Goal: Task Accomplishment & Management: Complete application form

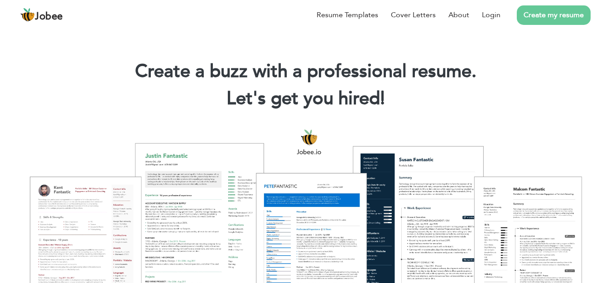
click at [113, 213] on div at bounding box center [305, 223] width 597 height 211
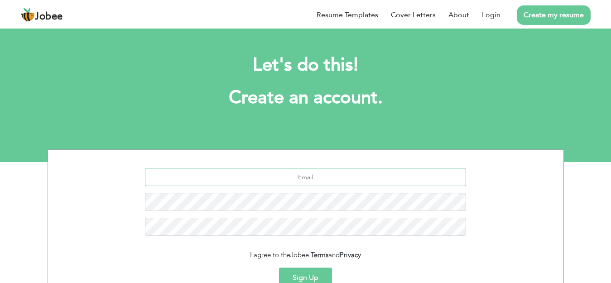
click at [298, 182] on input "text" at bounding box center [305, 177] width 321 height 18
type input "[EMAIL_ADDRESS][DOMAIN_NAME]"
click at [310, 276] on button "Sign Up" at bounding box center [305, 278] width 53 height 20
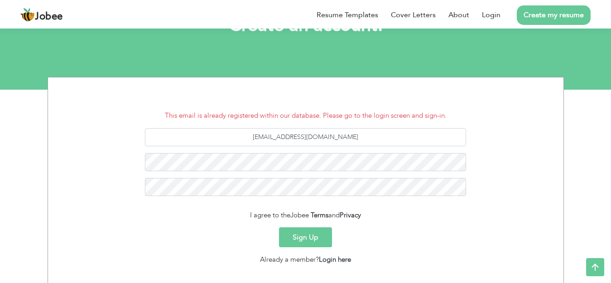
scroll to position [91, 0]
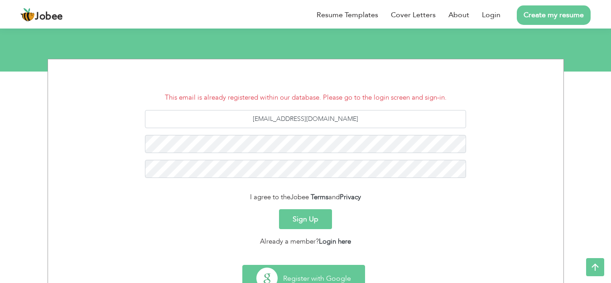
click at [319, 271] on button "Register with Google" at bounding box center [304, 278] width 122 height 26
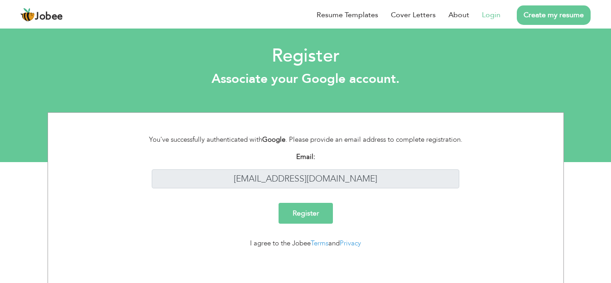
click at [320, 210] on input "Register" at bounding box center [306, 213] width 54 height 21
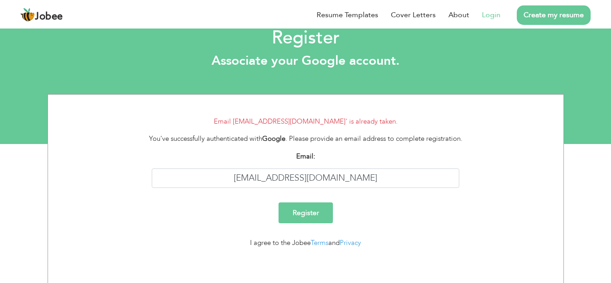
scroll to position [19, 0]
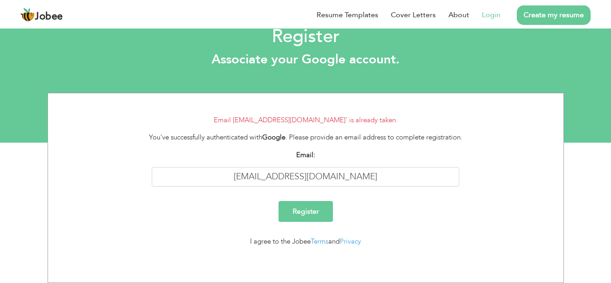
click at [315, 214] on input "Register" at bounding box center [306, 211] width 54 height 21
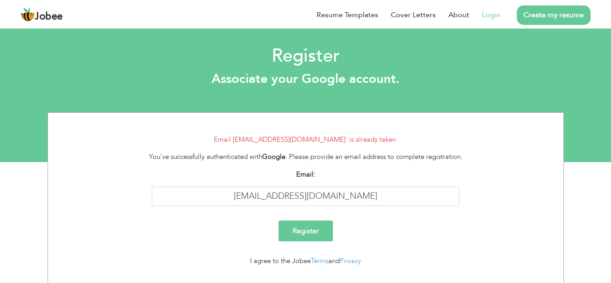
click at [491, 15] on link "Login" at bounding box center [491, 15] width 19 height 11
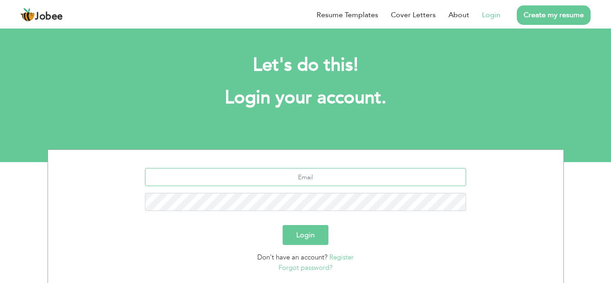
click at [294, 173] on input "text" at bounding box center [305, 177] width 321 height 18
type input "touseefmughal294@gmail.com"
click at [305, 232] on button "Login" at bounding box center [306, 235] width 46 height 20
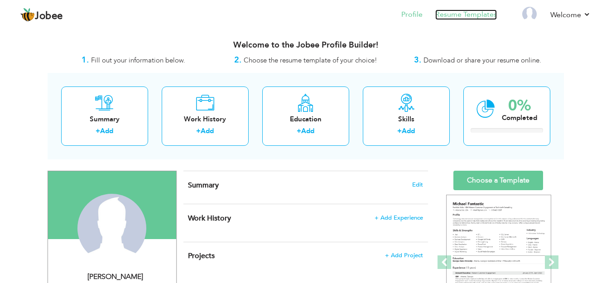
click at [460, 11] on link "Resume Templates" at bounding box center [466, 15] width 62 height 10
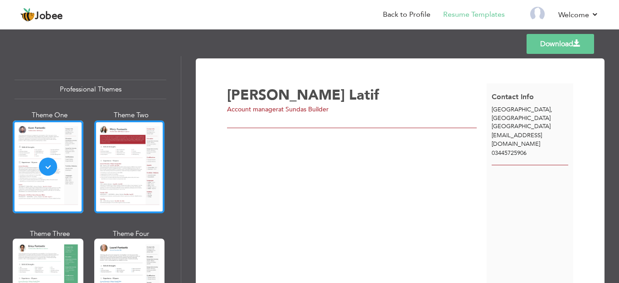
click at [94, 171] on div at bounding box center [129, 166] width 71 height 93
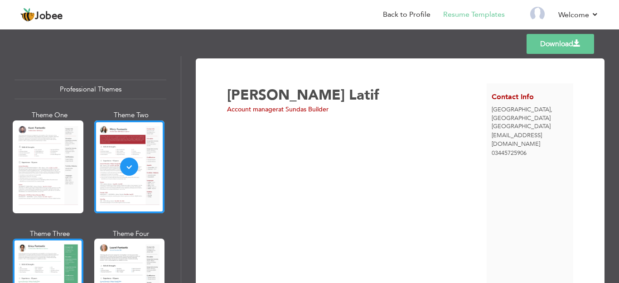
click at [49, 246] on div at bounding box center [48, 285] width 71 height 93
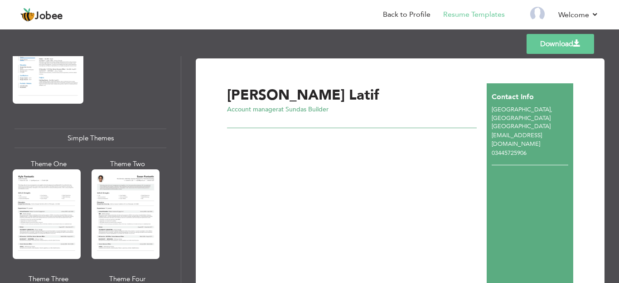
scroll to position [1540, 0]
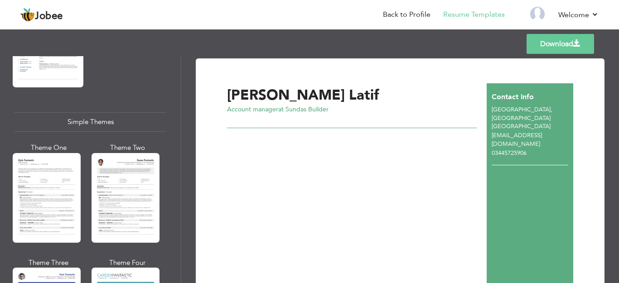
click at [309, 110] on span "at Sundas Builder" at bounding box center [303, 109] width 50 height 9
click at [328, 109] on span "at Sundas Builder" at bounding box center [303, 109] width 50 height 9
click at [617, 47] on div "Templates Download" at bounding box center [309, 43] width 619 height 29
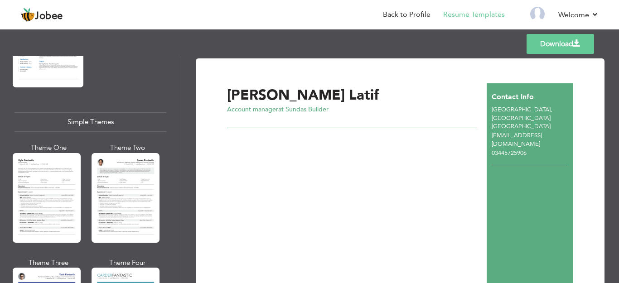
click at [617, 47] on div "Templates Download" at bounding box center [309, 43] width 619 height 29
drag, startPoint x: 618, startPoint y: 53, endPoint x: 602, endPoint y: 48, distance: 16.4
click at [602, 48] on div "Templates Download" at bounding box center [309, 43] width 619 height 29
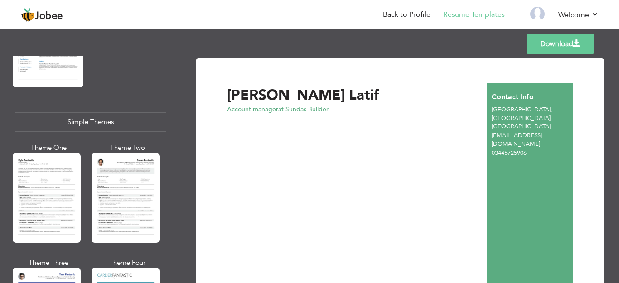
click at [616, 48] on div "Templates Download" at bounding box center [309, 43] width 619 height 29
click at [175, 101] on div "Professional Themes Theme One Theme Two Theme Three Theme Six" at bounding box center [90, 169] width 181 height 227
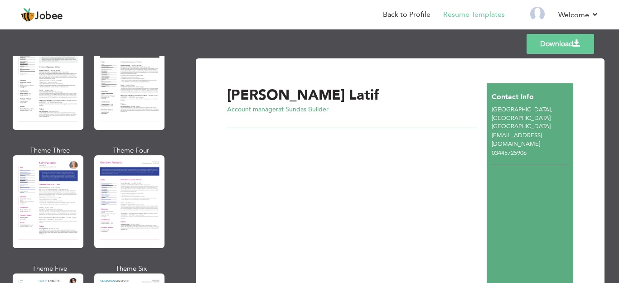
scroll to position [944, 0]
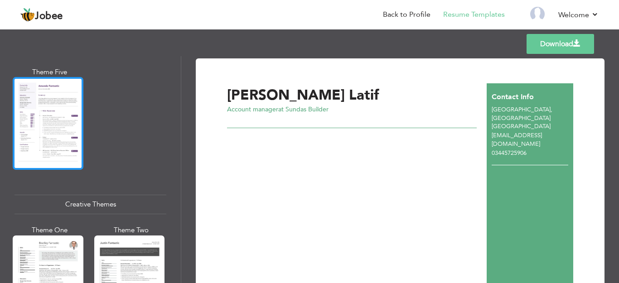
click at [61, 120] on div at bounding box center [48, 123] width 71 height 93
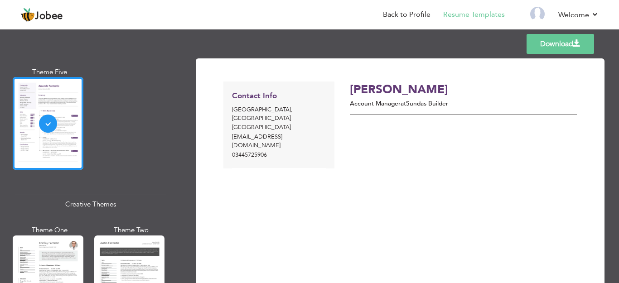
click at [104, 195] on div "Creative Themes" at bounding box center [90, 204] width 152 height 19
click at [403, 16] on link "Back to Profile" at bounding box center [407, 15] width 48 height 10
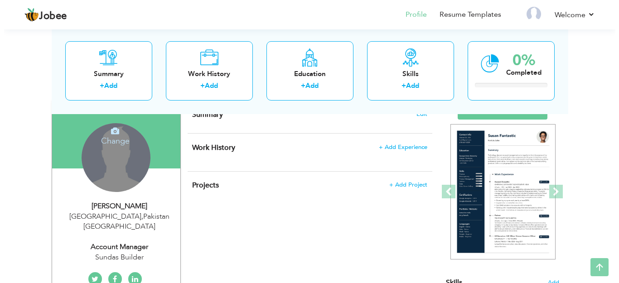
scroll to position [72, 0]
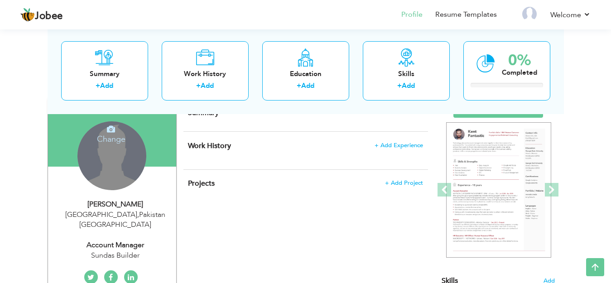
click at [117, 177] on div "Change Remove" at bounding box center [111, 155] width 69 height 69
click at [115, 169] on div "Change Remove" at bounding box center [111, 155] width 69 height 69
click at [112, 140] on h4 "Change" at bounding box center [111, 133] width 65 height 22
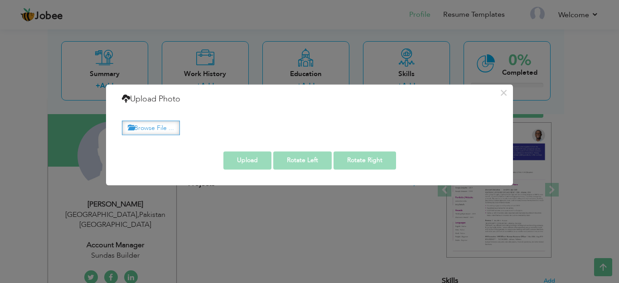
click at [170, 129] on label "Browse File ..." at bounding box center [151, 128] width 58 height 14
click at [0, 0] on input "Browse File ..." at bounding box center [0, 0] width 0 height 0
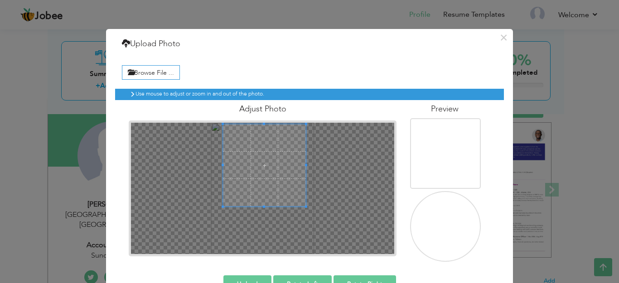
click at [241, 135] on span at bounding box center [264, 165] width 82 height 82
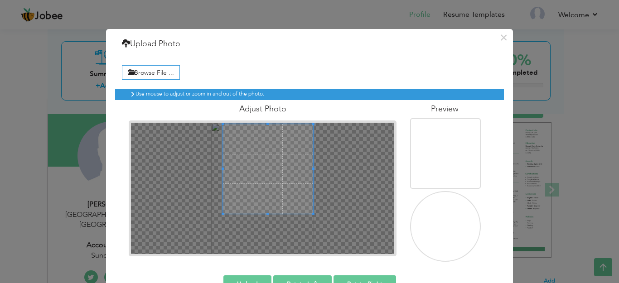
click at [308, 226] on div at bounding box center [262, 188] width 263 height 131
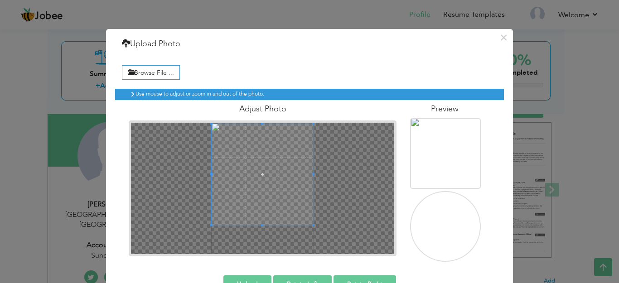
click at [207, 233] on div at bounding box center [262, 188] width 263 height 131
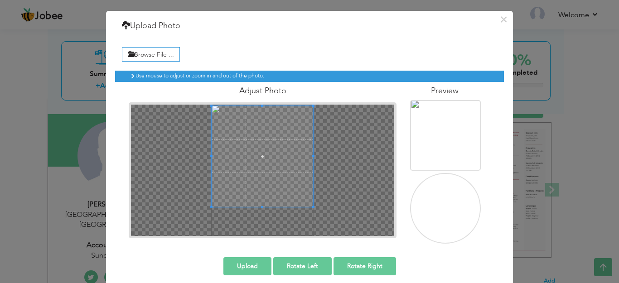
scroll to position [26, 0]
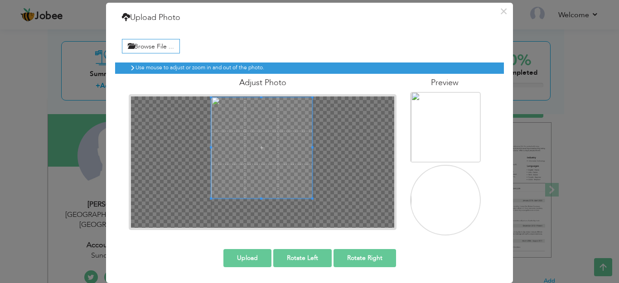
click at [265, 170] on span at bounding box center [261, 147] width 101 height 101
click at [247, 253] on button "Upload" at bounding box center [247, 258] width 48 height 18
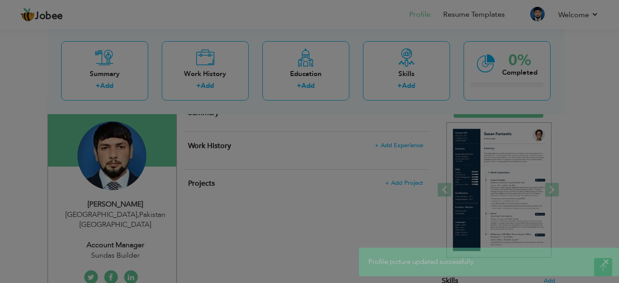
scroll to position [0, 0]
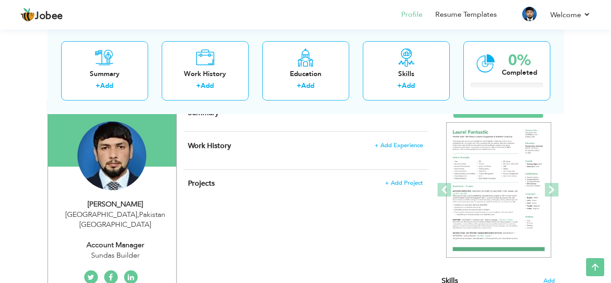
click at [117, 240] on div "Account manager" at bounding box center [115, 245] width 121 height 10
type input "[PERSON_NAME]"
type input "Latif"
type input "03445725906"
select select "number:166"
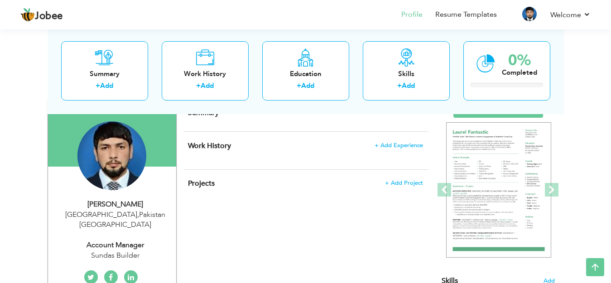
type input "[GEOGRAPHIC_DATA]"
select select "number:8"
type input "Sundas Builder"
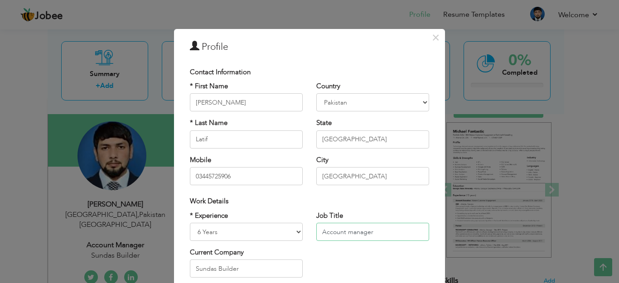
click at [370, 234] on input "Account manager" at bounding box center [372, 232] width 113 height 18
type input "A"
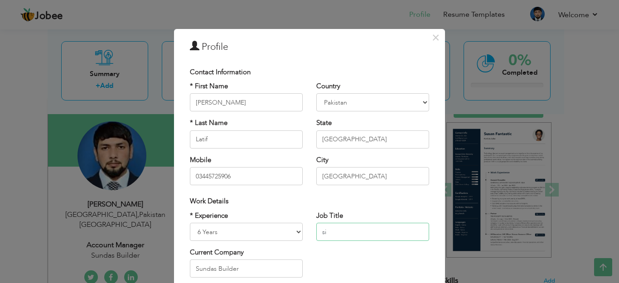
type input "s"
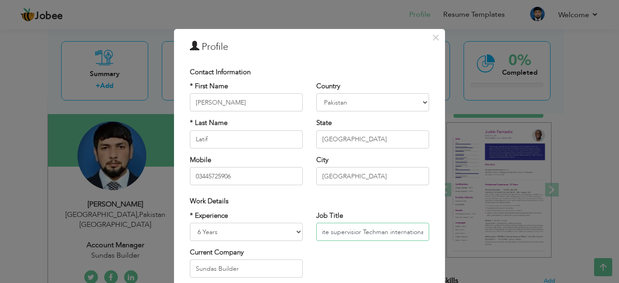
scroll to position [0, 5]
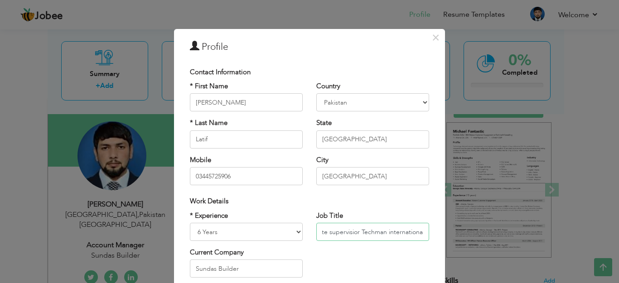
drag, startPoint x: 421, startPoint y: 233, endPoint x: 358, endPoint y: 234, distance: 63.4
click at [358, 234] on input "site supervisior Techman international" at bounding box center [372, 232] width 113 height 18
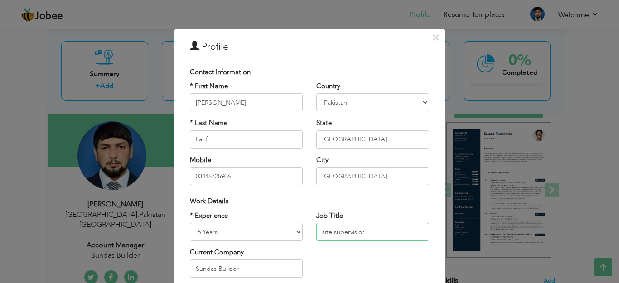
type input "site supervisior"
click at [254, 269] on input "Sundas Builder" at bounding box center [246, 269] width 113 height 18
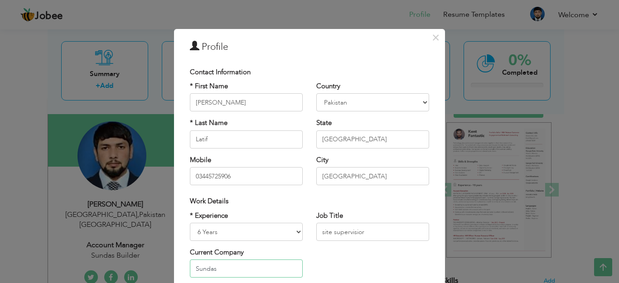
click at [236, 269] on input "Sundas" at bounding box center [246, 269] width 113 height 18
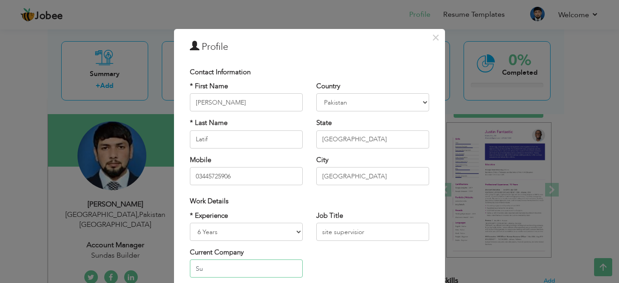
type input "S"
paste input "Techman international"
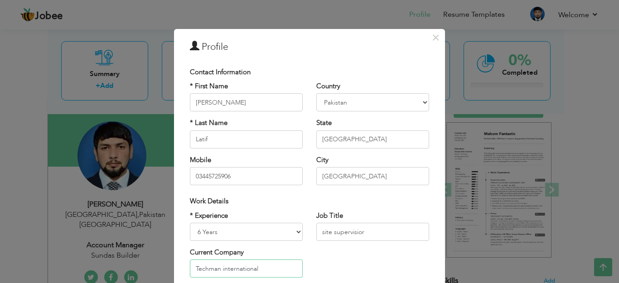
type input "Techman international"
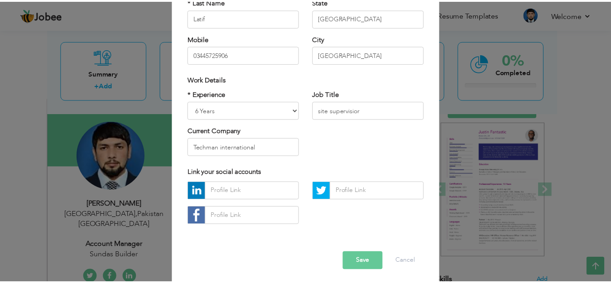
scroll to position [125, 0]
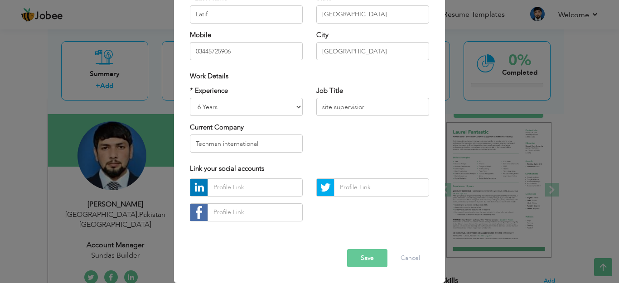
click at [365, 253] on button "Save" at bounding box center [367, 258] width 40 height 18
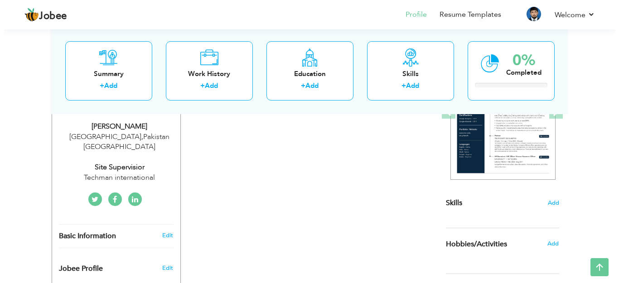
scroll to position [163, 0]
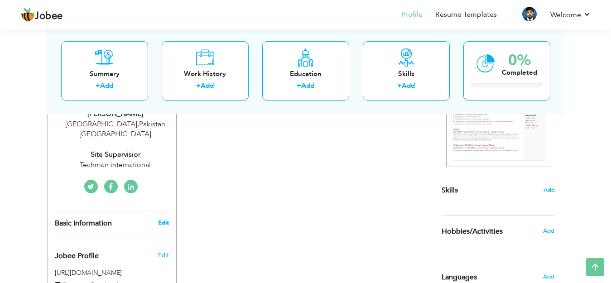
click at [163, 219] on link "Edit" at bounding box center [163, 223] width 11 height 8
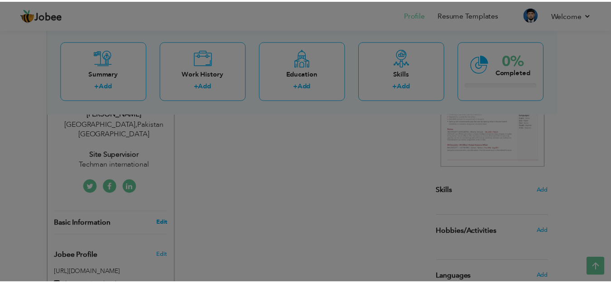
scroll to position [0, 0]
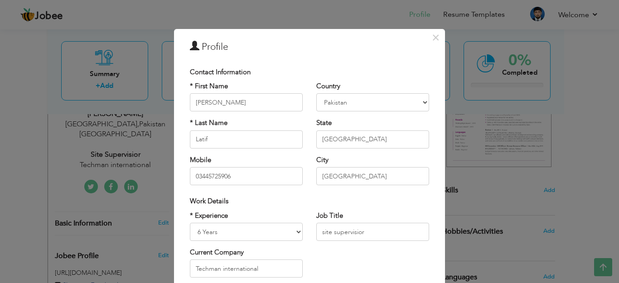
click at [145, 236] on div "× Profile Contact Information * First Name [PERSON_NAME] * Last Name Latif" at bounding box center [309, 141] width 619 height 283
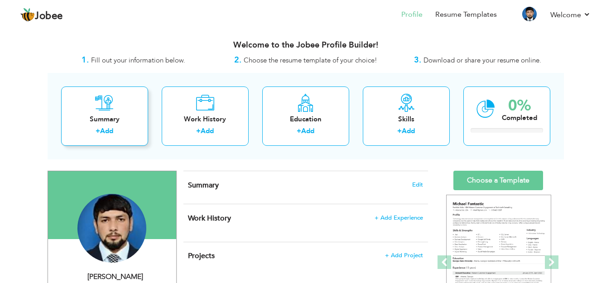
click at [109, 125] on div "Summary + Add" at bounding box center [104, 116] width 87 height 59
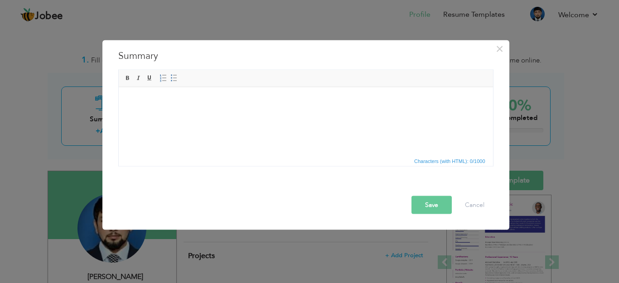
click at [173, 115] on html at bounding box center [305, 101] width 374 height 28
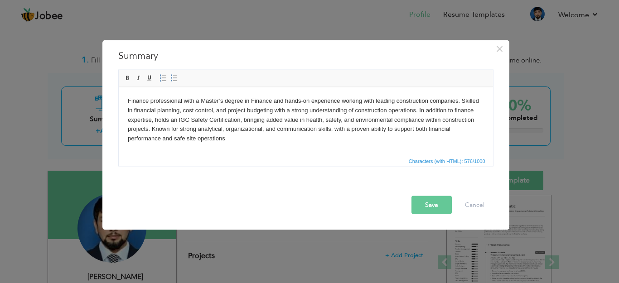
click at [176, 120] on body "Finance professional with a Master’s degree in Finance and hands-on experience …" at bounding box center [305, 119] width 356 height 47
click at [241, 150] on html "Finance professional with a Master’s degree in Finance and hands-on experience …" at bounding box center [305, 119] width 374 height 65
click at [427, 205] on button "Save" at bounding box center [431, 205] width 40 height 18
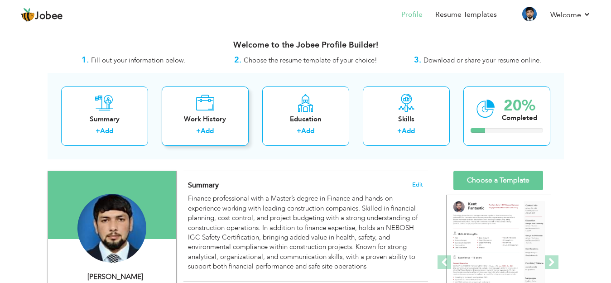
click at [211, 131] on link "Add" at bounding box center [207, 130] width 13 height 9
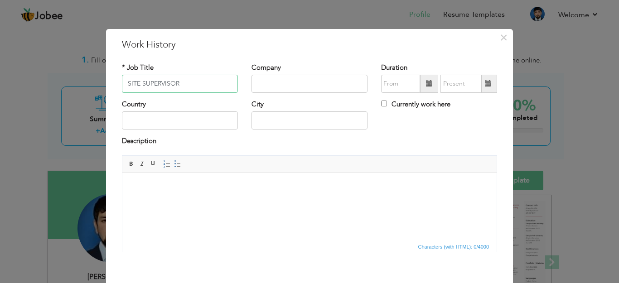
type input "SITE SUPERVISOR"
click at [276, 79] on input "text" at bounding box center [309, 84] width 116 height 18
type input "TECHMAN INTERNATIONAL"
click at [390, 81] on input "text" at bounding box center [400, 84] width 39 height 18
type input "09/2025"
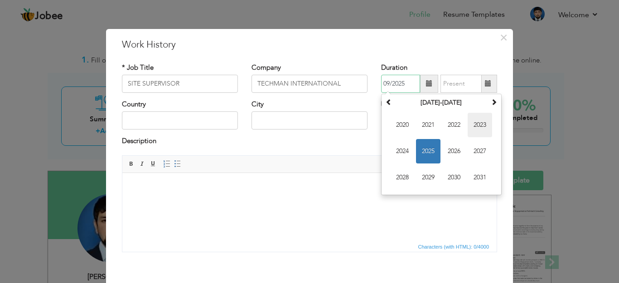
click at [472, 122] on span "2023" at bounding box center [479, 125] width 24 height 24
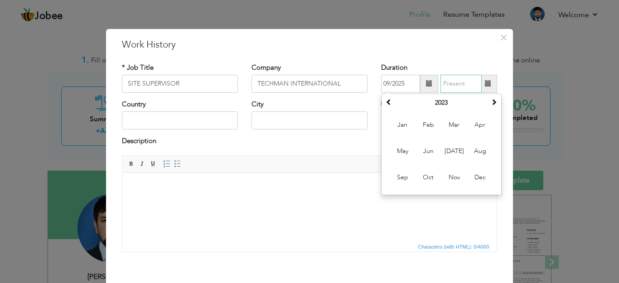
type input "09/2025"
click at [457, 83] on input "09/2025" at bounding box center [460, 84] width 41 height 18
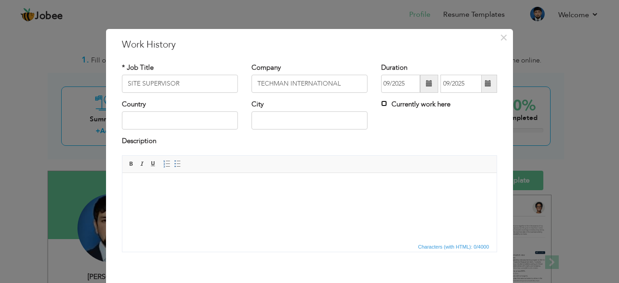
click at [381, 106] on input "Currently work here" at bounding box center [384, 104] width 6 height 6
checkbox input "true"
click at [187, 124] on input "text" at bounding box center [180, 120] width 116 height 18
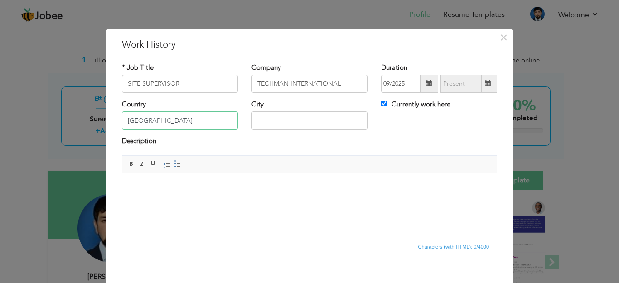
type input "ISLAMABAD"
click at [261, 118] on input "text" at bounding box center [309, 120] width 116 height 18
click at [288, 121] on input "islamabad" at bounding box center [309, 120] width 116 height 18
type input "i"
type input "ISLAMABAD"
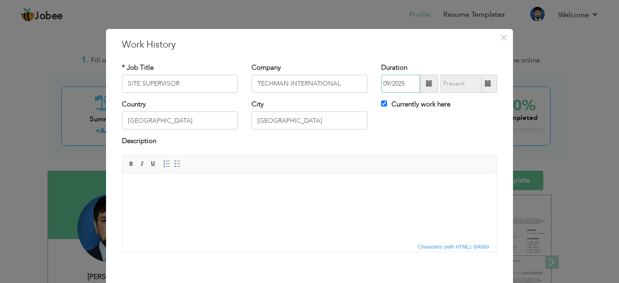
click at [403, 83] on input "09/2025" at bounding box center [400, 84] width 39 height 18
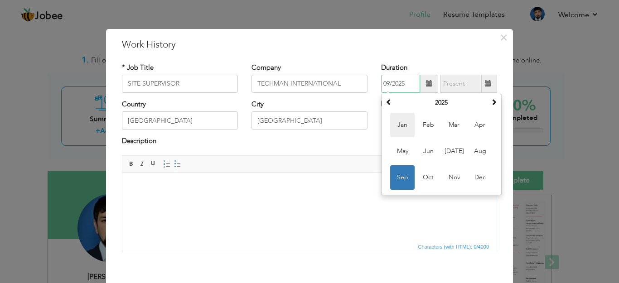
click at [400, 124] on span "Jan" at bounding box center [402, 125] width 24 height 24
type input "01/2025"
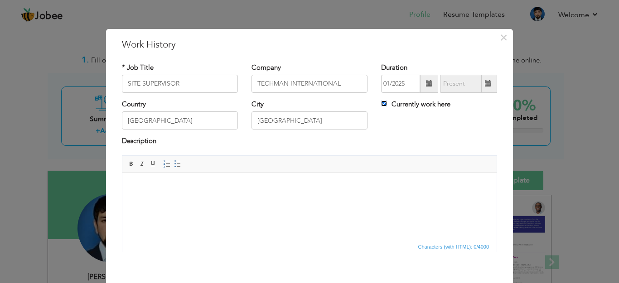
click at [381, 103] on input "Currently work here" at bounding box center [384, 104] width 6 height 6
checkbox input "false"
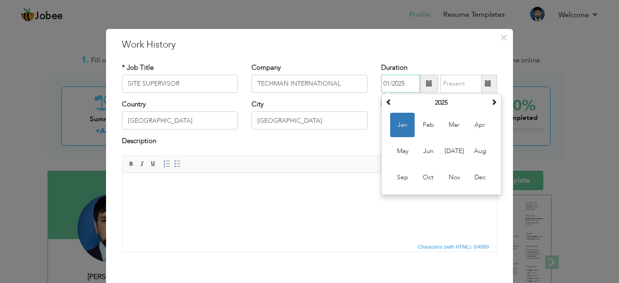
click at [403, 85] on input "01/2025" at bounding box center [400, 84] width 39 height 18
type input "0"
click at [364, 149] on div "Description" at bounding box center [309, 145] width 389 height 19
click at [391, 85] on input "09/2025" at bounding box center [400, 84] width 39 height 18
click at [445, 83] on input "text" at bounding box center [460, 84] width 41 height 18
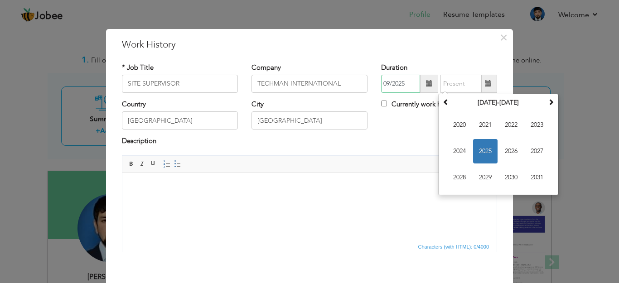
click at [408, 88] on input "09/2025" at bounding box center [400, 84] width 39 height 18
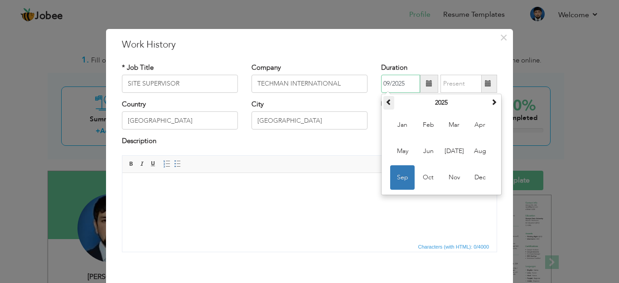
click at [385, 99] on span at bounding box center [388, 102] width 6 height 6
click at [491, 102] on span at bounding box center [494, 102] width 6 height 6
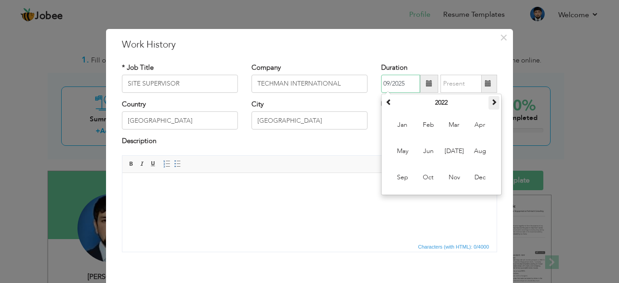
click at [491, 102] on span at bounding box center [494, 102] width 6 height 6
click at [400, 124] on span "Jan" at bounding box center [402, 125] width 24 height 24
type input "01/2023"
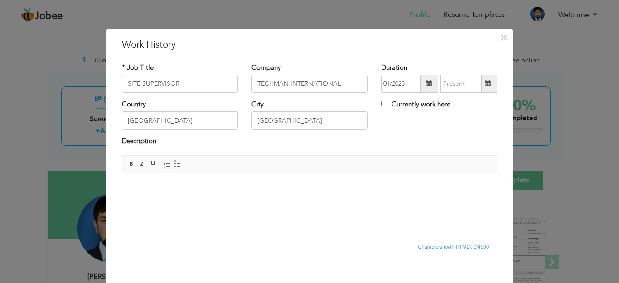
click at [423, 120] on div "Country ISLAMABAD City ISLAMABAD Currently work here" at bounding box center [309, 118] width 389 height 37
click at [384, 104] on label "Currently work here" at bounding box center [415, 105] width 69 height 10
click at [384, 104] on input "Currently work here" at bounding box center [384, 104] width 6 height 6
checkbox input "true"
click at [384, 116] on div "Currently work here" at bounding box center [439, 109] width 130 height 19
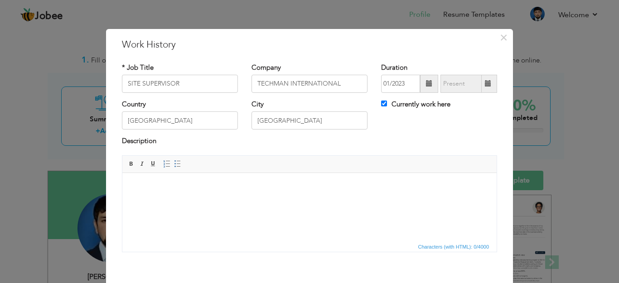
click at [212, 200] on html at bounding box center [309, 187] width 374 height 28
click at [184, 194] on html at bounding box center [309, 187] width 374 height 28
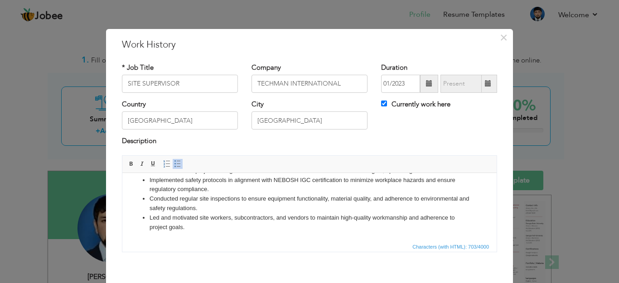
scroll to position [10, 0]
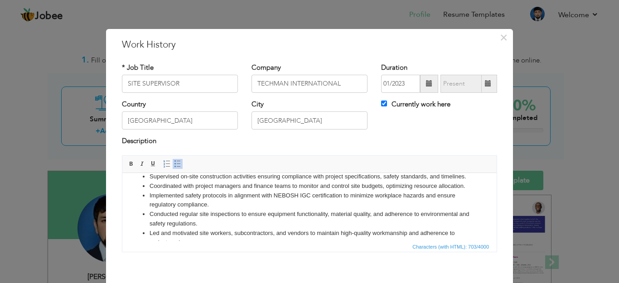
click at [576, 171] on div "× Work History * Job Title SITE SUPERVISOR Company TECHMAN INTERNATIONAL" at bounding box center [309, 141] width 619 height 283
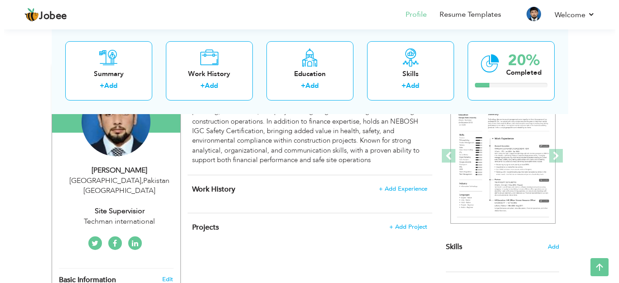
scroll to position [109, 0]
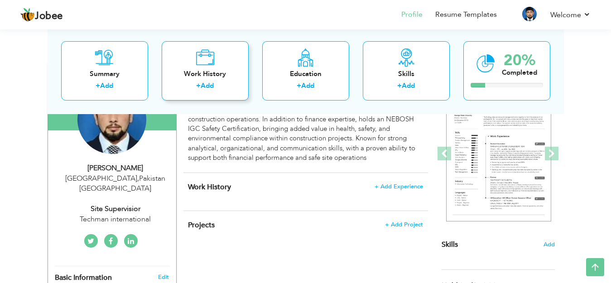
click at [206, 78] on div "Work History" at bounding box center [205, 74] width 72 height 10
checkbox input "false"
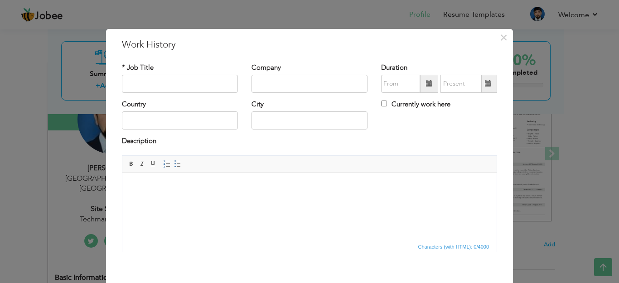
click at [176, 200] on html at bounding box center [309, 187] width 374 height 28
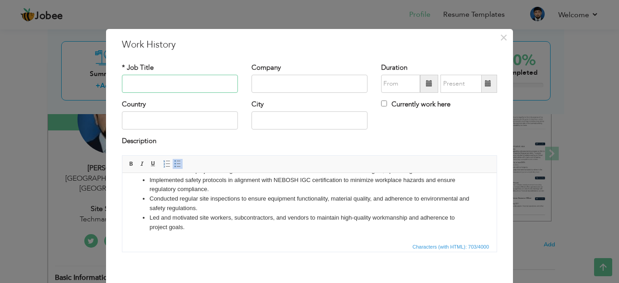
click at [162, 82] on input "text" at bounding box center [180, 84] width 116 height 18
type input "SITE SUPERVISOR"
click at [301, 83] on input "text" at bounding box center [309, 84] width 116 height 18
type input "TECHMAN INTERNATIONAL"
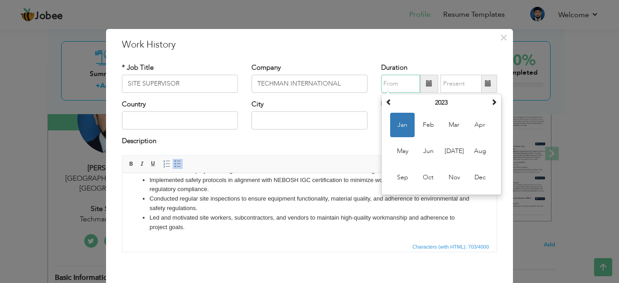
click at [384, 81] on input "text" at bounding box center [400, 84] width 39 height 18
click at [432, 106] on th "2023" at bounding box center [441, 103] width 94 height 14
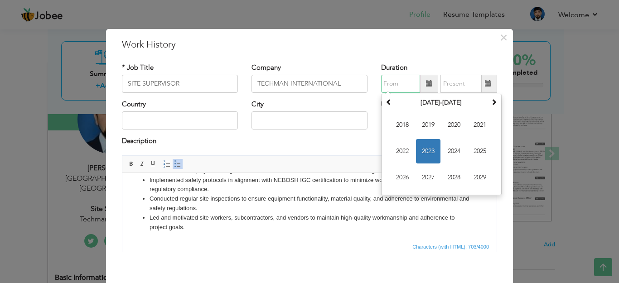
click at [420, 146] on span "2023" at bounding box center [428, 151] width 24 height 24
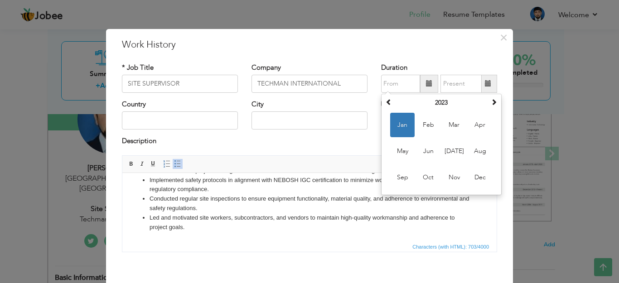
click at [426, 86] on span at bounding box center [429, 83] width 6 height 6
click at [401, 120] on span "Jan" at bounding box center [402, 125] width 24 height 24
type input "01/2023"
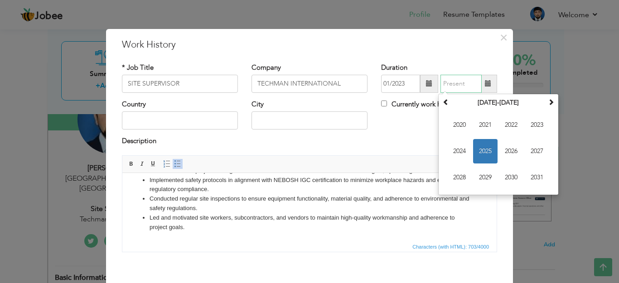
click at [448, 85] on input "text" at bounding box center [460, 84] width 41 height 18
click at [382, 102] on input "Currently work here" at bounding box center [384, 104] width 6 height 6
checkbox input "true"
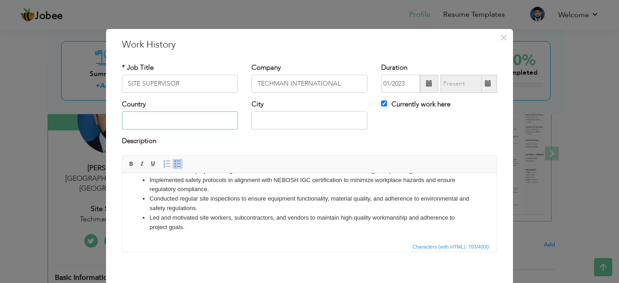
click at [195, 121] on input "text" at bounding box center [180, 120] width 116 height 18
type input "ISLAMABAD"
click at [260, 118] on input "text" at bounding box center [309, 120] width 116 height 18
type input "ISLAMABAD"
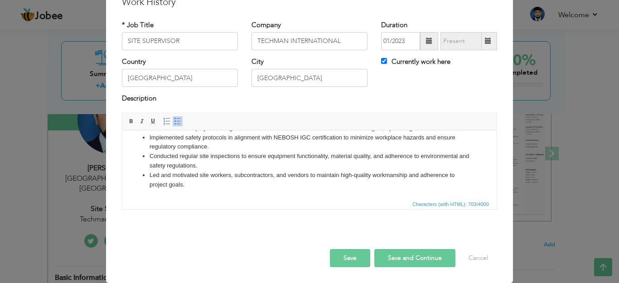
click at [390, 261] on button "Save and Continue" at bounding box center [414, 258] width 81 height 18
checkbox input "false"
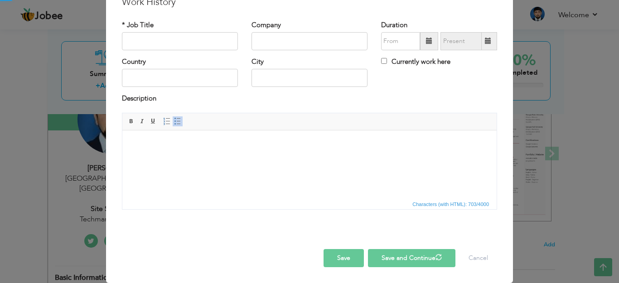
scroll to position [0, 0]
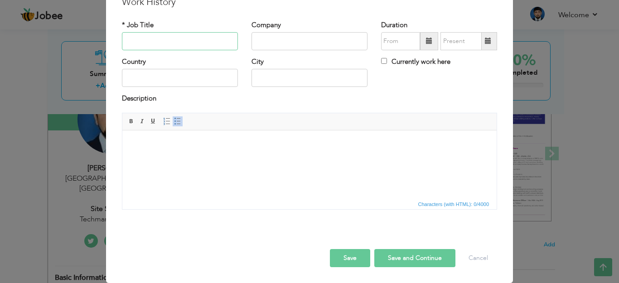
click at [185, 41] on input "text" at bounding box center [180, 41] width 116 height 18
type input "ACCOUNT MANAGER"
click at [269, 39] on input "text" at bounding box center [309, 41] width 116 height 18
type input "SUNDAS BUILDER"
click at [398, 38] on input "text" at bounding box center [400, 41] width 39 height 18
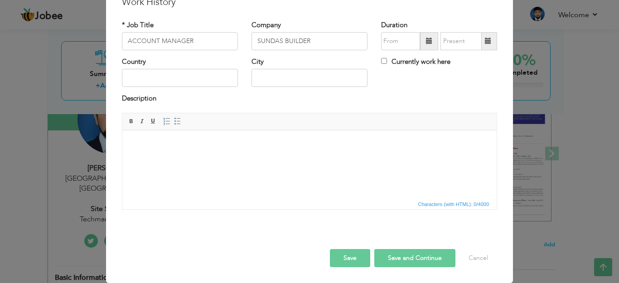
click at [261, 158] on html at bounding box center [309, 144] width 374 height 28
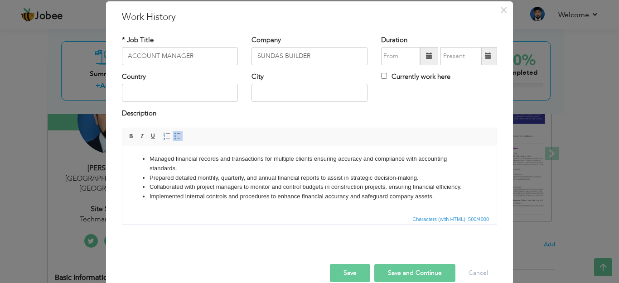
scroll to position [43, 0]
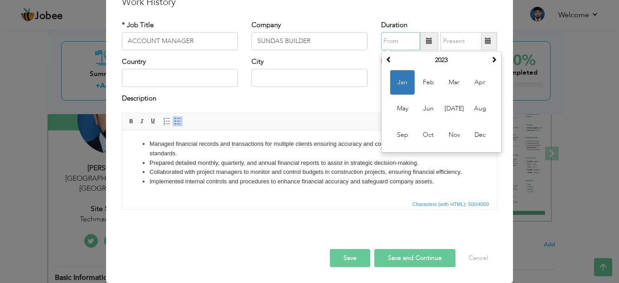
click at [409, 44] on input "text" at bounding box center [400, 41] width 39 height 18
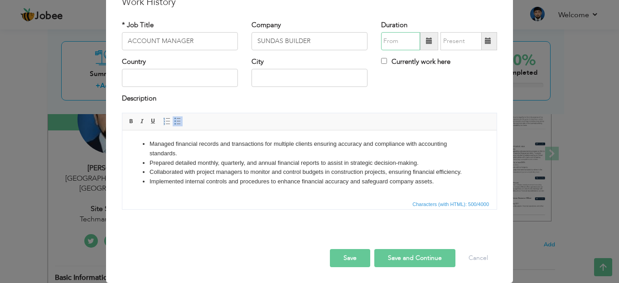
click at [411, 41] on input "text" at bounding box center [400, 41] width 39 height 18
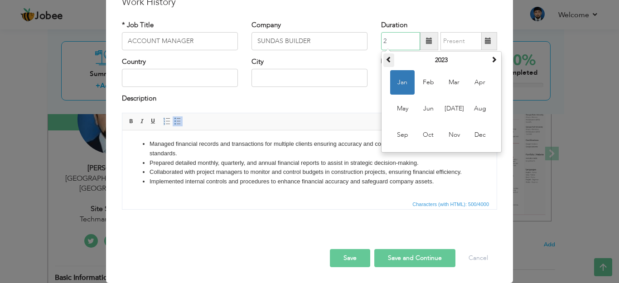
click at [386, 61] on span at bounding box center [388, 59] width 6 height 6
click at [476, 85] on span "Apr" at bounding box center [479, 82] width 24 height 24
type input "04/2020"
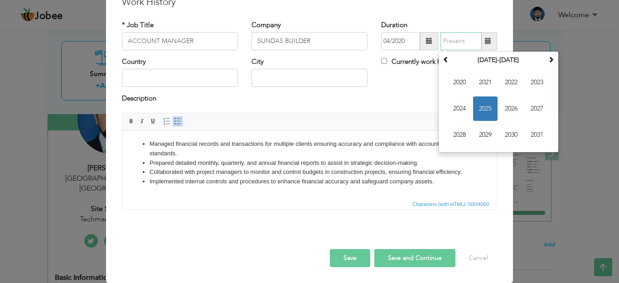
click at [449, 43] on input "text" at bounding box center [460, 41] width 41 height 18
click at [511, 83] on span "2022" at bounding box center [511, 82] width 24 height 24
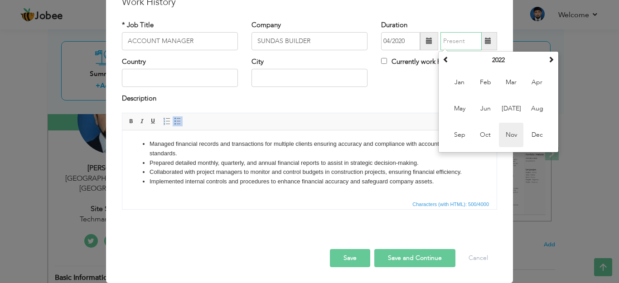
click at [503, 133] on span "Nov" at bounding box center [511, 135] width 24 height 24
type input "11/2022"
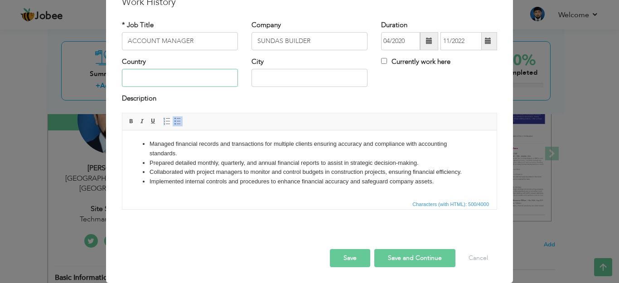
click at [178, 81] on input "text" at bounding box center [180, 78] width 116 height 18
type input "ISLAMABAD"
click at [266, 78] on input "text" at bounding box center [309, 78] width 116 height 18
type input "ISLAMABAD"
click at [398, 262] on button "Save and Continue" at bounding box center [414, 258] width 81 height 18
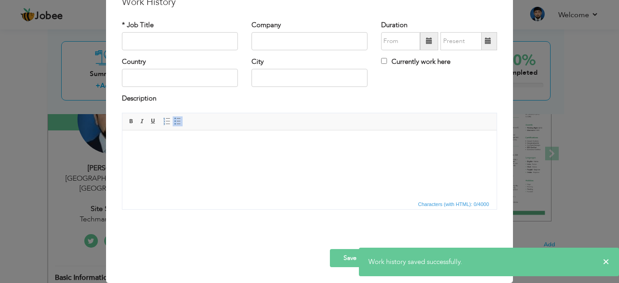
scroll to position [0, 0]
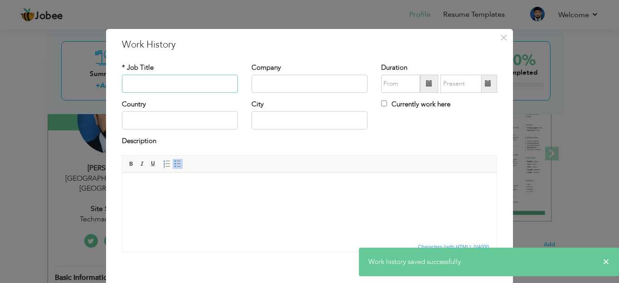
click at [172, 82] on input "text" at bounding box center [180, 84] width 116 height 18
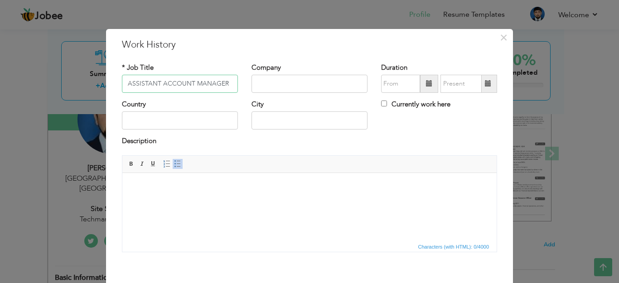
type input "ASSISTANT ACCOUNT MANAGER"
click at [260, 85] on input "text" at bounding box center [309, 84] width 116 height 18
type input "ORBIT ENGINEER AND BUILDER"
click at [396, 82] on input "text" at bounding box center [400, 84] width 39 height 18
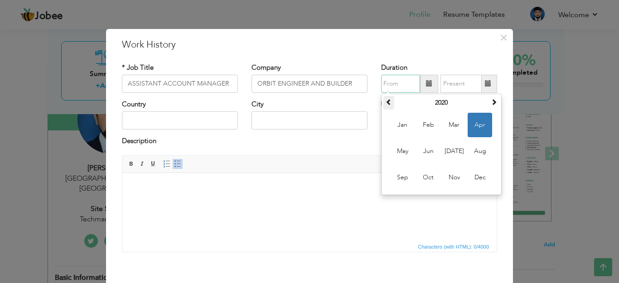
click at [385, 103] on span at bounding box center [388, 102] width 6 height 6
click at [436, 106] on th "2018" at bounding box center [441, 103] width 94 height 14
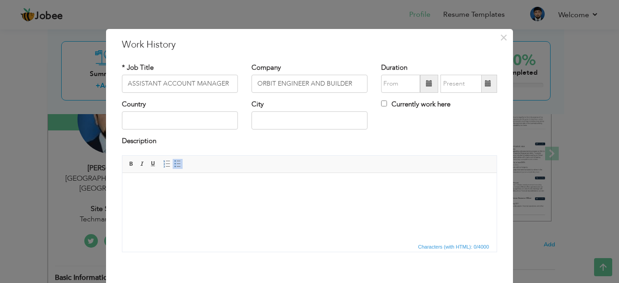
click at [426, 81] on span at bounding box center [429, 83] width 6 height 6
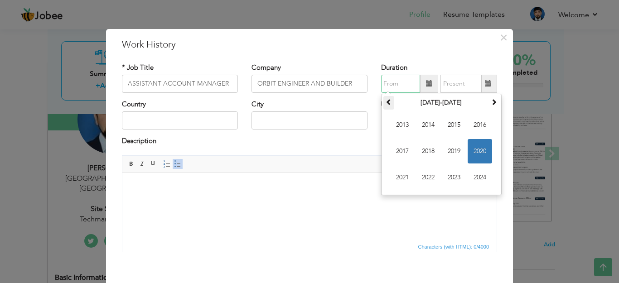
click at [383, 106] on th at bounding box center [388, 103] width 11 height 14
click at [491, 105] on span at bounding box center [494, 102] width 6 height 6
click at [383, 100] on th at bounding box center [388, 103] width 11 height 14
click at [431, 150] on span "2018" at bounding box center [428, 151] width 24 height 24
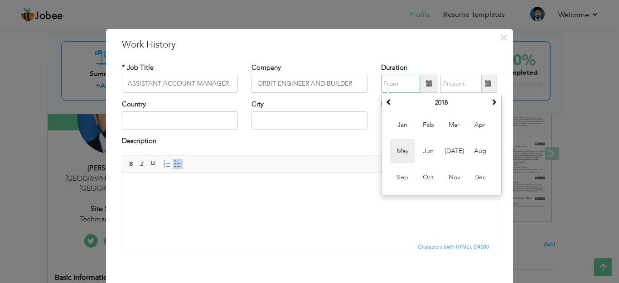
click at [396, 152] on span "May" at bounding box center [402, 151] width 24 height 24
type input "05/2018"
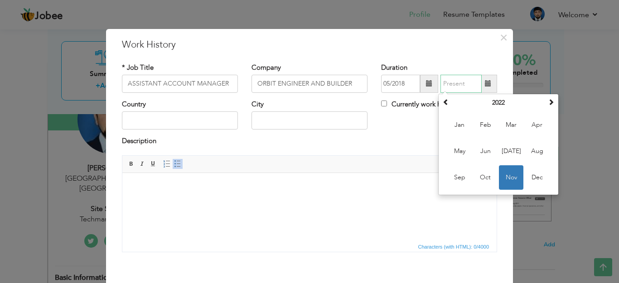
click at [446, 85] on input "text" at bounding box center [460, 84] width 41 height 18
click at [546, 106] on th at bounding box center [550, 103] width 11 height 14
click at [445, 105] on th at bounding box center [445, 103] width 11 height 14
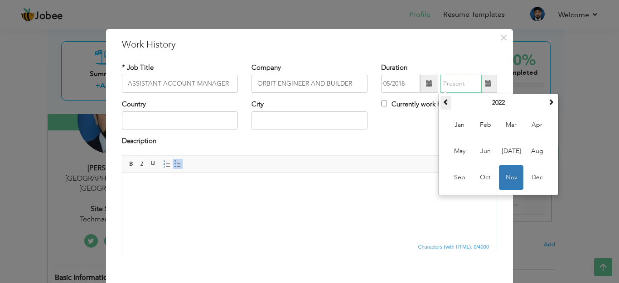
click at [445, 105] on th at bounding box center [445, 103] width 11 height 14
click at [528, 176] on span "Dec" at bounding box center [537, 177] width 24 height 24
type input "12/2019"
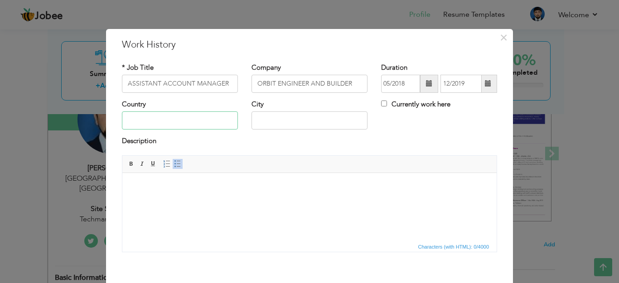
click at [142, 123] on input "text" at bounding box center [180, 120] width 116 height 18
type input "ISLAMABAD"
click at [301, 129] on input "text" at bounding box center [309, 120] width 116 height 18
type input "ISLAMABAD"
drag, startPoint x: 214, startPoint y: 183, endPoint x: 214, endPoint y: 190, distance: 6.8
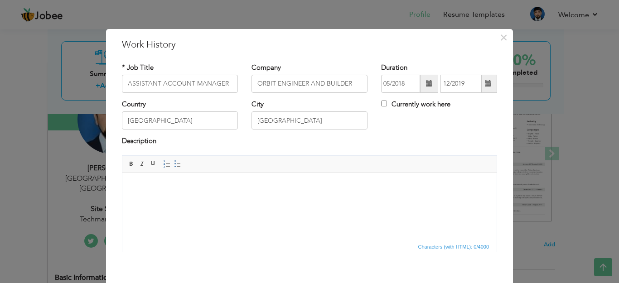
click at [214, 186] on body at bounding box center [309, 187] width 356 height 10
click at [199, 200] on html at bounding box center [309, 187] width 374 height 28
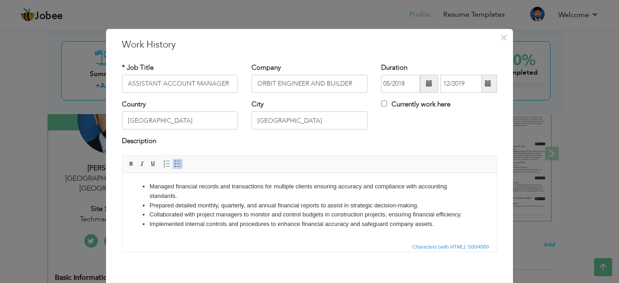
scroll to position [43, 0]
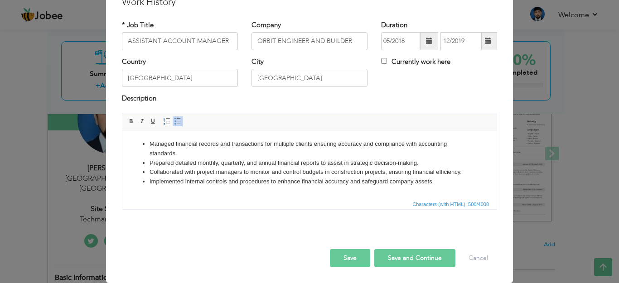
click at [443, 184] on li "Implemented internal controls and procedures to enhance financial accuracy and …" at bounding box center [309, 182] width 320 height 10
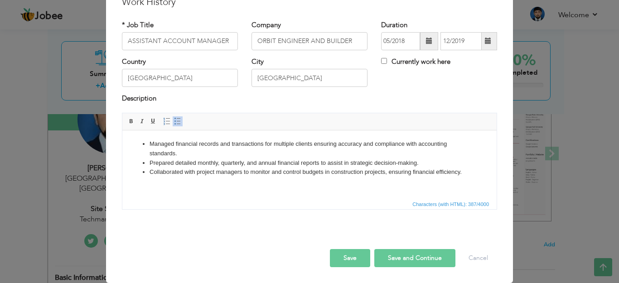
click at [431, 262] on button "Save and Continue" at bounding box center [414, 258] width 81 height 18
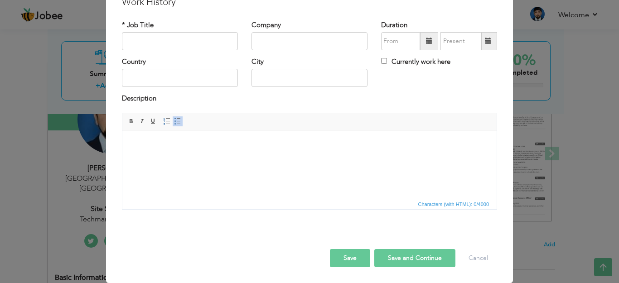
click at [351, 254] on button "Save" at bounding box center [350, 258] width 40 height 18
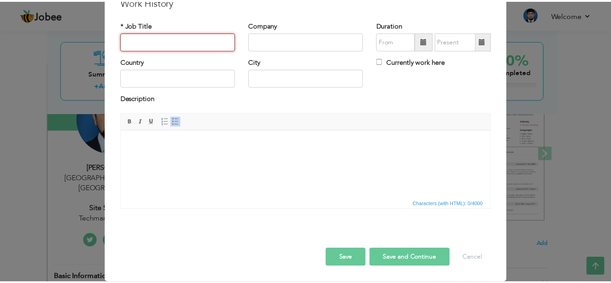
scroll to position [0, 0]
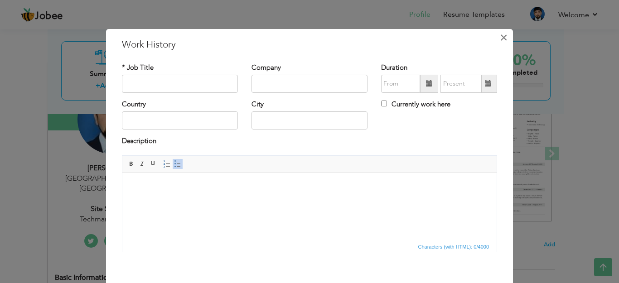
click at [500, 39] on span "×" at bounding box center [504, 37] width 8 height 16
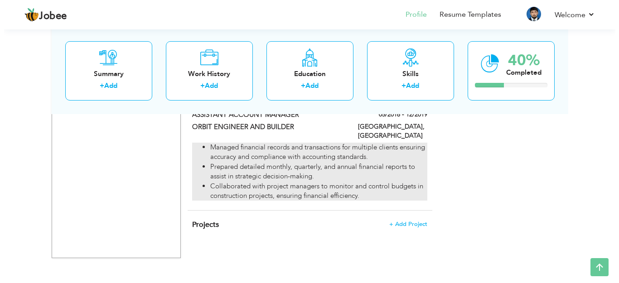
scroll to position [464, 0]
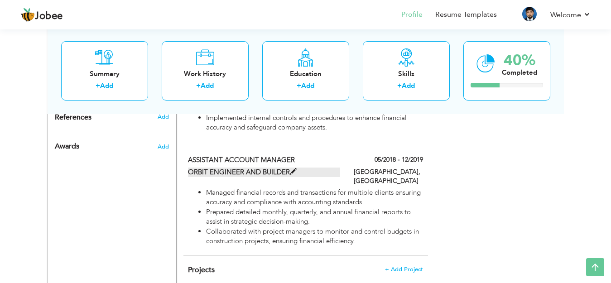
click at [326, 176] on label "ORBIT ENGINEER AND BUILDER" at bounding box center [264, 173] width 152 height 10
type input "ASSISTANT ACCOUNT MANAGER"
type input "ORBIT ENGINEER AND BUILDER"
type input "05/2018"
type input "12/2019"
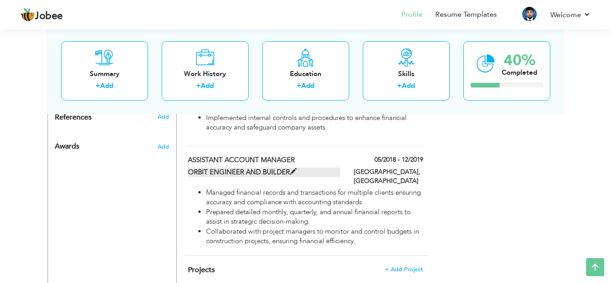
type input "ISLAMABAD"
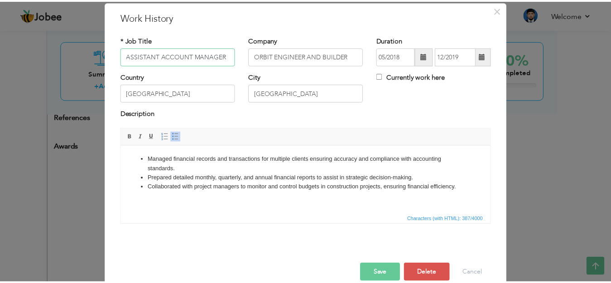
scroll to position [43, 0]
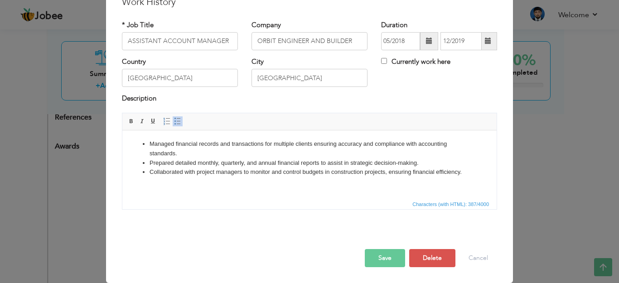
click at [472, 179] on html "Managed financial records and transactions for multiple clients ensuring accura…" at bounding box center [309, 158] width 374 height 56
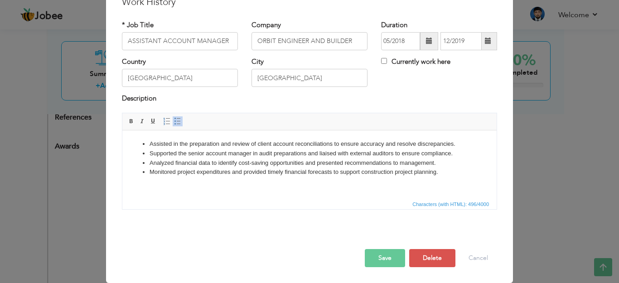
click at [378, 258] on button "Save" at bounding box center [385, 258] width 40 height 18
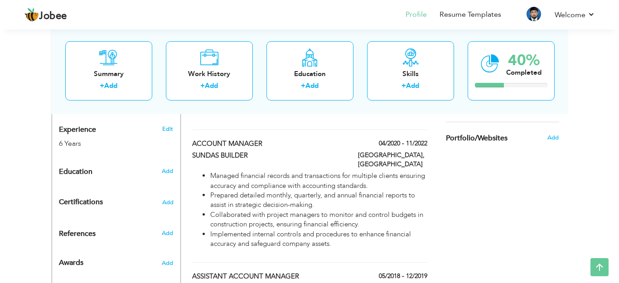
scroll to position [393, 0]
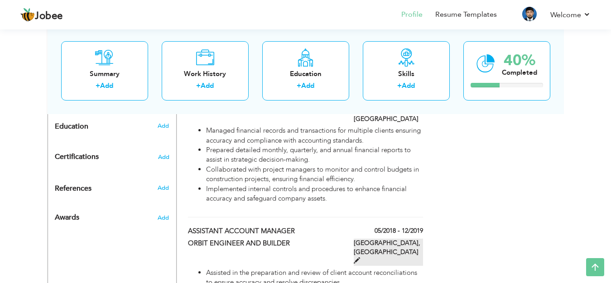
click at [360, 257] on span at bounding box center [357, 260] width 6 height 6
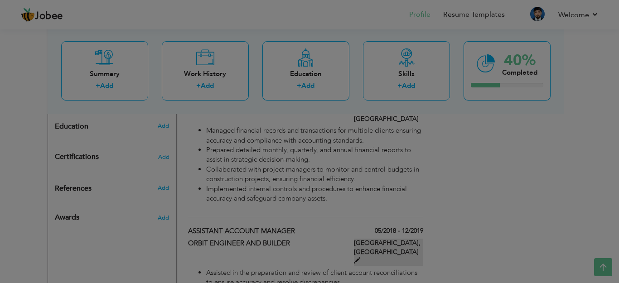
scroll to position [0, 0]
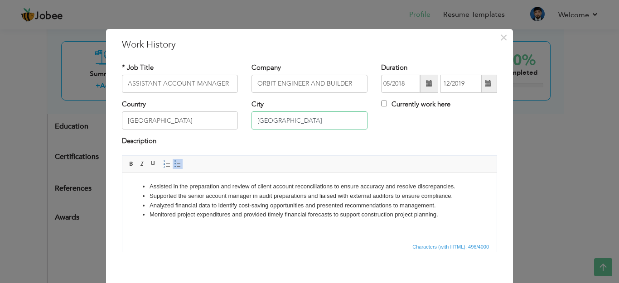
click at [307, 124] on input "ISLAMABAD" at bounding box center [309, 120] width 116 height 18
click at [202, 123] on input "ISLAMABAD" at bounding box center [180, 120] width 116 height 18
type input "I"
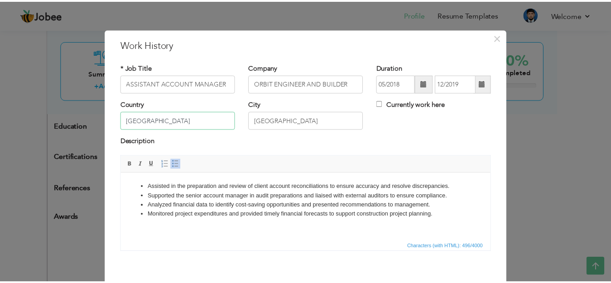
scroll to position [43, 0]
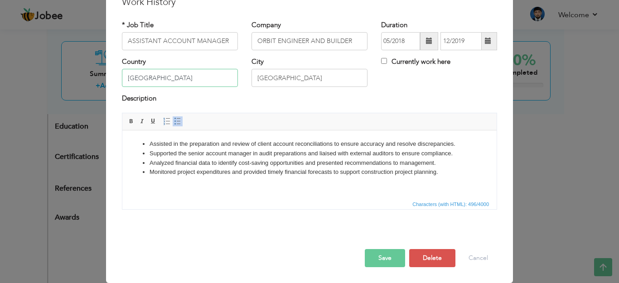
type input "PAKISTAN"
click at [388, 256] on button "Save" at bounding box center [385, 258] width 40 height 18
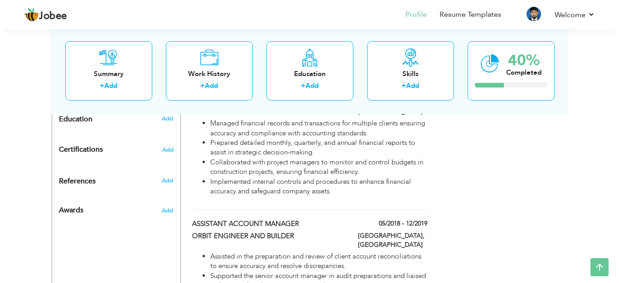
scroll to position [302, 0]
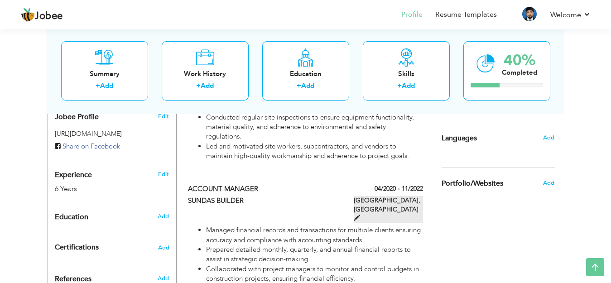
click at [360, 215] on span at bounding box center [357, 218] width 6 height 6
type input "ACCOUNT MANAGER"
type input "SUNDAS BUILDER"
type input "04/2020"
type input "11/2022"
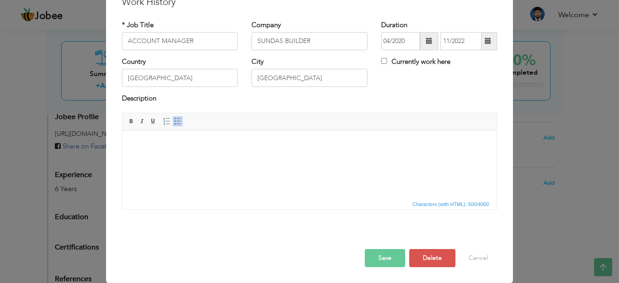
scroll to position [0, 0]
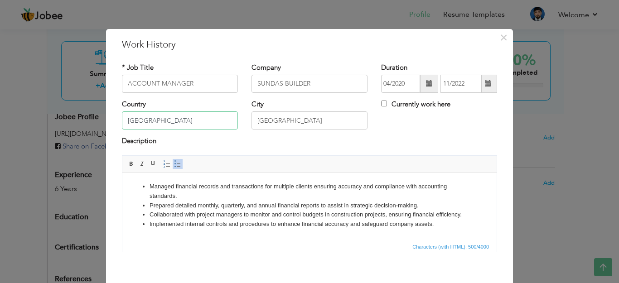
click at [198, 125] on input "ISLAMABAD" at bounding box center [180, 120] width 116 height 18
type input "I"
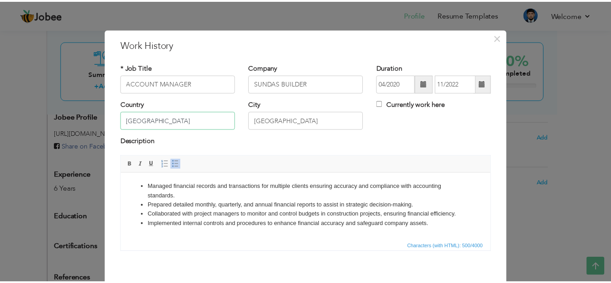
scroll to position [43, 0]
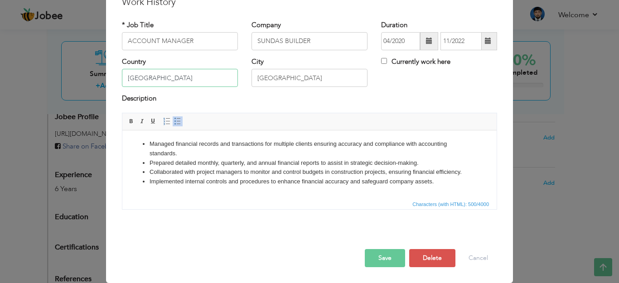
type input "PAKISTAN"
click at [371, 261] on button "Save" at bounding box center [385, 258] width 40 height 18
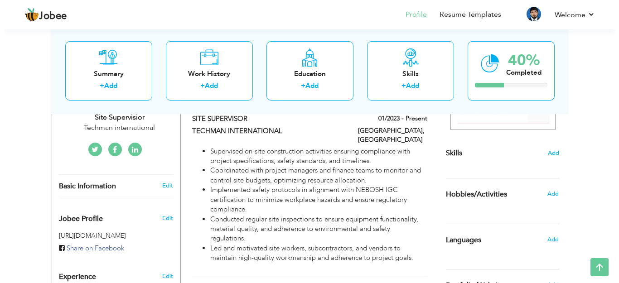
scroll to position [166, 0]
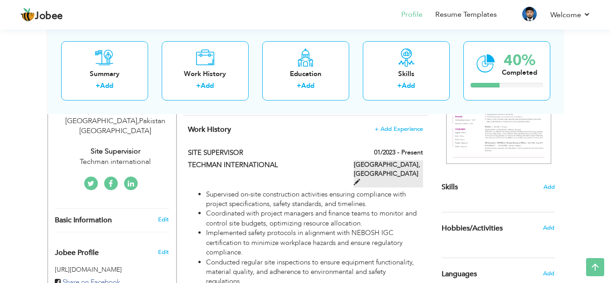
click at [360, 179] on span at bounding box center [357, 182] width 6 height 6
type input "SITE SUPERVISOR"
type input "TECHMAN INTERNATIONAL"
type input "01/2023"
type input "ISLAMABAD"
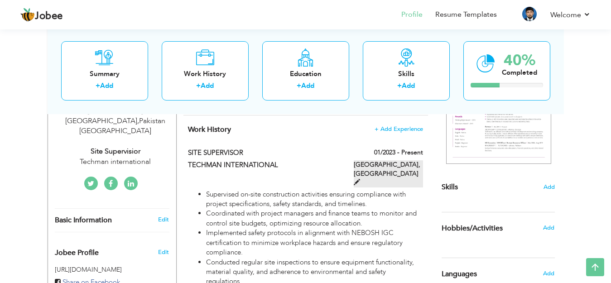
checkbox input "true"
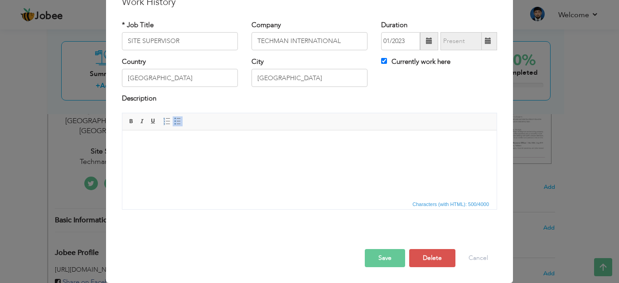
scroll to position [0, 0]
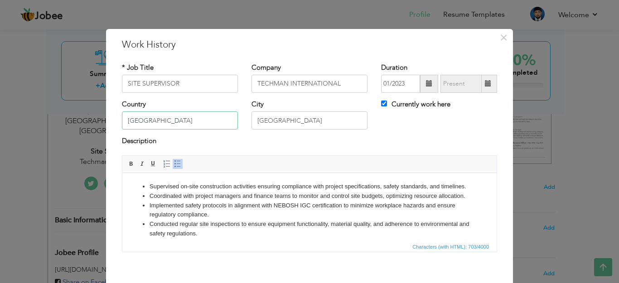
click at [185, 122] on input "ISLAMABAD" at bounding box center [180, 120] width 116 height 18
type input "I"
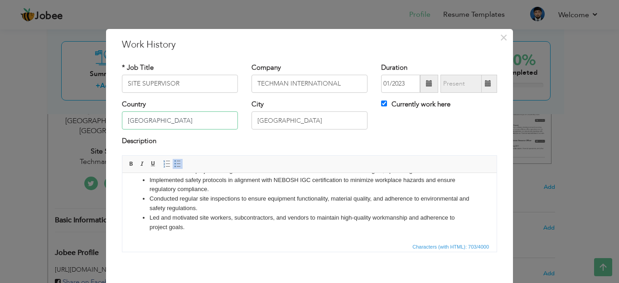
scroll to position [43, 0]
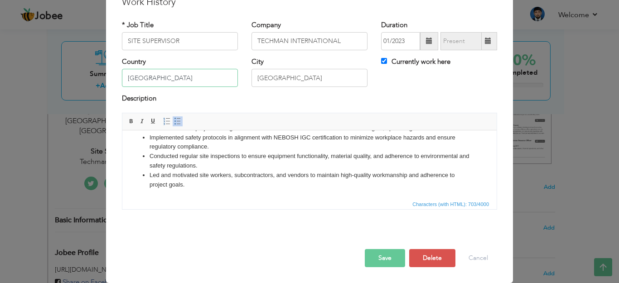
type input "PAKISTAN"
click at [371, 260] on button "Save" at bounding box center [385, 258] width 40 height 18
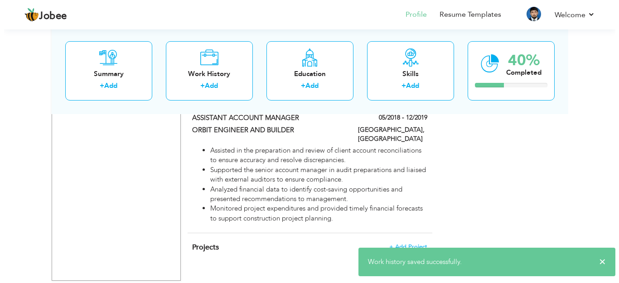
scroll to position [529, 0]
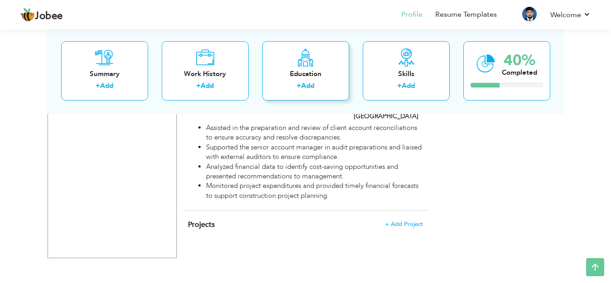
click at [308, 71] on div "Education" at bounding box center [306, 74] width 72 height 10
radio input "true"
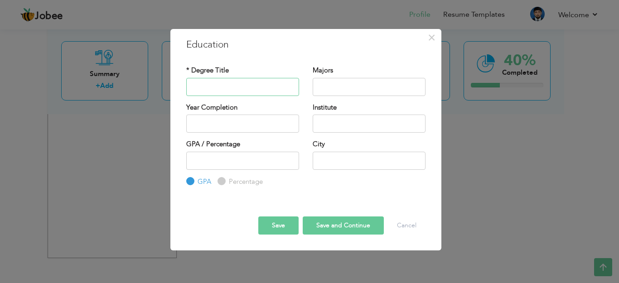
click at [208, 92] on input "text" at bounding box center [242, 87] width 113 height 18
paste input "Master of Commerce"
type input "Master of Commerce"
click at [334, 89] on input "text" at bounding box center [369, 87] width 113 height 18
click at [341, 84] on input "text" at bounding box center [369, 87] width 113 height 18
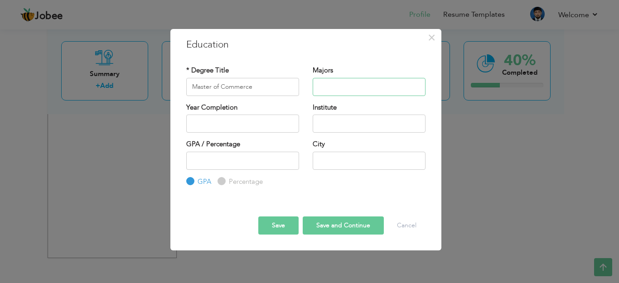
paste input "Finance"
type input "Finance"
type input "2025"
click at [253, 129] on input "2025" at bounding box center [242, 124] width 113 height 18
click at [332, 125] on input "text" at bounding box center [369, 124] width 113 height 18
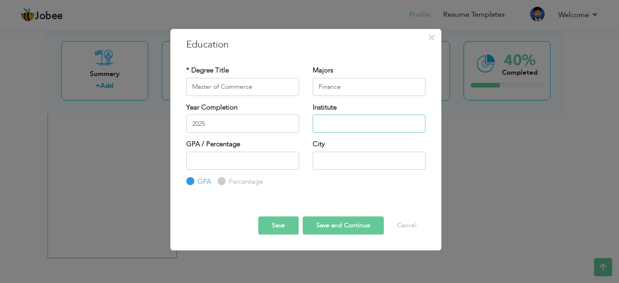
paste input "(M.Com)Federal Urdu University of Arts, Science"
type input "(M.Com)Federal Urdu University of Arts, Science"
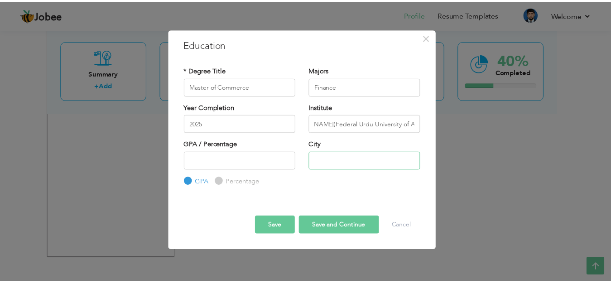
scroll to position [0, 0]
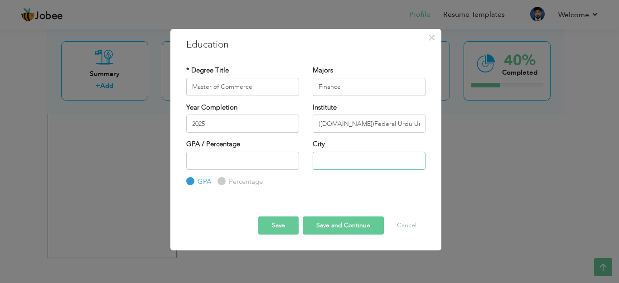
click at [324, 160] on input "text" at bounding box center [369, 161] width 113 height 18
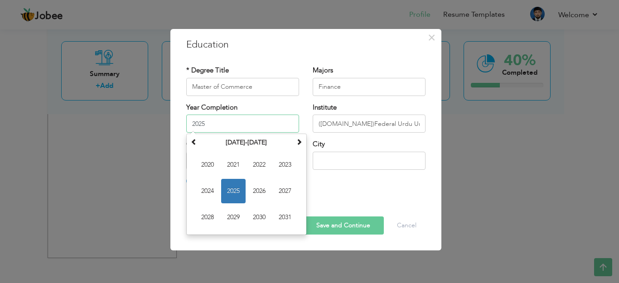
click at [252, 120] on input "2025" at bounding box center [242, 124] width 113 height 18
click at [191, 142] on span at bounding box center [194, 142] width 6 height 6
click at [279, 195] on span "2017" at bounding box center [285, 191] width 24 height 24
type input "2017"
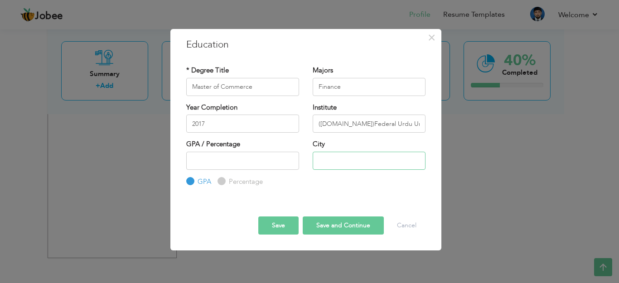
click at [324, 167] on input "text" at bounding box center [369, 161] width 113 height 18
type input "islamabad"
click at [317, 221] on button "Save and Continue" at bounding box center [343, 226] width 81 height 18
click at [227, 85] on input "text" at bounding box center [242, 87] width 113 height 18
paste input "Master of Commerce"
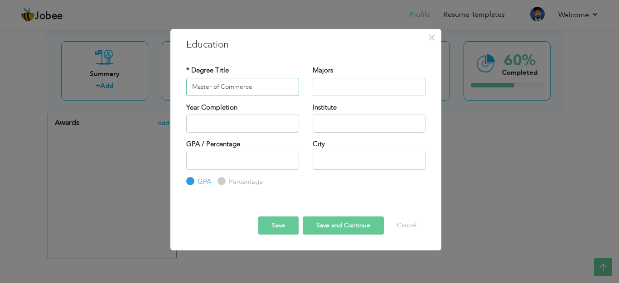
drag, startPoint x: 264, startPoint y: 85, endPoint x: 182, endPoint y: 88, distance: 81.6
click at [182, 88] on div "* Degree Title Master of Commerce" at bounding box center [242, 84] width 126 height 37
paste input "Bachelor of Commerce (B.Com)"
type input "Bachelor of Commerce (B.Com)"
click at [328, 87] on input "text" at bounding box center [369, 87] width 113 height 18
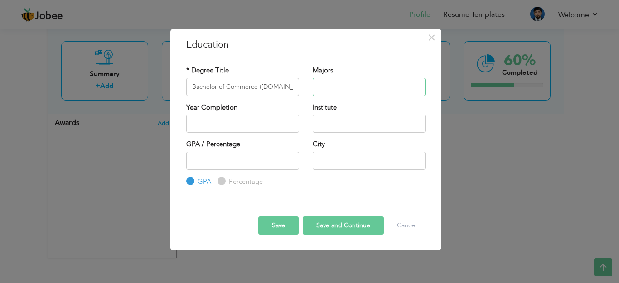
click at [342, 87] on input "text" at bounding box center [369, 87] width 113 height 18
paste input "Accounting, Economics, Taxation"
type input "Accounting, Economics, Taxation"
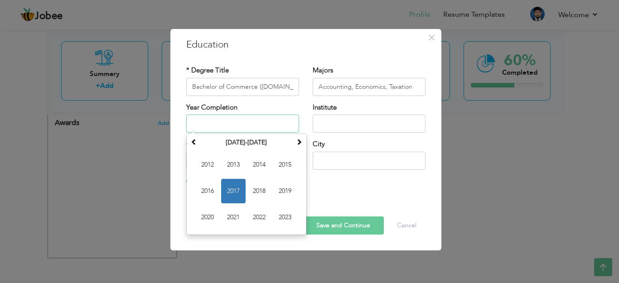
click at [265, 123] on input "text" at bounding box center [242, 124] width 113 height 18
click at [269, 126] on input "text" at bounding box center [242, 124] width 113 height 18
click at [257, 162] on span "2014" at bounding box center [259, 165] width 24 height 24
type input "2014"
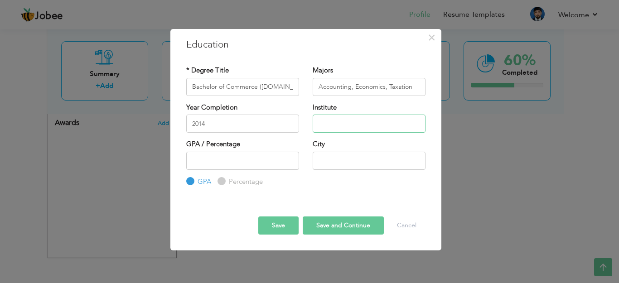
click at [327, 124] on input "text" at bounding box center [369, 124] width 113 height 18
click at [350, 125] on input "text" at bounding box center [369, 124] width 113 height 18
paste input "(B.Com) University of the Punjab"
click at [342, 124] on input "(B.Com) University of the Punjab" at bounding box center [369, 124] width 113 height 18
type input "University of the Punjab"
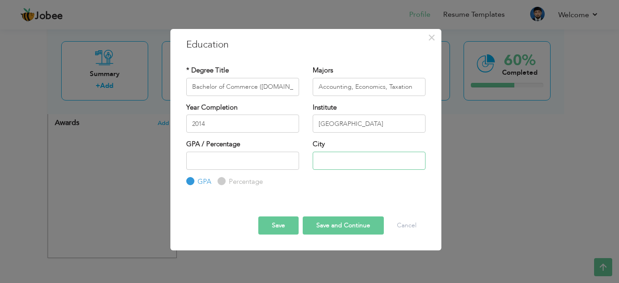
click at [342, 157] on input "text" at bounding box center [369, 161] width 113 height 18
type input "islamabad"
click at [283, 220] on button "Save" at bounding box center [278, 226] width 40 height 18
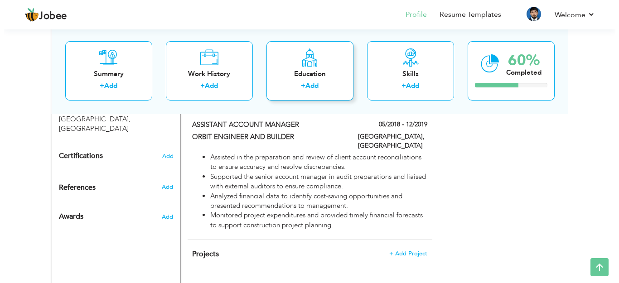
scroll to position [483, 0]
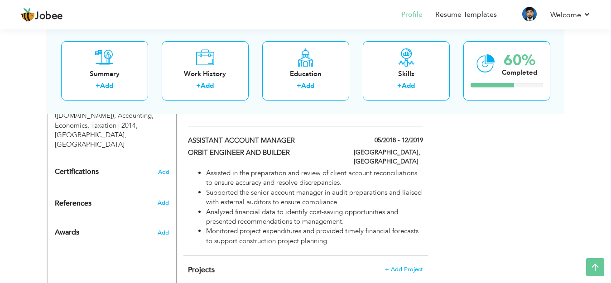
drag, startPoint x: 211, startPoint y: 246, endPoint x: 203, endPoint y: 241, distance: 8.9
click at [203, 265] on span "Projects" at bounding box center [201, 270] width 27 height 10
click at [395, 266] on span "+ Add Project" at bounding box center [404, 269] width 39 height 6
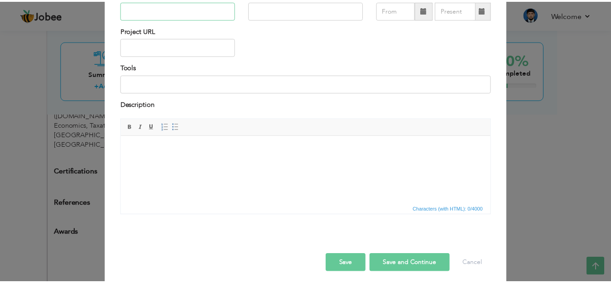
scroll to position [79, 0]
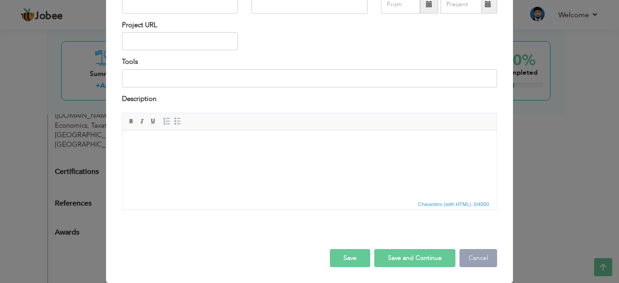
click at [464, 255] on button "Cancel" at bounding box center [478, 258] width 38 height 18
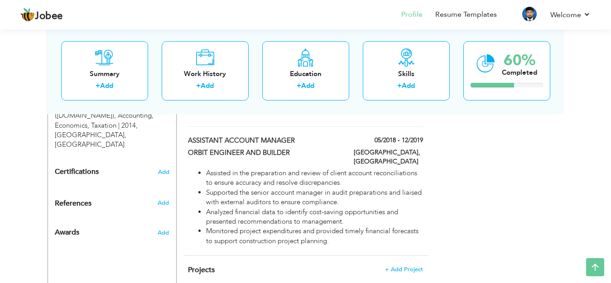
drag, startPoint x: 214, startPoint y: 242, endPoint x: 194, endPoint y: 242, distance: 19.9
drag, startPoint x: 194, startPoint y: 242, endPoint x: 208, endPoint y: 259, distance: 21.9
click at [208, 259] on div "Projects + Add Project × Projects * Project Title Company Tools" at bounding box center [305, 275] width 245 height 38
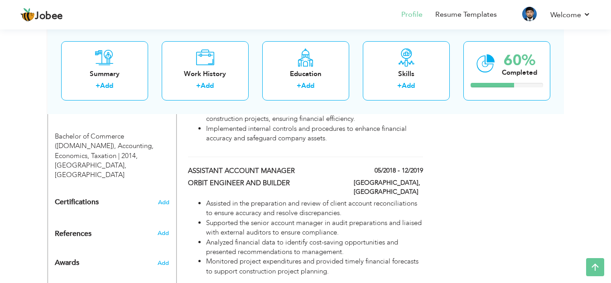
scroll to position [408, 0]
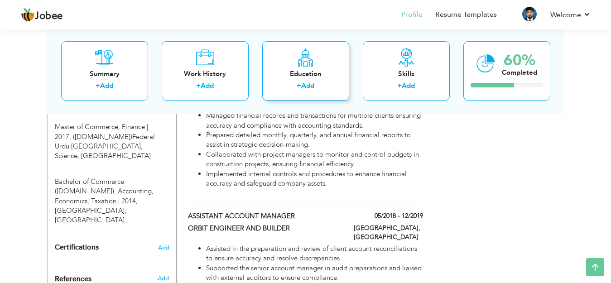
click at [331, 75] on div "Education" at bounding box center [306, 74] width 72 height 10
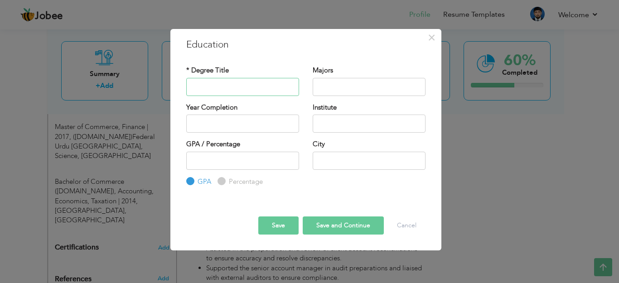
click at [212, 85] on input "text" at bounding box center [242, 87] width 113 height 18
paste input "Intermediate in Commerce"
type input "Intermediate in Commerce"
click at [325, 85] on input "text" at bounding box center [369, 87] width 113 height 18
click at [341, 79] on input "text" at bounding box center [369, 87] width 113 height 18
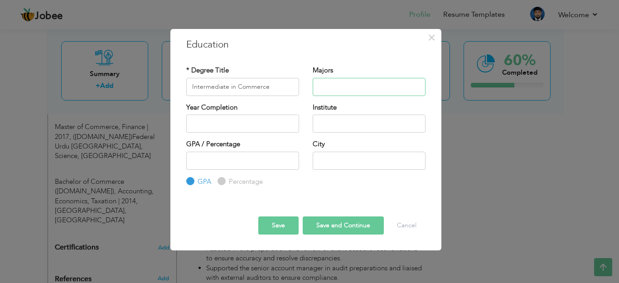
paste input "Accounting, Economics"
type input "Accounting, Economics"
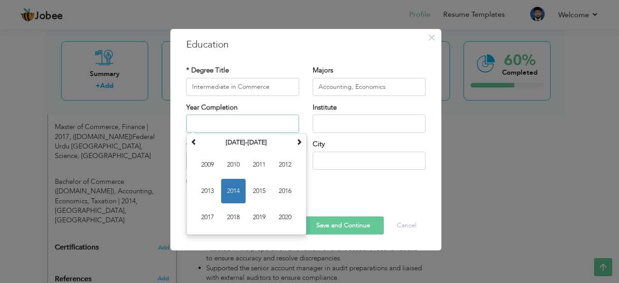
click at [246, 122] on input "text" at bounding box center [242, 124] width 113 height 18
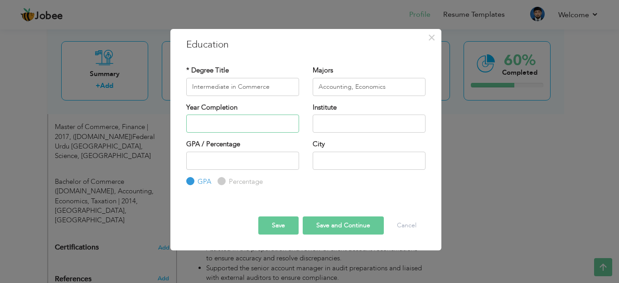
click at [233, 125] on input "text" at bounding box center [242, 124] width 113 height 18
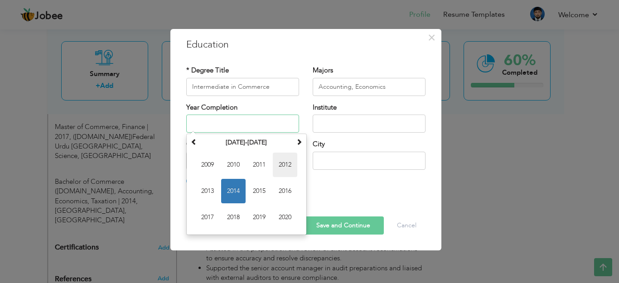
click at [278, 164] on span "2012" at bounding box center [285, 165] width 24 height 24
type input "2012"
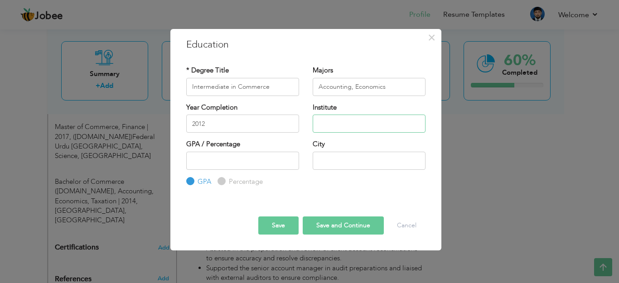
click at [328, 124] on input "text" at bounding box center [369, 124] width 113 height 18
click at [335, 127] on input "text" at bounding box center [369, 124] width 113 height 18
paste input "(I.Com) BISE Mirpur, Azad Kashmir"
click at [339, 125] on input "(I.Com) BISE Mirpur, Azad Kashmir" at bounding box center [369, 124] width 113 height 18
type input "(IBISE Mirpur, Azad Kashmir"
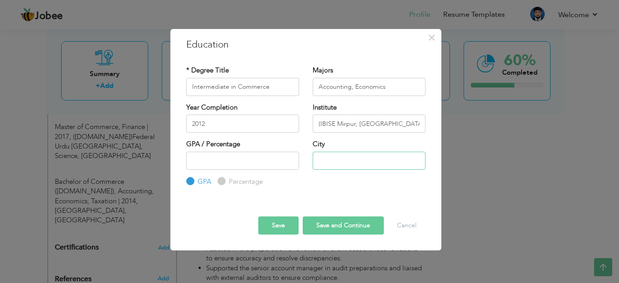
click at [319, 160] on input "text" at bounding box center [369, 161] width 113 height 18
type input "A"
type input "MIRPUR"
click at [321, 226] on button "Save and Continue" at bounding box center [343, 226] width 81 height 18
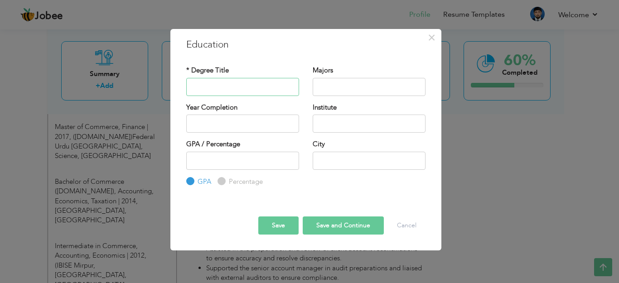
click at [220, 88] on input "text" at bounding box center [242, 87] width 113 height 18
paste input "Matriculation (Science)"
type input "Matriculation (Science)"
click at [320, 83] on input "text" at bounding box center [369, 87] width 113 height 18
paste input "Physics, Chemistry, Biology"
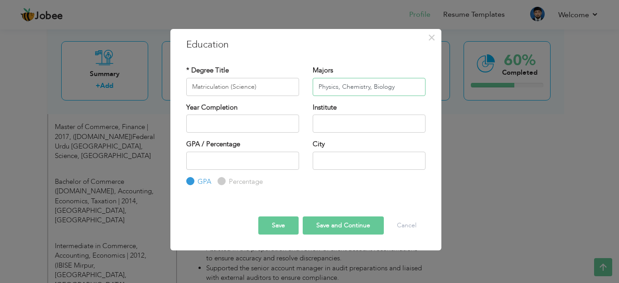
type input "Physics, Chemistry, Biology"
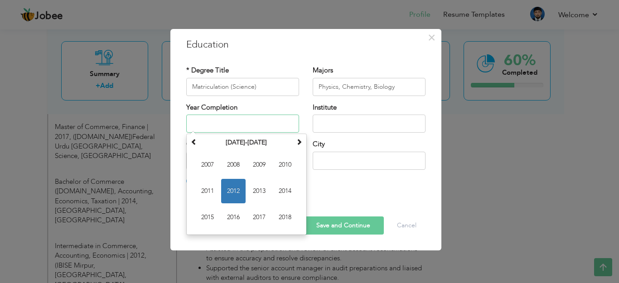
click at [258, 128] on input "text" at bounding box center [242, 124] width 113 height 18
click at [234, 124] on input "text" at bounding box center [242, 124] width 113 height 18
click at [233, 163] on span "2008" at bounding box center [233, 165] width 24 height 24
type input "2008"
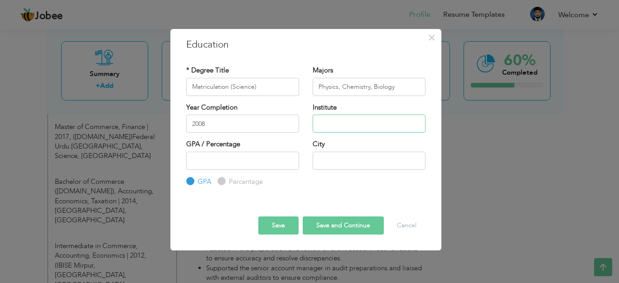
click at [318, 120] on input "text" at bounding box center [369, 124] width 113 height 18
click at [361, 122] on input "text" at bounding box center [369, 124] width 113 height 18
paste input "BISE Mirpur, Azad Kashmir"
type input "BISE Mirpur, Azad Kashmir"
click at [330, 163] on input "text" at bounding box center [369, 161] width 113 height 18
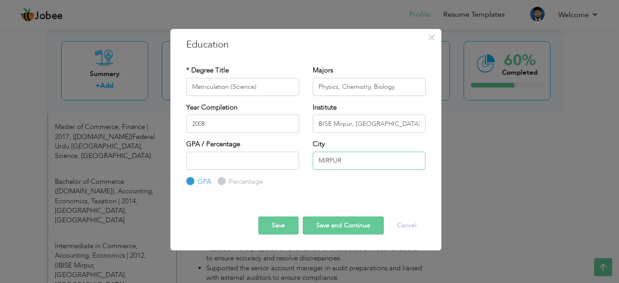
type input "MIRPUR"
click at [281, 226] on button "Save" at bounding box center [278, 226] width 40 height 18
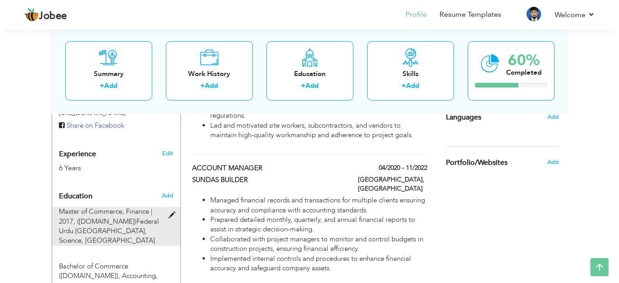
scroll to position [317, 0]
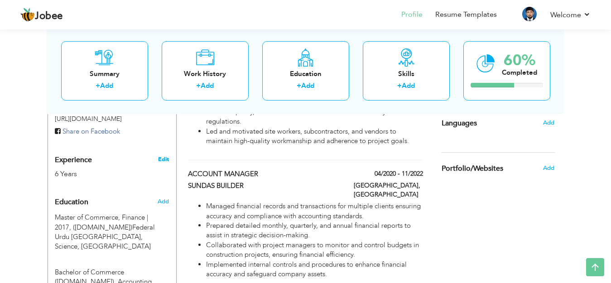
click at [165, 155] on link "Edit" at bounding box center [163, 159] width 11 height 8
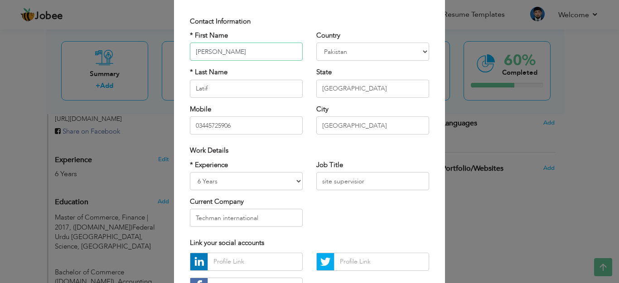
scroll to position [34, 0]
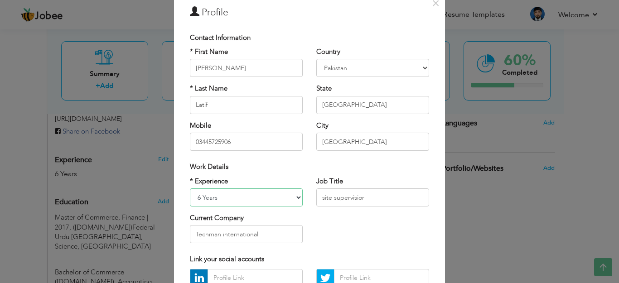
click at [290, 197] on select "Entry Level Less than 1 Year 1 Year 2 Years 3 Years 4 Years 5 Years 6 Years 7 Y…" at bounding box center [246, 197] width 113 height 18
select select "number:9"
click at [190, 188] on select "Entry Level Less than 1 Year 1 Year 2 Years 3 Years 4 Years 5 Years 6 Years 7 Y…" at bounding box center [246, 197] width 113 height 18
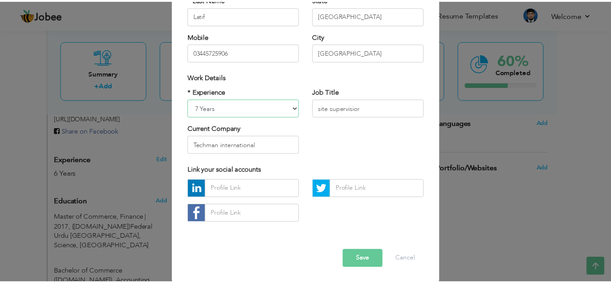
scroll to position [125, 0]
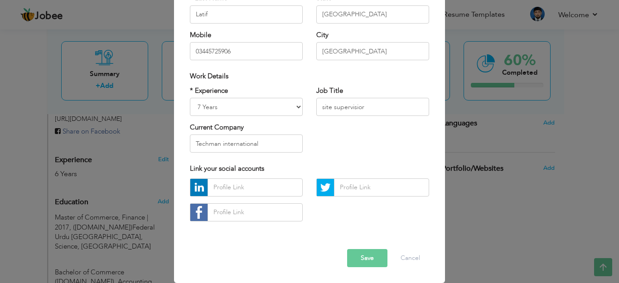
click at [351, 255] on button "Save" at bounding box center [367, 258] width 40 height 18
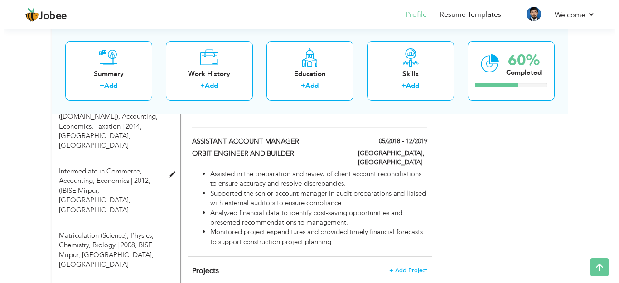
scroll to position [498, 0]
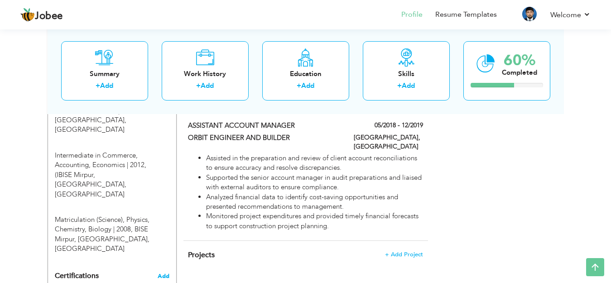
click at [160, 273] on span "Add" at bounding box center [164, 276] width 12 height 6
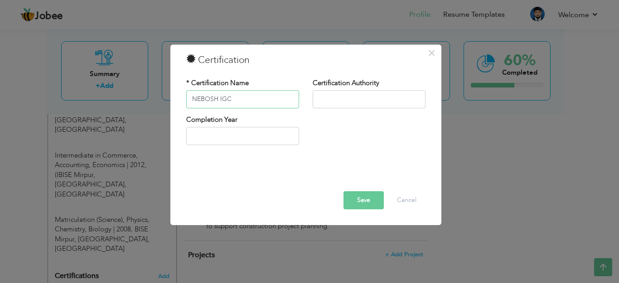
type input "NEBOSH IGC"
click at [332, 96] on input "text" at bounding box center [369, 99] width 113 height 18
click at [330, 98] on input "PU" at bounding box center [369, 99] width 113 height 18
click at [330, 98] on input "PURE VI" at bounding box center [369, 99] width 113 height 18
click at [350, 97] on input "PURSE VI" at bounding box center [369, 99] width 113 height 18
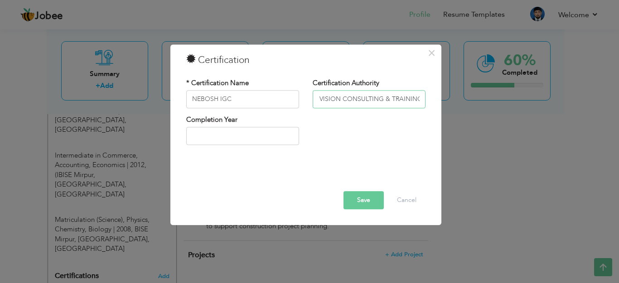
scroll to position [0, 18]
click at [378, 104] on input "PURE VISION CONSULTING & TRAINING" at bounding box center [369, 99] width 113 height 18
click at [421, 98] on input "PURE VISION CONSULTING & TRAINING" at bounding box center [369, 99] width 113 height 18
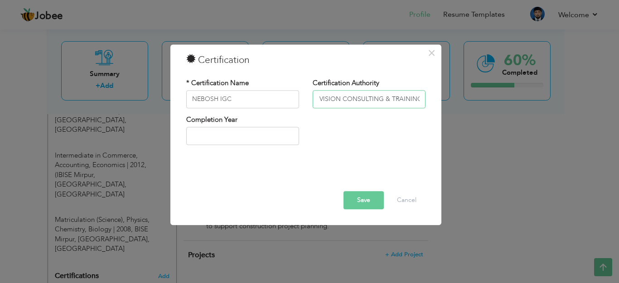
click at [421, 98] on input "PURE VISION CONSULTING & TRAINING" at bounding box center [369, 99] width 113 height 18
click at [422, 97] on input "PURE VISION CONSULTING & TRAINING" at bounding box center [369, 99] width 113 height 18
click at [388, 99] on input "PURE VISION CONSULTING & TRAINING" at bounding box center [369, 99] width 113 height 18
click at [420, 97] on input "PURE VISION CONSULTING & TRAINING" at bounding box center [369, 99] width 113 height 18
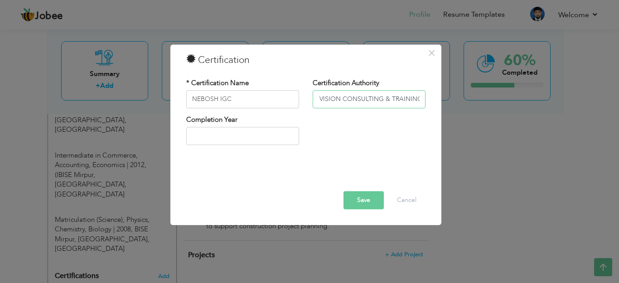
type input "PURE VISION CONSULTING & TRAINING"
type input "2025"
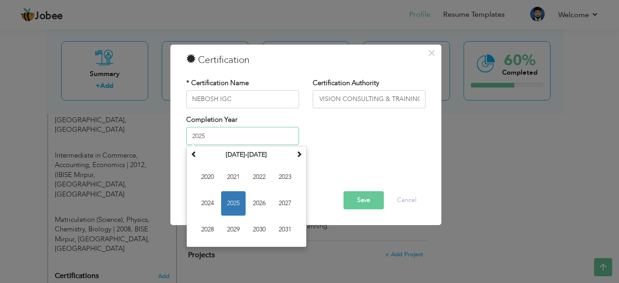
click at [284, 136] on input "2025" at bounding box center [242, 136] width 113 height 18
click at [232, 207] on span "2025" at bounding box center [233, 204] width 24 height 24
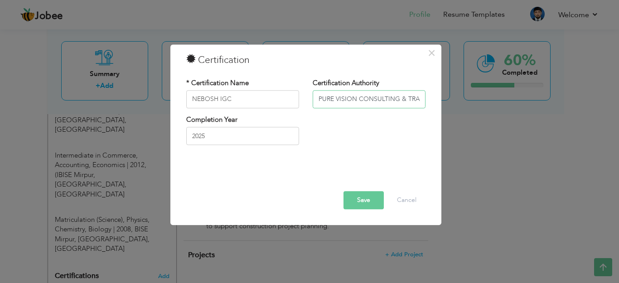
click at [421, 104] on input "PURE VISION CONSULTING & TRAINING" at bounding box center [369, 99] width 113 height 18
click at [421, 101] on input "PURE VISION CONSULTING & TRAINING" at bounding box center [369, 99] width 113 height 18
click at [405, 96] on input "PURE VISION CONSULTING & TRAINING" at bounding box center [369, 99] width 113 height 18
type input "PURE VISION CONSULTING & TRAINING CENTER ([GEOGRAPHIC_DATA])"
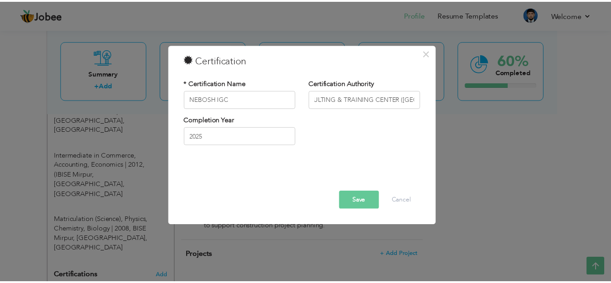
scroll to position [0, 0]
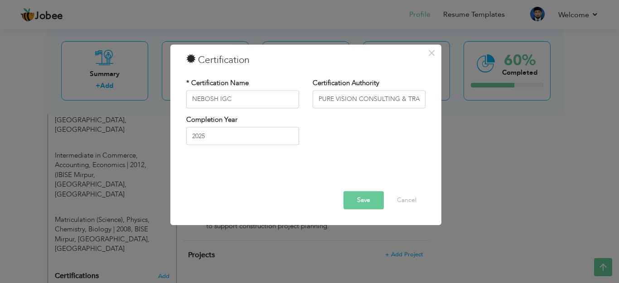
click at [359, 198] on button "Save" at bounding box center [363, 200] width 40 height 18
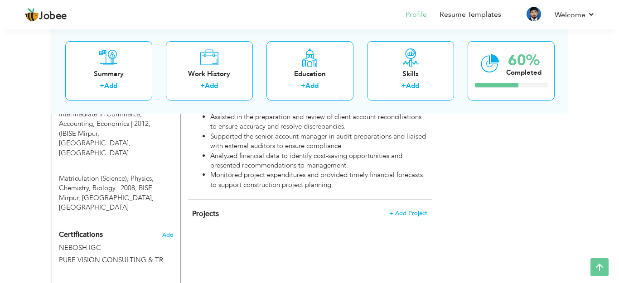
scroll to position [540, 0]
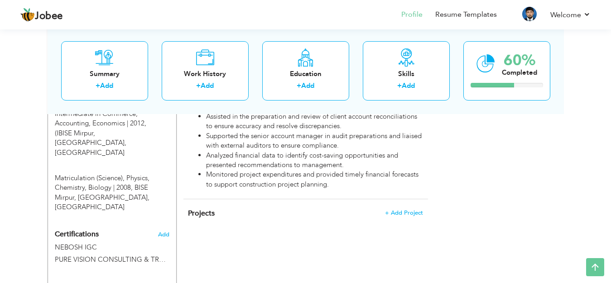
click at [203, 208] on span "Projects" at bounding box center [201, 213] width 27 height 10
click at [388, 210] on span "+ Add Project" at bounding box center [404, 213] width 39 height 6
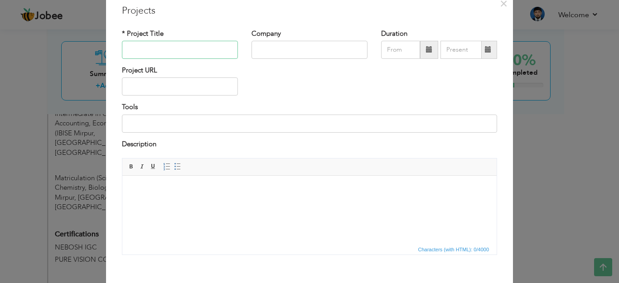
scroll to position [0, 0]
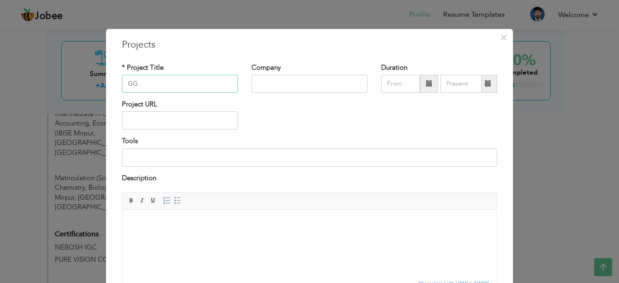
type input "GG"
click at [304, 89] on input "text" at bounding box center [309, 84] width 116 height 18
type input "GG"
click at [229, 163] on input at bounding box center [309, 158] width 375 height 18
type input "GG"
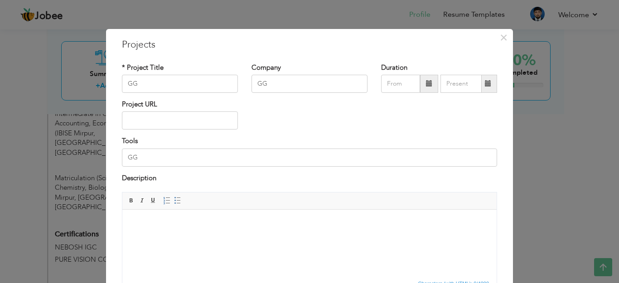
click at [230, 237] on html at bounding box center [309, 224] width 374 height 28
click at [250, 237] on html "GGGGGGGGGGGGGGGGGGGGGGGGGGGGGGGGGGGGGGGGGGGGGGGGGGGGGGGGGGGGGGGGGGGGGG" at bounding box center [309, 224] width 374 height 28
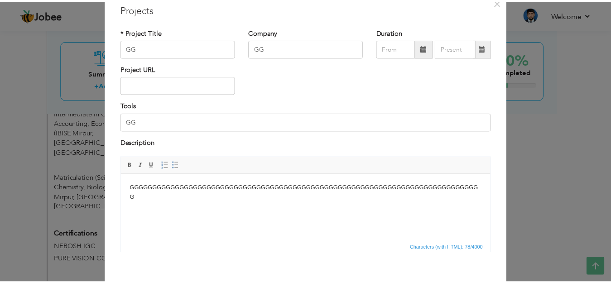
scroll to position [79, 0]
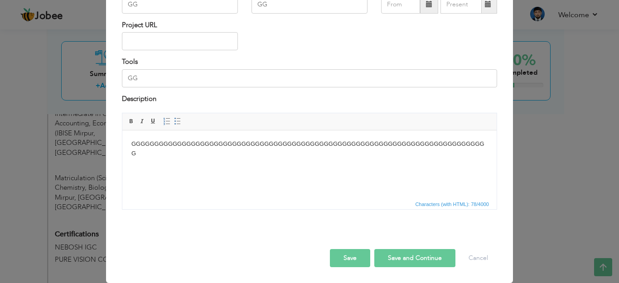
click at [334, 258] on button "Save" at bounding box center [350, 258] width 40 height 18
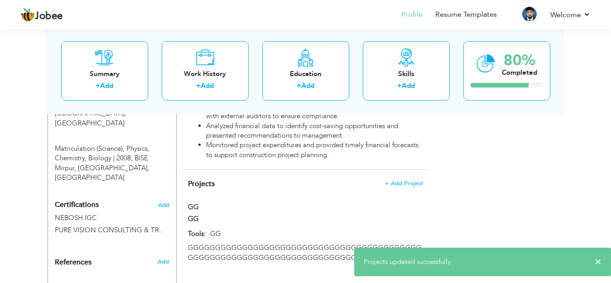
scroll to position [585, 0]
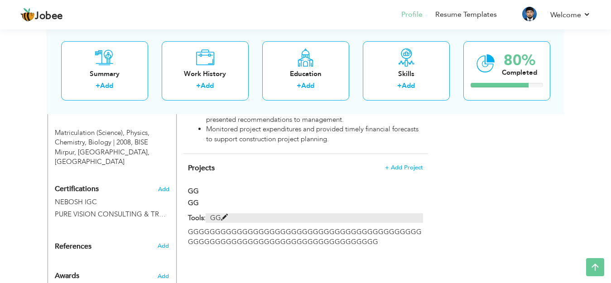
drag, startPoint x: 219, startPoint y: 163, endPoint x: 239, endPoint y: 194, distance: 37.5
click at [239, 194] on div "Projects + Add Project GG GG GG Tools: GG × Projects GG GG" at bounding box center [305, 203] width 245 height 98
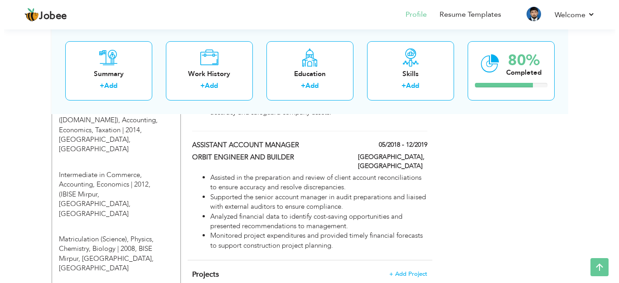
scroll to position [495, 0]
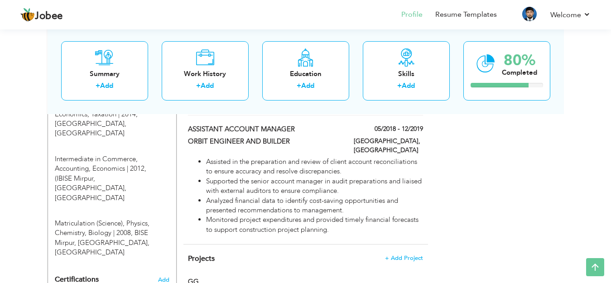
drag, startPoint x: 188, startPoint y: 224, endPoint x: 230, endPoint y: 277, distance: 68.0
click at [213, 277] on label "GG" at bounding box center [264, 282] width 152 height 10
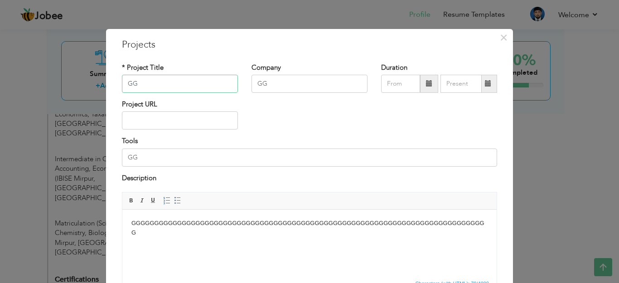
scroll to position [45, 0]
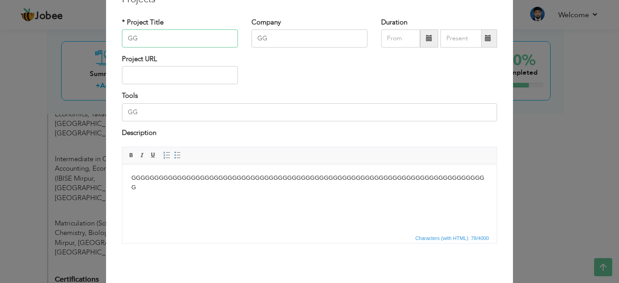
click at [207, 43] on input "GG" at bounding box center [180, 38] width 116 height 18
type input "G"
click at [294, 31] on input "GG" at bounding box center [309, 38] width 116 height 18
type input "G"
click at [165, 188] on body "GGGGGGGGGGGGGGGGGGGGGGGGGGGGGGGGGGGGGGGGGGGGGGGGGGGGGGGGGGGGGGGGGGGGGGGGGGGGGG" at bounding box center [309, 182] width 356 height 19
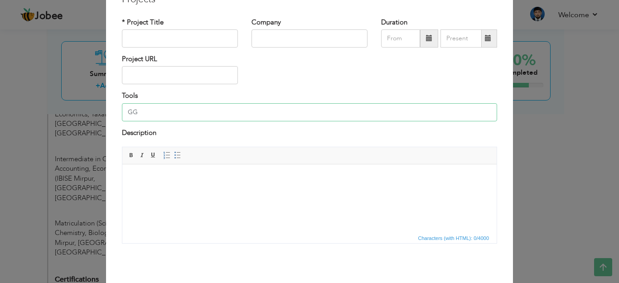
click at [150, 111] on input "GG" at bounding box center [309, 112] width 375 height 18
type input "G"
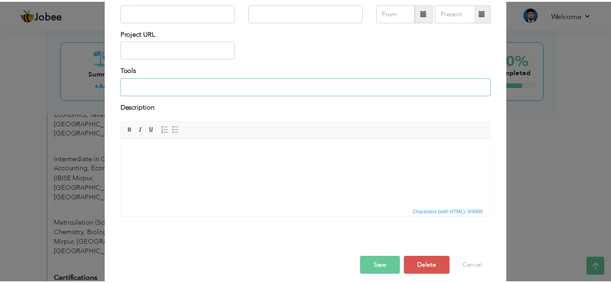
scroll to position [79, 0]
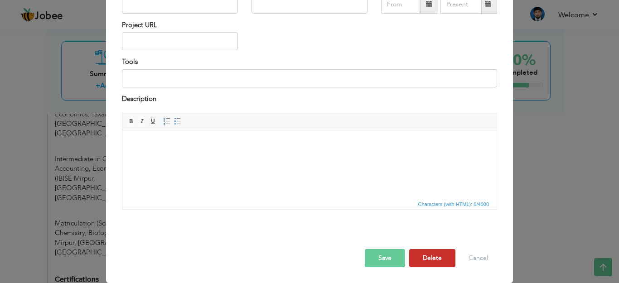
click at [445, 261] on button "Delete" at bounding box center [432, 258] width 46 height 18
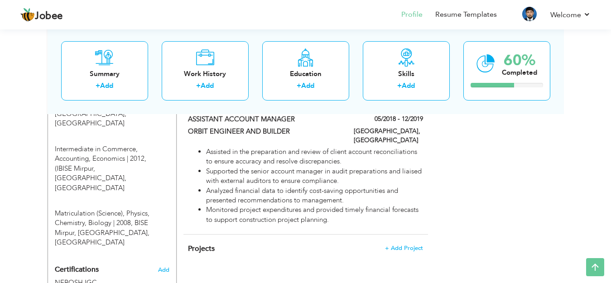
scroll to position [495, 0]
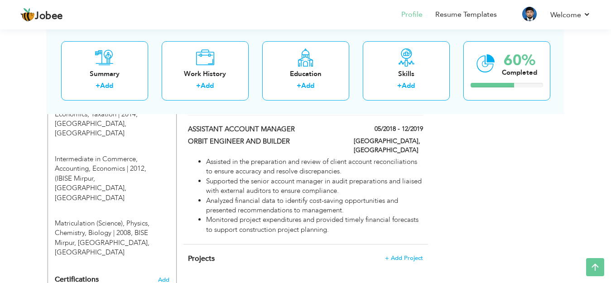
drag, startPoint x: 405, startPoint y: 230, endPoint x: 355, endPoint y: 243, distance: 51.1
click at [355, 245] on div "Projects + Add Project × Projects * Project Title Company Tools" at bounding box center [305, 264] width 245 height 38
drag, startPoint x: 300, startPoint y: 167, endPoint x: 331, endPoint y: 243, distance: 82.3
click at [331, 245] on div "Projects + Add Project × Projects * Project Title Company Tools" at bounding box center [305, 264] width 245 height 38
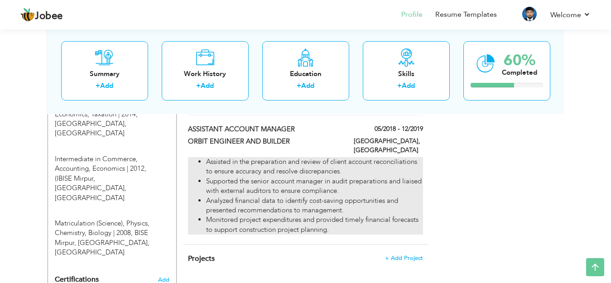
scroll to position [540, 0]
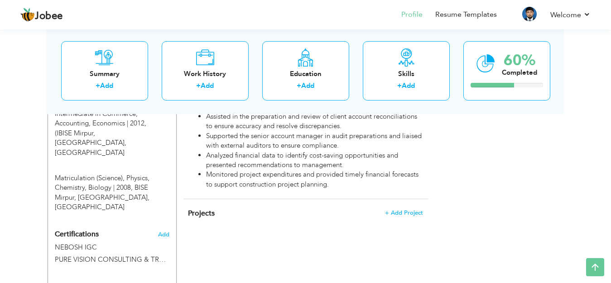
drag, startPoint x: 211, startPoint y: 190, endPoint x: 204, endPoint y: 189, distance: 6.9
click at [204, 208] on span "Projects" at bounding box center [201, 213] width 27 height 10
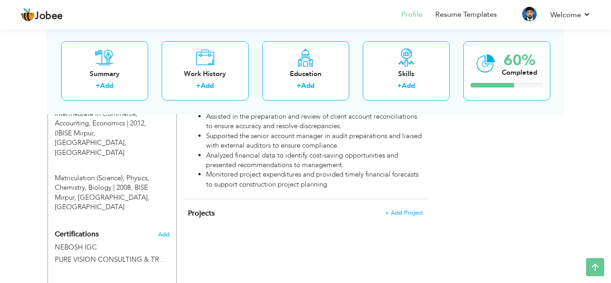
click at [204, 208] on span "Projects" at bounding box center [201, 213] width 27 height 10
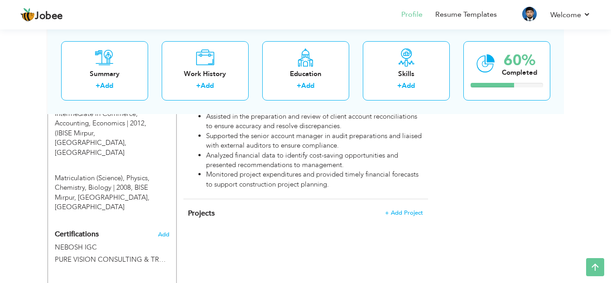
click at [204, 208] on span "Projects" at bounding box center [201, 213] width 27 height 10
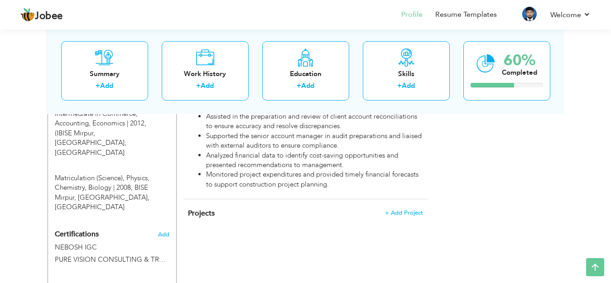
click at [204, 208] on span "Projects" at bounding box center [201, 213] width 27 height 10
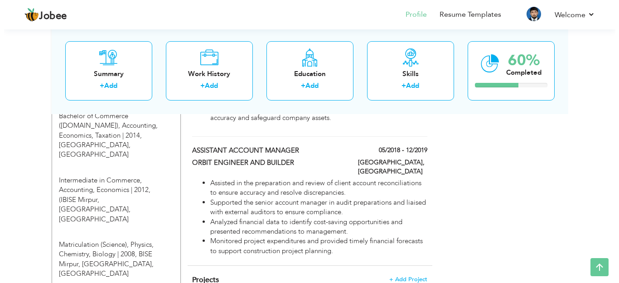
scroll to position [449, 0]
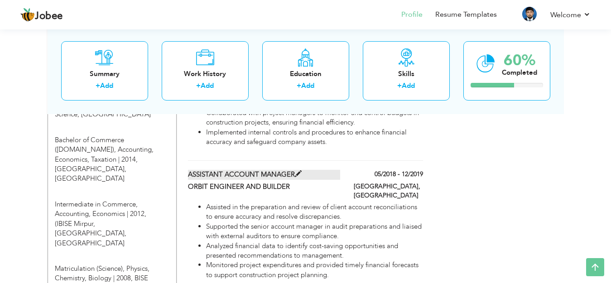
click at [298, 171] on span at bounding box center [298, 174] width 7 height 7
type input "ASSISTANT ACCOUNT MANAGER"
type input "ORBIT ENGINEER AND BUILDER"
type input "05/2018"
type input "12/2019"
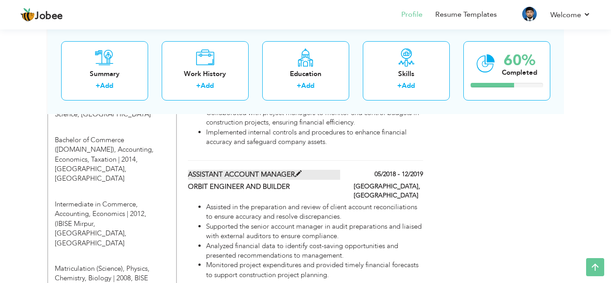
checkbox input "false"
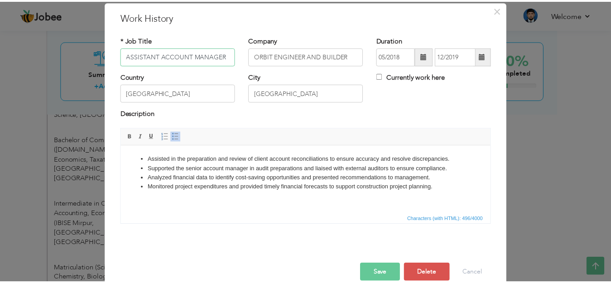
scroll to position [43, 0]
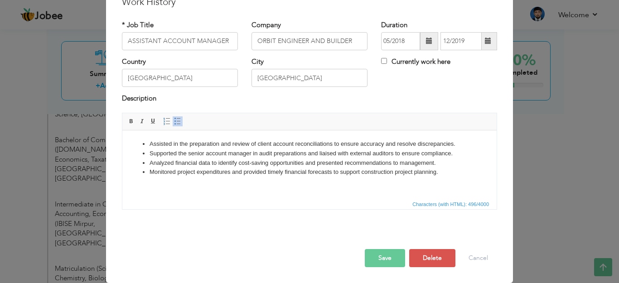
click at [538, 225] on div "× Work History * Job Title ASSISTANT ACCOUNT MANAGER Company ORBIT ENGINEER AND…" at bounding box center [309, 141] width 619 height 283
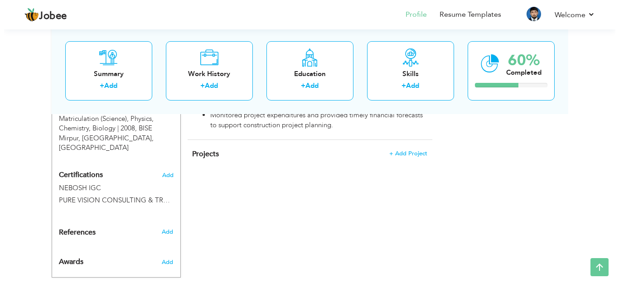
scroll to position [554, 0]
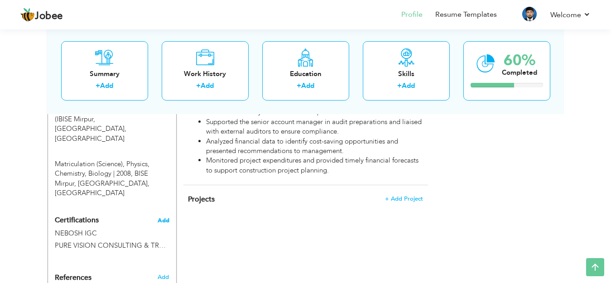
click at [164, 217] on span "Add" at bounding box center [164, 220] width 12 height 6
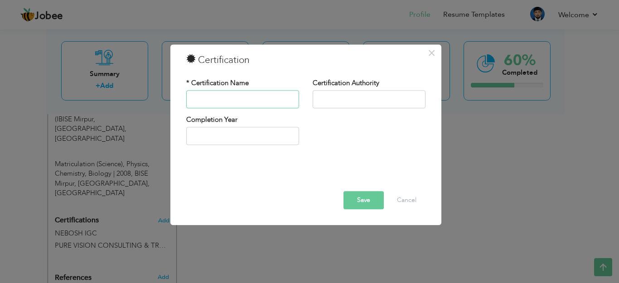
click at [228, 101] on input "text" at bounding box center [242, 99] width 113 height 18
type input "DIPLOMA IN COMPUTER SCIENCE"
click at [321, 99] on input "text" at bounding box center [369, 99] width 113 height 18
type input "PK INSTITUTE OF COMPUTER SCIENCE RAWALPINDI"
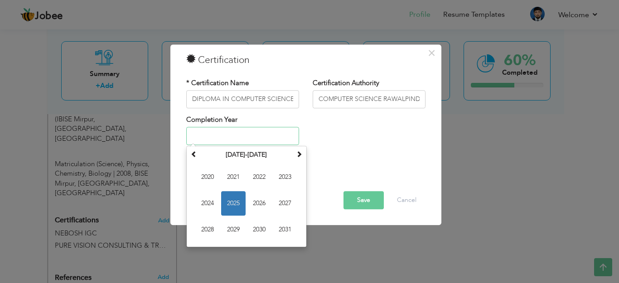
click at [271, 131] on input "text" at bounding box center [242, 136] width 113 height 18
click at [198, 157] on th at bounding box center [193, 156] width 11 height 14
click at [296, 154] on span at bounding box center [299, 154] width 6 height 6
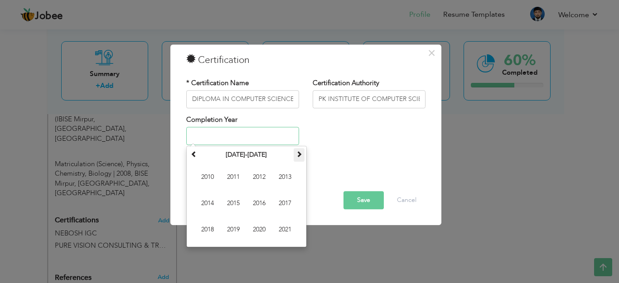
click at [296, 154] on span at bounding box center [299, 154] width 6 height 6
click at [196, 157] on span at bounding box center [194, 154] width 6 height 6
click at [207, 226] on span "2018" at bounding box center [207, 230] width 24 height 24
type input "2018"
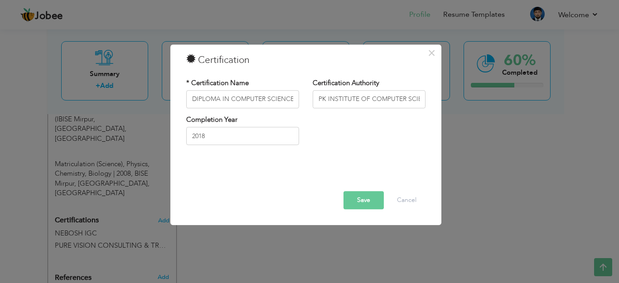
click at [360, 197] on button "Save" at bounding box center [363, 200] width 40 height 18
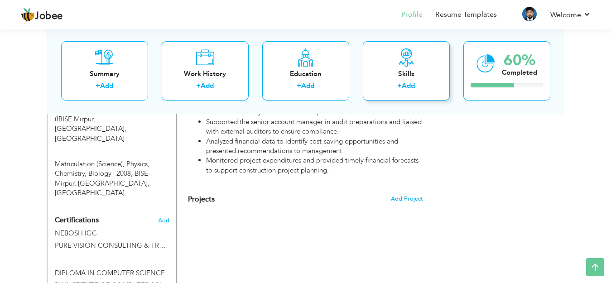
click at [398, 85] on label "+" at bounding box center [399, 86] width 5 height 10
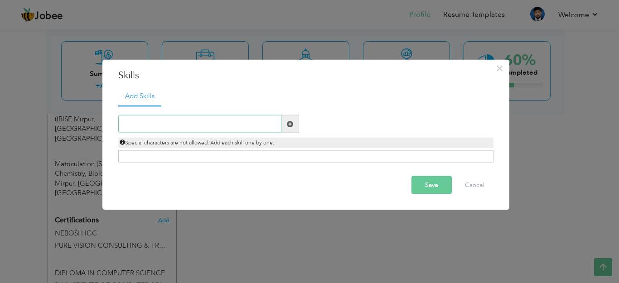
click at [246, 125] on input "text" at bounding box center [199, 124] width 163 height 18
click at [183, 123] on input "text" at bounding box center [199, 124] width 163 height 18
paste input "Financial Management & Accounting"
type input "Financial Management & Accounting"
click at [292, 122] on span at bounding box center [290, 123] width 6 height 6
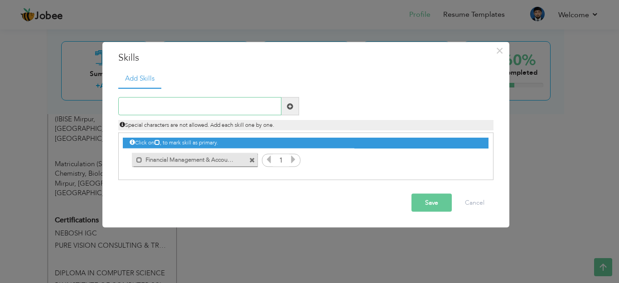
click at [188, 106] on input "text" at bounding box center [199, 106] width 163 height 18
paste input "Project Supervision & Site Management -"
type input "Project Supervision & Site Management -"
click at [289, 109] on span at bounding box center [290, 106] width 6 height 6
click at [189, 110] on input "text" at bounding box center [199, 106] width 163 height 18
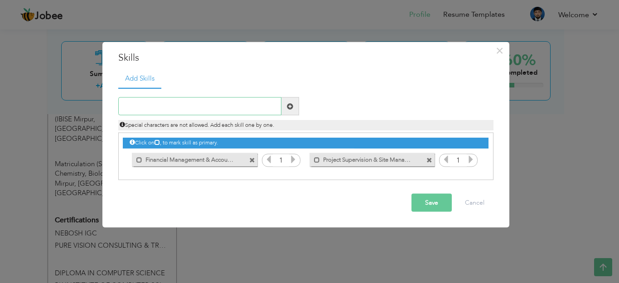
click at [170, 109] on input "text" at bounding box center [199, 106] width 163 height 18
paste input "Project Supervision & Site Management -"
drag, startPoint x: 255, startPoint y: 105, endPoint x: 125, endPoint y: 113, distance: 130.7
click at [125, 113] on input "Project Supervision & Site Management -" at bounding box center [199, 106] width 163 height 18
click at [258, 106] on input "Project Supervision & Site Management -" at bounding box center [199, 106] width 163 height 18
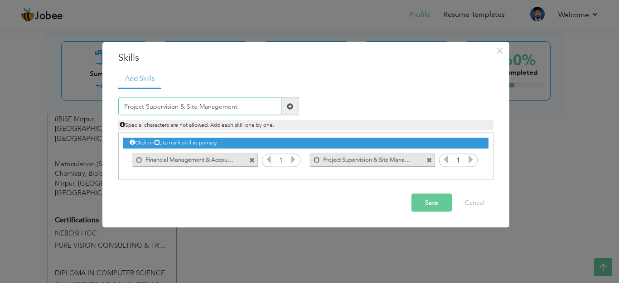
drag, startPoint x: 258, startPoint y: 106, endPoint x: 42, endPoint y: 102, distance: 216.1
click at [42, 102] on div "× Skills Add Skills Project Supervision & Site Management - 1 1" at bounding box center [309, 141] width 619 height 283
paste input "blem Solving & Decision Making"
type input "Problem Solving & Decision Making"
click at [289, 107] on span at bounding box center [290, 106] width 6 height 6
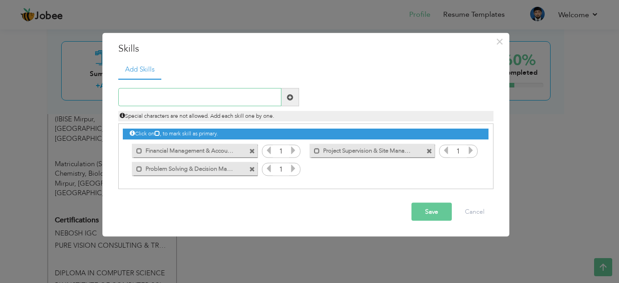
click at [171, 96] on input "text" at bounding box center [199, 97] width 163 height 18
click at [168, 92] on input "text" at bounding box center [199, 97] width 163 height 18
paste input "Team Leadership & Coordination"
type input "Team Leadership & Coordination"
click at [289, 98] on span at bounding box center [290, 97] width 6 height 6
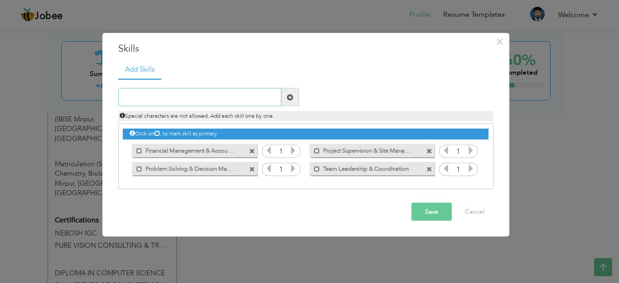
click at [218, 94] on input "text" at bounding box center [199, 97] width 163 height 18
paste input "MS Office (Word, Excel, PowerPoint)"
type input "MS Office (Word, Excel, PowerPoint)"
click at [287, 100] on span at bounding box center [290, 97] width 6 height 6
click at [227, 92] on input "text" at bounding box center [199, 97] width 163 height 18
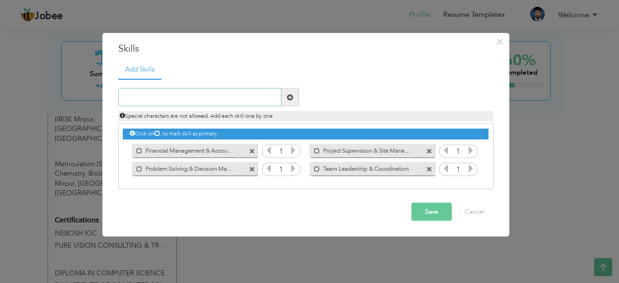
paste input "MS Office (Word, Excel, PowerPoint)"
click at [192, 98] on input "MS Office (Word, Excel, PowerPoint)" at bounding box center [199, 97] width 163 height 18
click at [173, 100] on input "MS Office (Word, Excel PowerPoint)" at bounding box center [199, 97] width 163 height 18
click at [227, 94] on input "MS Office (Word Excel PowerPoint)" at bounding box center [199, 97] width 163 height 18
click at [156, 97] on input "MS Office (Word Excel PowerPoint" at bounding box center [199, 97] width 163 height 18
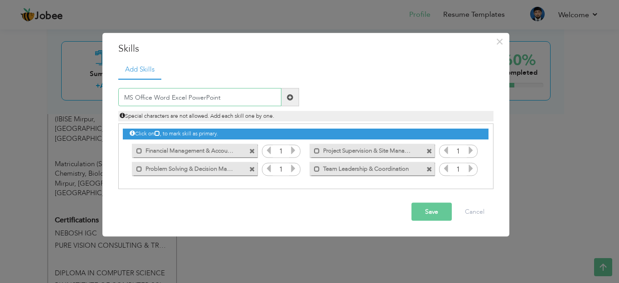
type input "MS Office Word Excel PowerPoint"
click at [290, 101] on span at bounding box center [290, 97] width 18 height 18
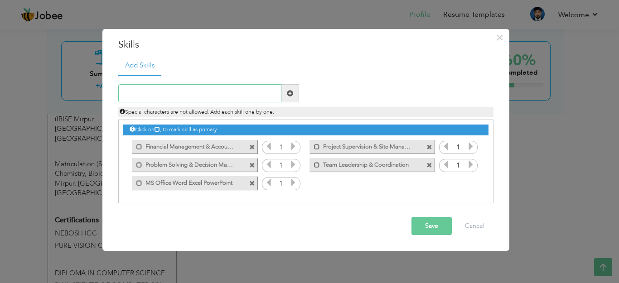
click at [216, 91] on input "text" at bounding box center [199, 93] width 163 height 18
paste input "Risk Assessment & Management"
type input "Risk Assessment & Management"
click at [289, 97] on span at bounding box center [290, 93] width 18 height 18
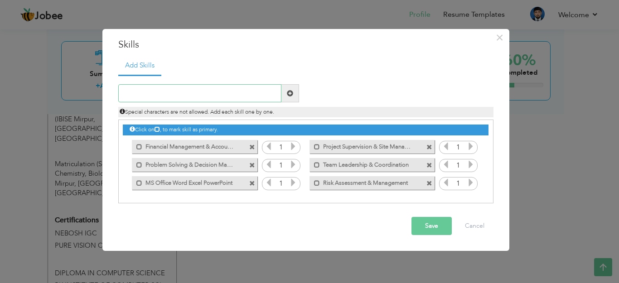
click at [201, 94] on input "text" at bounding box center [199, 93] width 163 height 18
paste input "Hazard Identification"
type input "Hazard Identification"
click at [287, 94] on span at bounding box center [290, 93] width 6 height 6
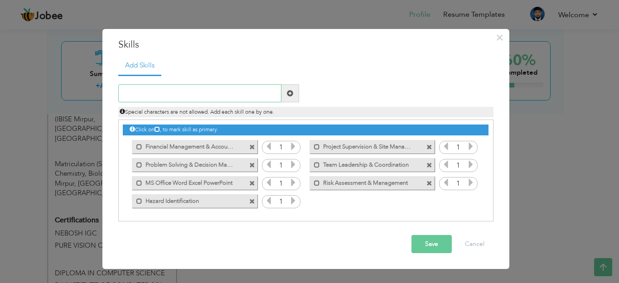
click at [196, 96] on input "text" at bounding box center [199, 93] width 163 height 18
paste input "Communication"
type input "Communication"
click at [288, 96] on span at bounding box center [290, 93] width 6 height 6
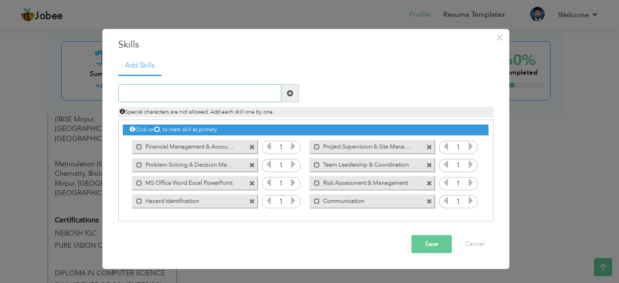
click at [178, 94] on input "text" at bounding box center [199, 93] width 163 height 18
paste input "Decision-Making"
type input "Decision-Making"
click at [296, 95] on span at bounding box center [290, 93] width 18 height 18
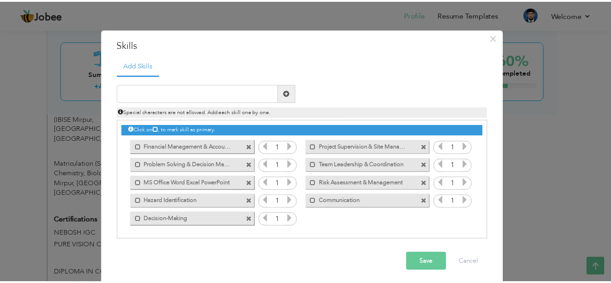
scroll to position [4, 0]
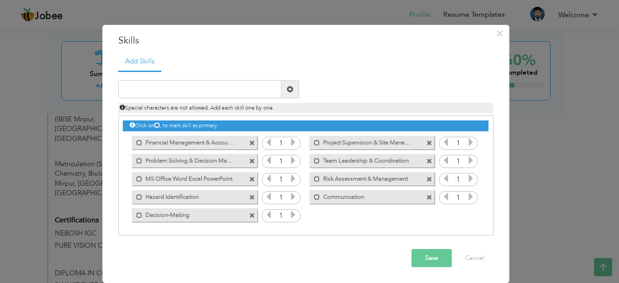
click at [426, 258] on button "Save" at bounding box center [431, 258] width 40 height 18
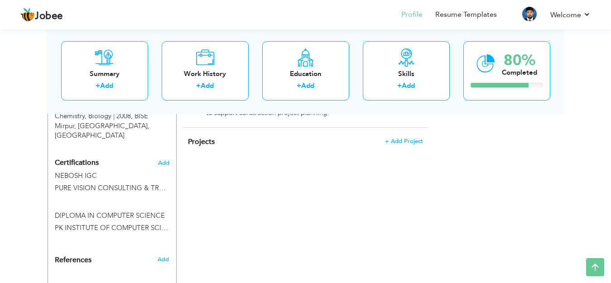
scroll to position [618, 0]
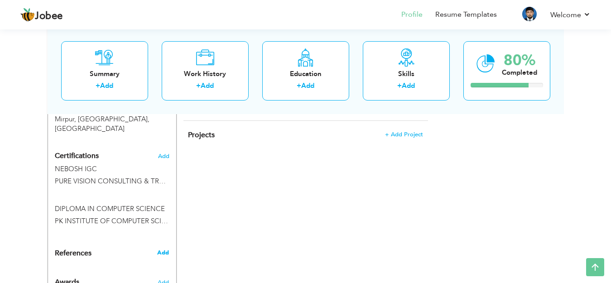
click at [165, 249] on span "Add" at bounding box center [163, 253] width 12 height 8
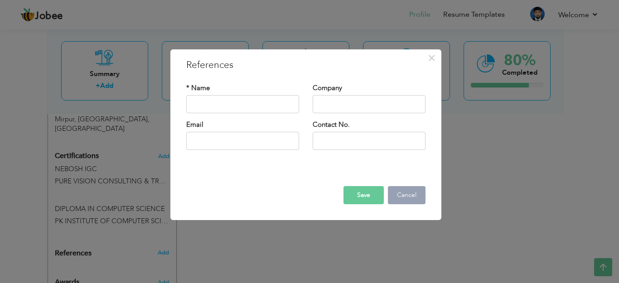
click at [395, 197] on button "Cancel" at bounding box center [407, 195] width 38 height 18
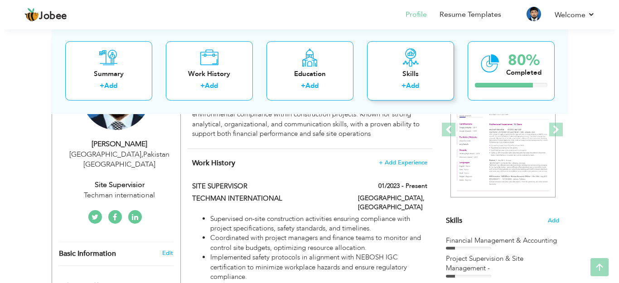
scroll to position [136, 0]
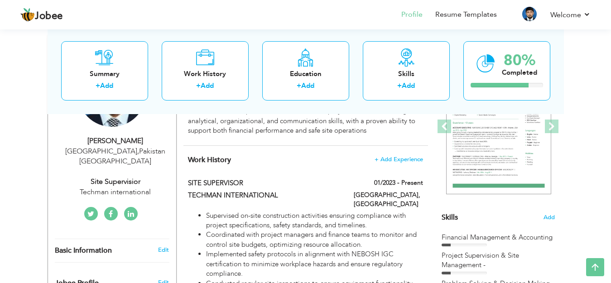
click at [128, 153] on div "Islamabad , Pakistan Pakistan" at bounding box center [115, 156] width 121 height 21
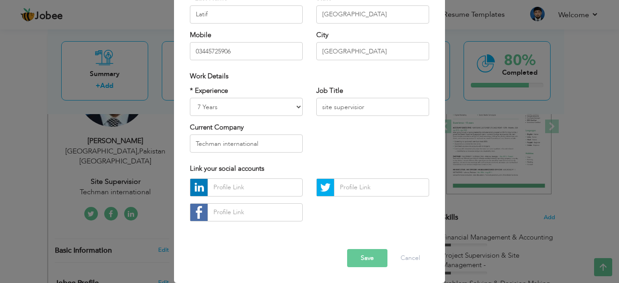
scroll to position [0, 0]
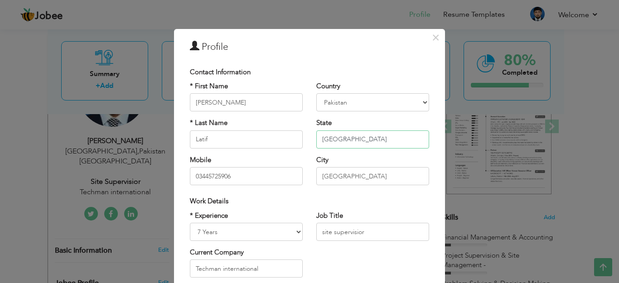
click at [366, 145] on input "[GEOGRAPHIC_DATA]" at bounding box center [372, 139] width 113 height 18
type input "P"
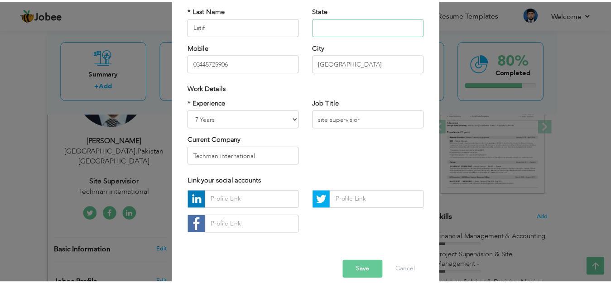
scroll to position [125, 0]
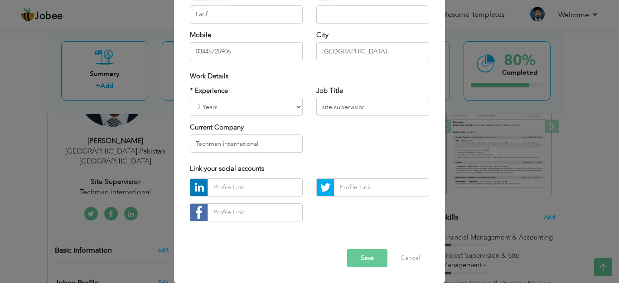
click at [354, 257] on button "Save" at bounding box center [367, 258] width 40 height 18
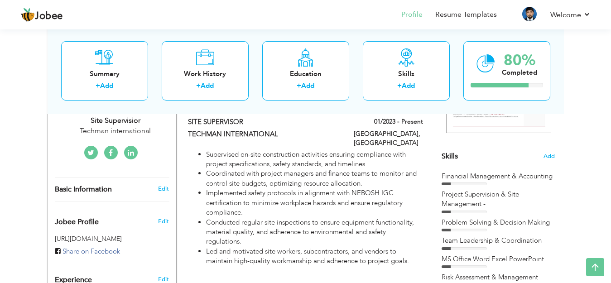
scroll to position [181, 0]
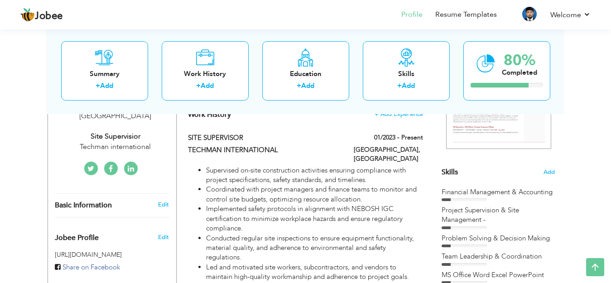
click at [112, 165] on icon at bounding box center [111, 168] width 4 height 7
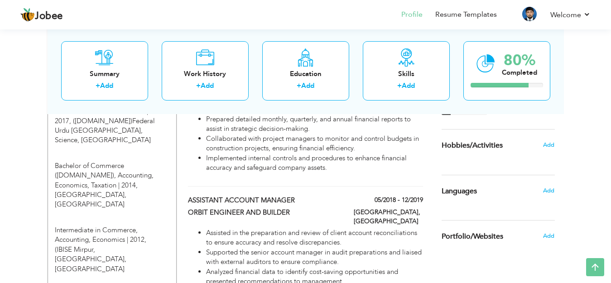
scroll to position [408, 0]
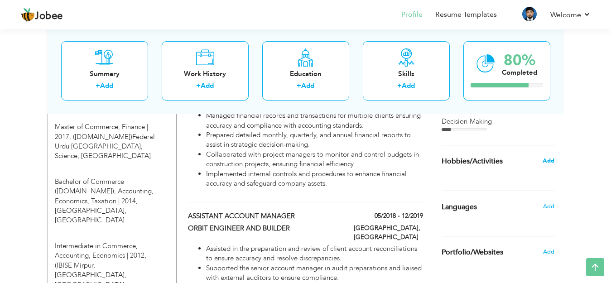
click at [549, 163] on span "Add" at bounding box center [549, 161] width 12 height 8
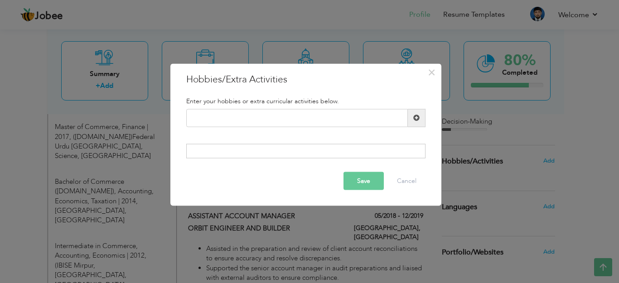
drag, startPoint x: 335, startPoint y: 100, endPoint x: 298, endPoint y: 108, distance: 37.7
click at [298, 108] on div "Enter your hobbies or extra curricular activities below." at bounding box center [305, 101] width 253 height 16
click at [270, 120] on input "text" at bounding box center [297, 118] width 222 height 18
paste input "Writing"
type input "Writing"
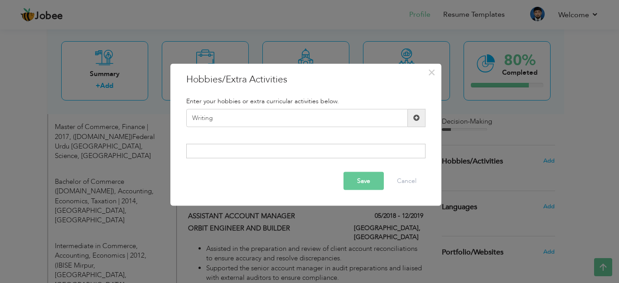
click at [420, 118] on span at bounding box center [417, 118] width 18 height 18
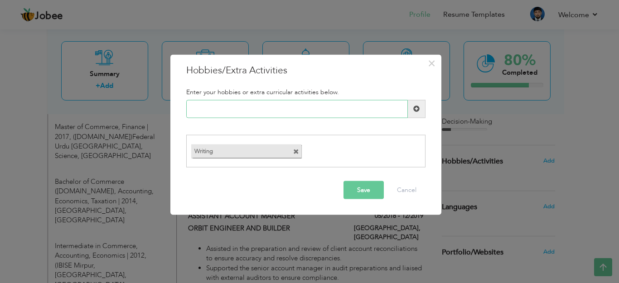
click at [258, 112] on input "text" at bounding box center [297, 109] width 222 height 18
click at [232, 109] on input "text" at bounding box center [297, 109] width 222 height 18
paste input "Photography"
type input "Photography"
click at [416, 112] on span at bounding box center [417, 109] width 18 height 18
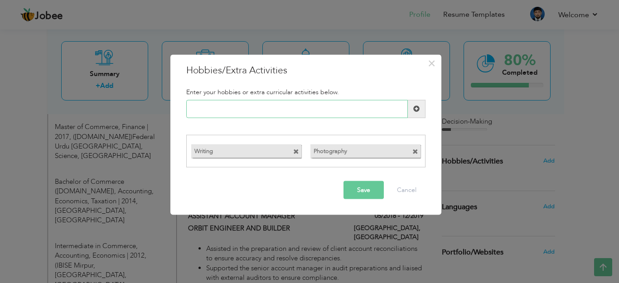
click at [218, 111] on input "text" at bounding box center [297, 109] width 222 height 18
paste input "Travel"
type input "Travel"
click at [420, 106] on span at bounding box center [417, 109] width 18 height 18
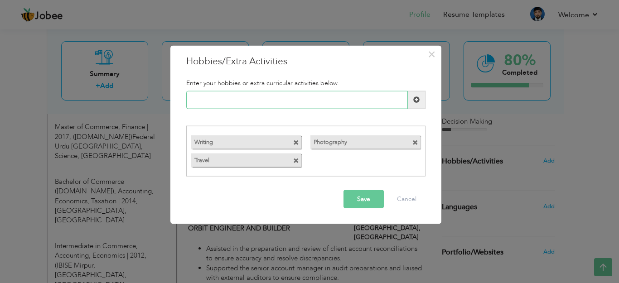
click at [235, 102] on input "text" at bounding box center [297, 100] width 222 height 18
paste input "Sports"
type input "Sports"
click at [419, 99] on span at bounding box center [416, 99] width 6 height 6
click at [229, 101] on input "text" at bounding box center [297, 100] width 222 height 18
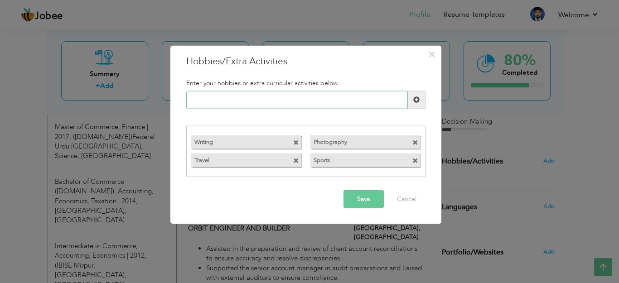
paste input "Reading"
type input "Reading"
click at [350, 201] on button "Save" at bounding box center [363, 199] width 40 height 18
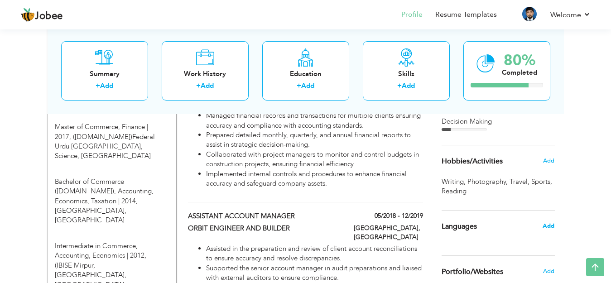
click at [544, 225] on span "Add" at bounding box center [549, 226] width 12 height 8
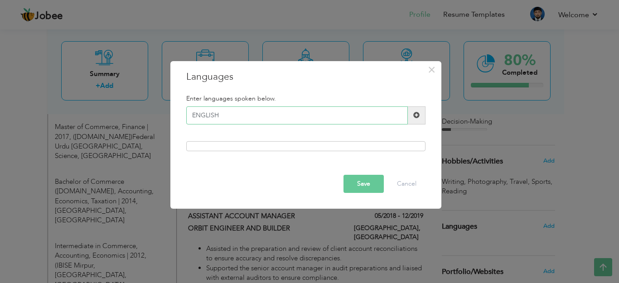
type input "ENGLISH"
click at [412, 119] on span at bounding box center [417, 115] width 18 height 18
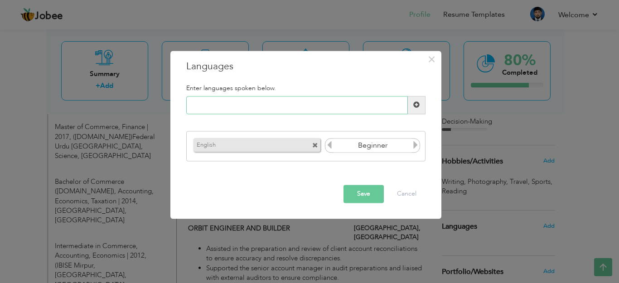
click at [240, 108] on input "text" at bounding box center [297, 105] width 222 height 18
type input "URDU"
click at [413, 102] on span at bounding box center [416, 105] width 6 height 6
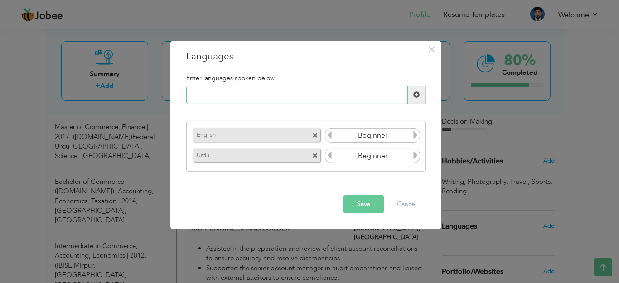
click at [268, 96] on input "text" at bounding box center [297, 95] width 222 height 18
type input "PUNJABI"
click at [411, 98] on span at bounding box center [417, 95] width 18 height 18
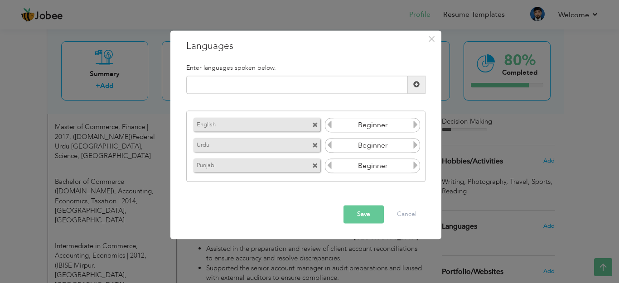
click at [411, 125] on input "Beginner" at bounding box center [372, 126] width 78 height 14
click at [414, 121] on icon at bounding box center [415, 125] width 8 height 8
click at [414, 122] on icon at bounding box center [415, 125] width 8 height 8
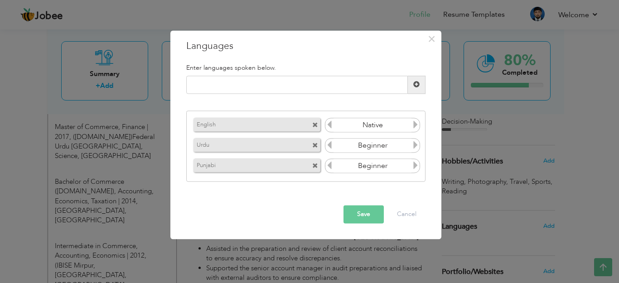
click at [328, 124] on icon at bounding box center [329, 125] width 8 height 8
click at [414, 125] on icon at bounding box center [415, 125] width 8 height 8
click at [414, 148] on icon at bounding box center [415, 145] width 8 height 8
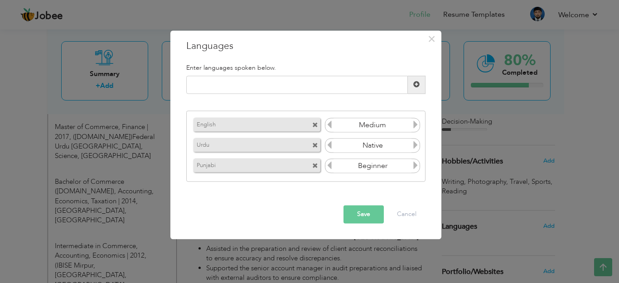
click at [414, 166] on icon at bounding box center [415, 166] width 8 height 8
click at [370, 210] on button "Save" at bounding box center [363, 214] width 40 height 18
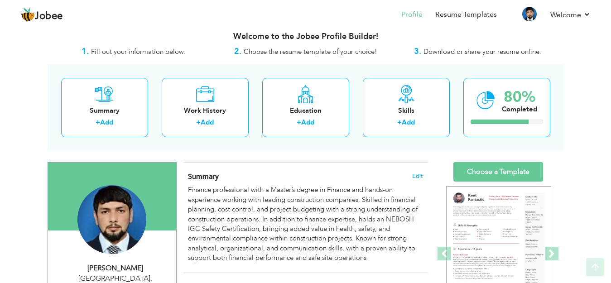
scroll to position [0, 0]
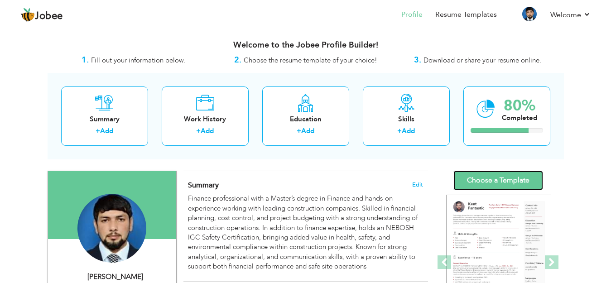
click at [496, 174] on link "Choose a Template" at bounding box center [498, 180] width 90 height 19
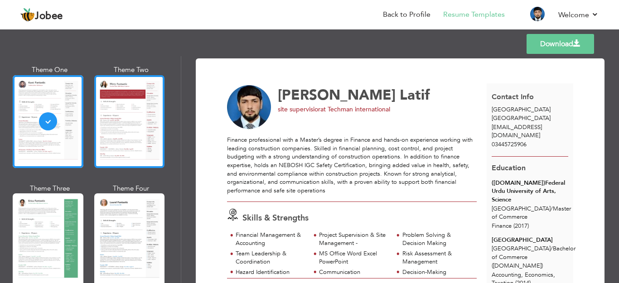
click at [100, 135] on div at bounding box center [129, 121] width 71 height 93
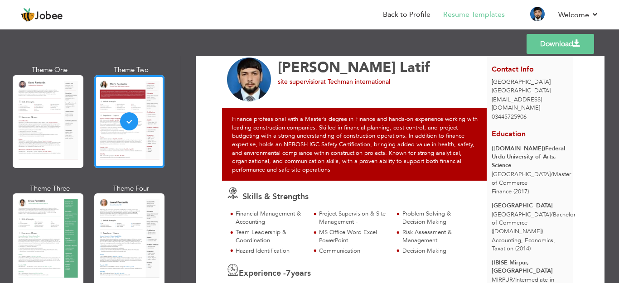
scroll to position [9, 0]
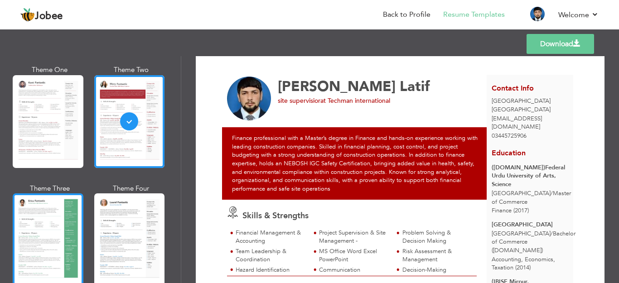
click at [46, 234] on div at bounding box center [48, 239] width 71 height 93
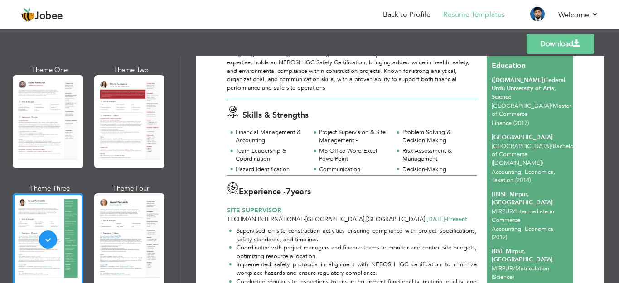
scroll to position [58, 0]
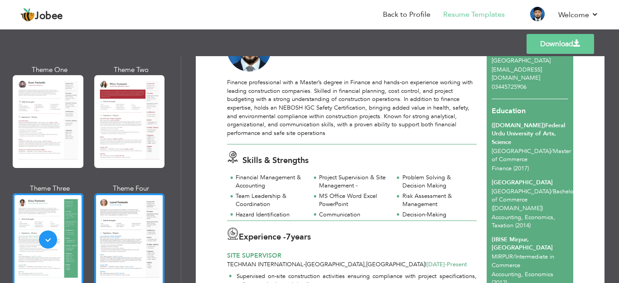
click at [150, 252] on div at bounding box center [129, 239] width 71 height 93
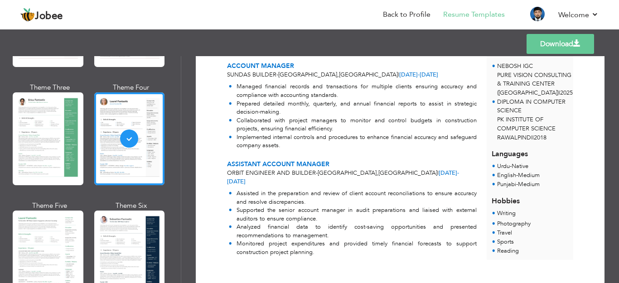
scroll to position [181, 0]
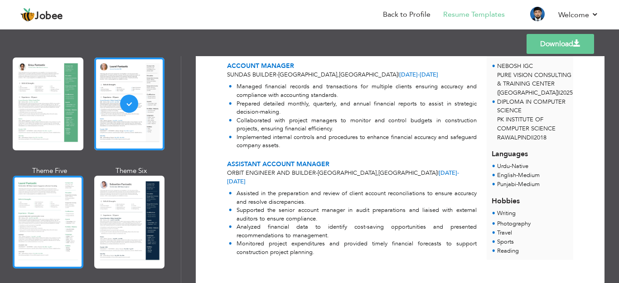
click at [69, 224] on div at bounding box center [48, 222] width 71 height 93
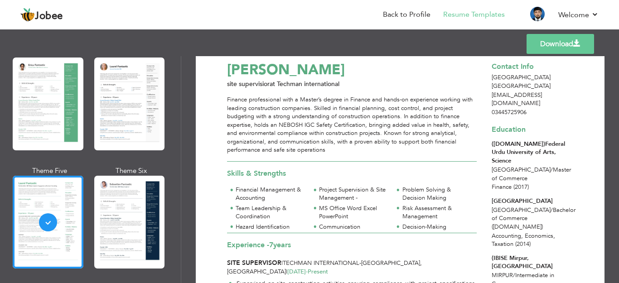
scroll to position [0, 0]
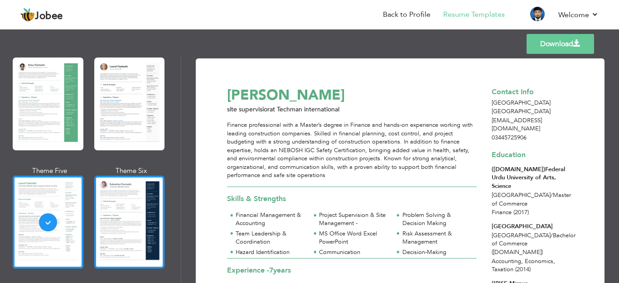
click at [136, 232] on div at bounding box center [129, 222] width 71 height 93
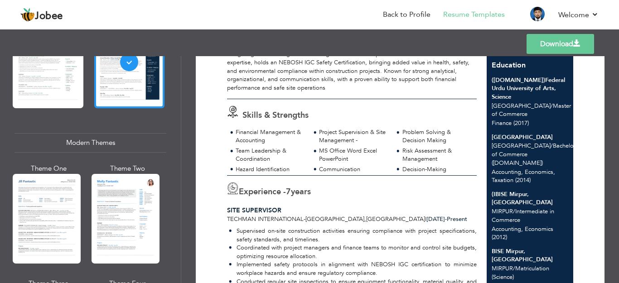
scroll to position [362, 0]
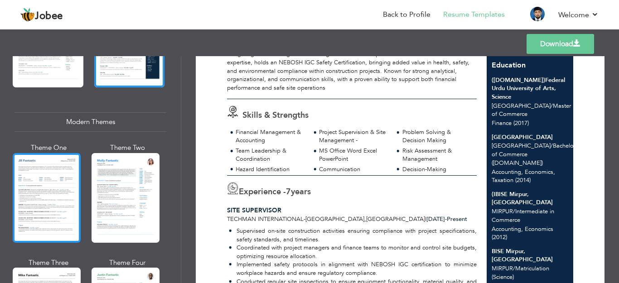
click at [69, 194] on div at bounding box center [47, 198] width 68 height 90
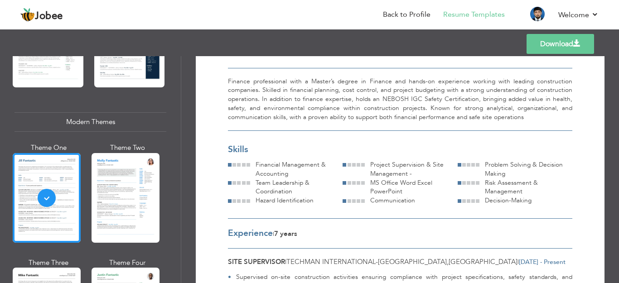
scroll to position [91, 0]
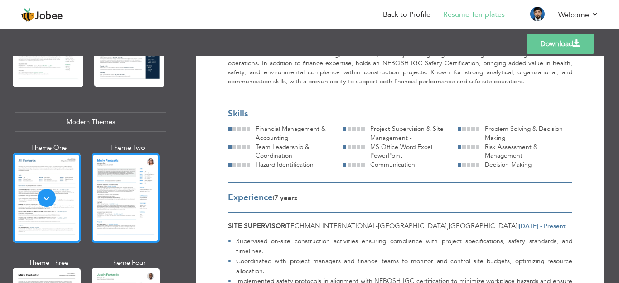
click at [118, 207] on div at bounding box center [126, 198] width 68 height 90
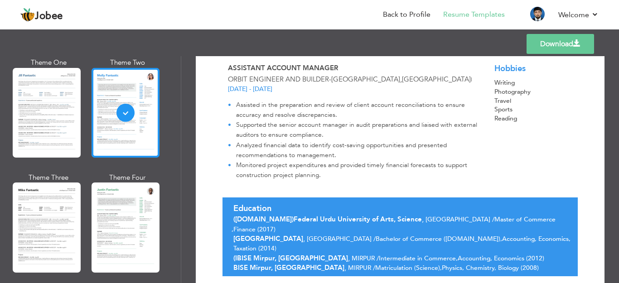
scroll to position [453, 0]
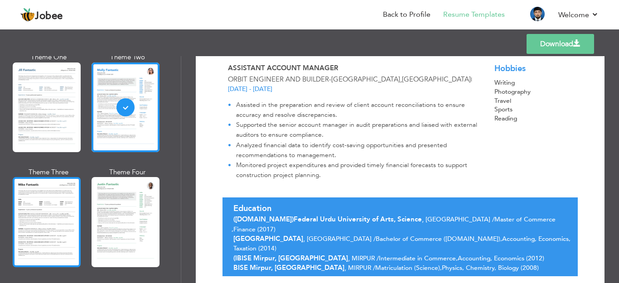
click at [52, 231] on div at bounding box center [47, 222] width 68 height 90
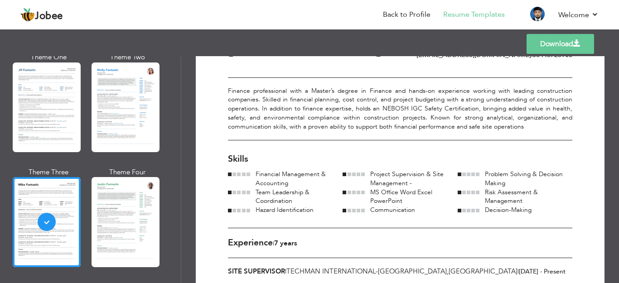
scroll to position [91, 0]
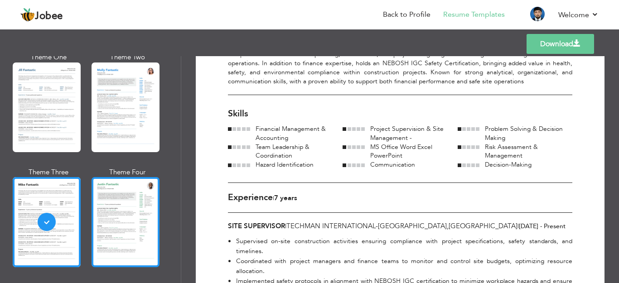
click at [152, 222] on div at bounding box center [126, 222] width 68 height 90
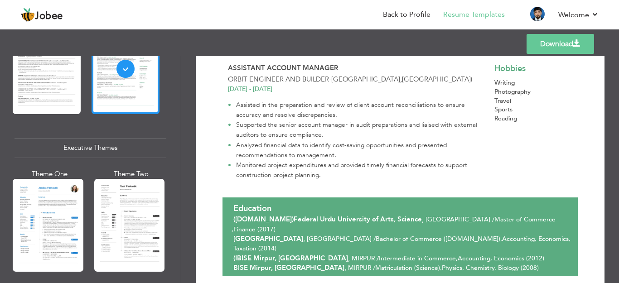
scroll to position [634, 0]
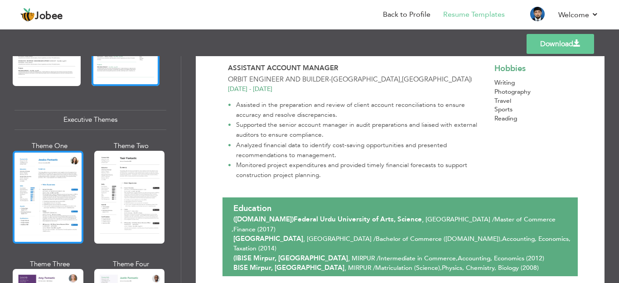
click at [42, 195] on div at bounding box center [48, 197] width 71 height 93
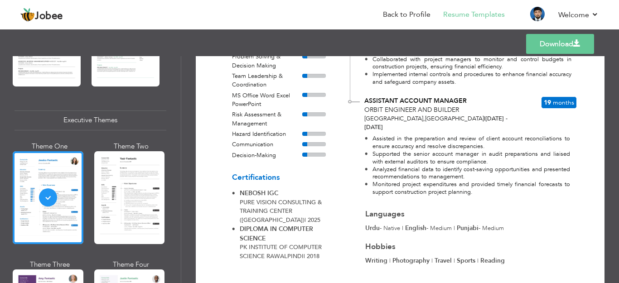
scroll to position [397, 0]
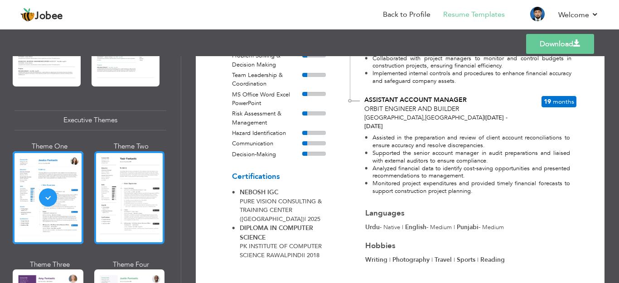
click at [145, 203] on div at bounding box center [129, 197] width 71 height 93
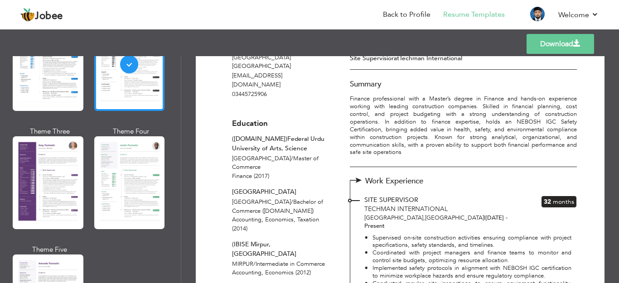
scroll to position [770, 0]
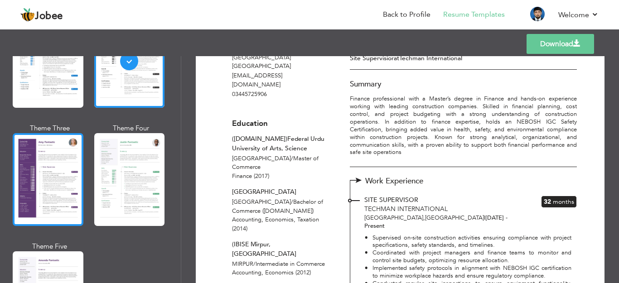
click at [67, 183] on div at bounding box center [48, 179] width 71 height 93
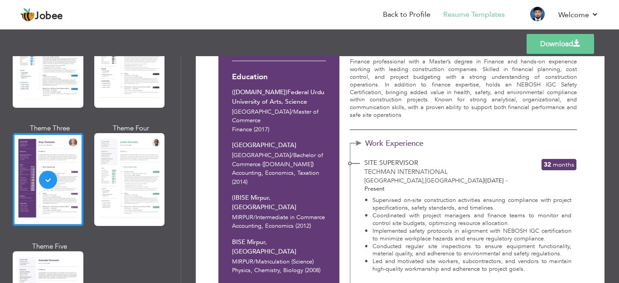
scroll to position [91, 0]
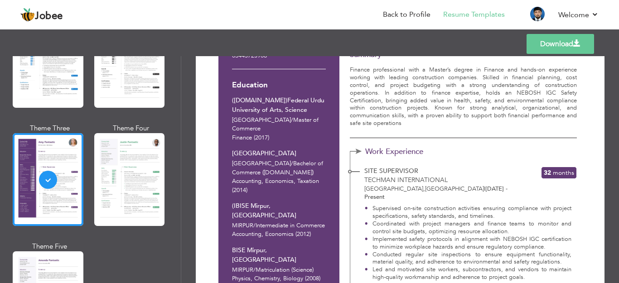
click at [556, 168] on div "32 Months" at bounding box center [559, 173] width 36 height 12
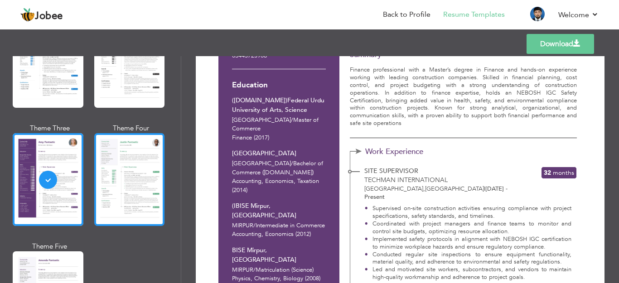
click at [130, 183] on div at bounding box center [129, 179] width 71 height 93
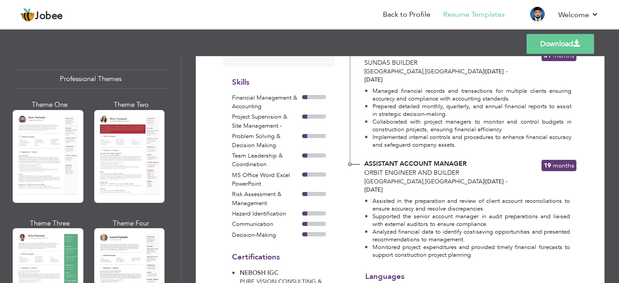
scroll to position [0, 0]
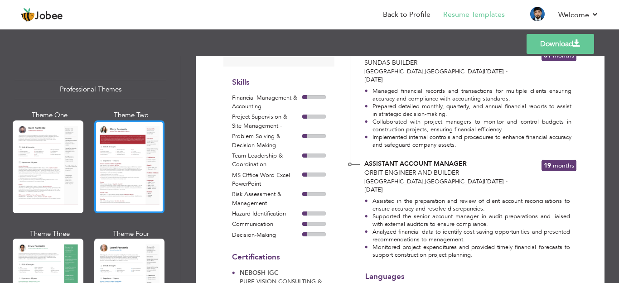
click at [122, 194] on div at bounding box center [129, 166] width 71 height 93
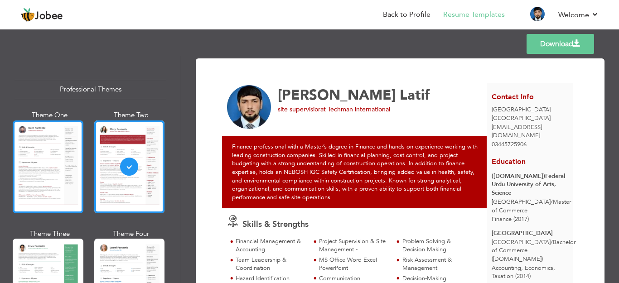
click at [46, 180] on div at bounding box center [48, 166] width 71 height 93
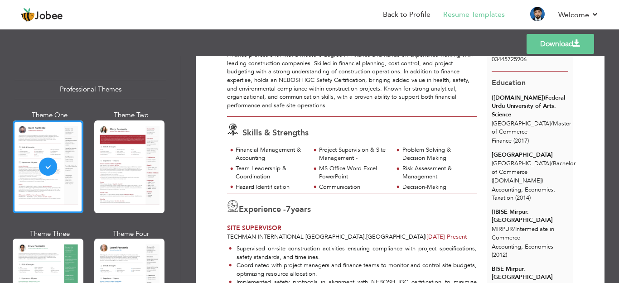
scroll to position [91, 0]
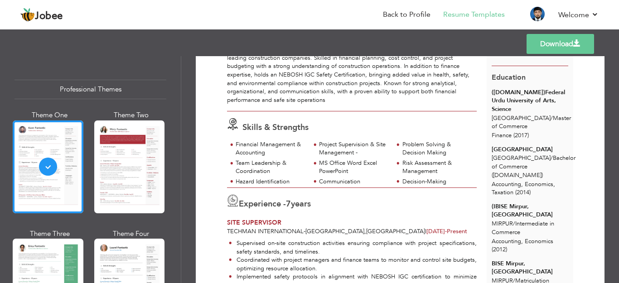
click at [327, 131] on div "Skills & Strengths" at bounding box center [354, 125] width 265 height 15
click at [354, 134] on div "Skills & Strengths Financial Management & Accounting Project Supervision & Site…" at bounding box center [352, 149] width 260 height 76
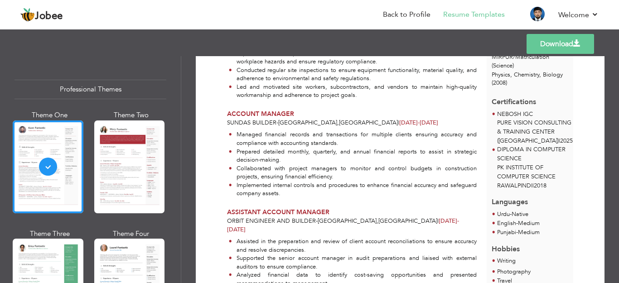
scroll to position [375, 0]
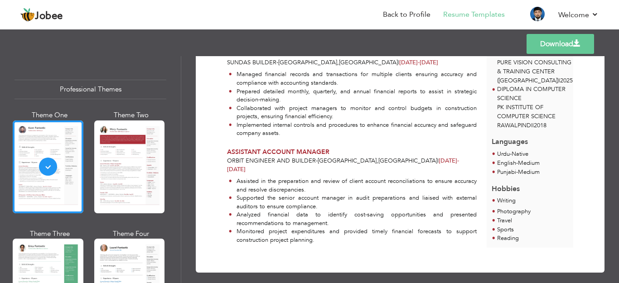
click at [246, 276] on div "Download Toseef Latif site supervisior at Techman international 7 -" at bounding box center [400, 169] width 438 height 227
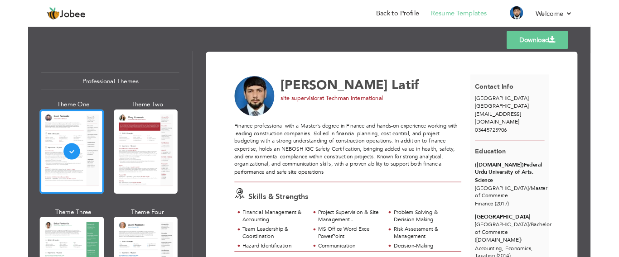
scroll to position [0, 0]
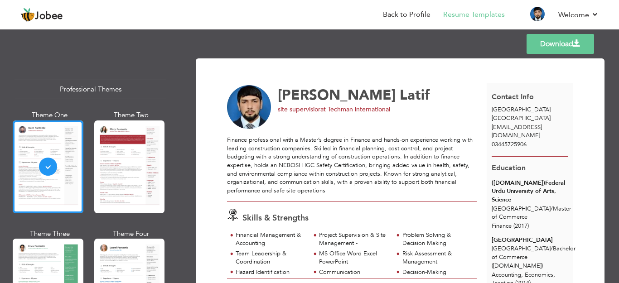
click at [565, 43] on link "Download" at bounding box center [559, 44] width 67 height 20
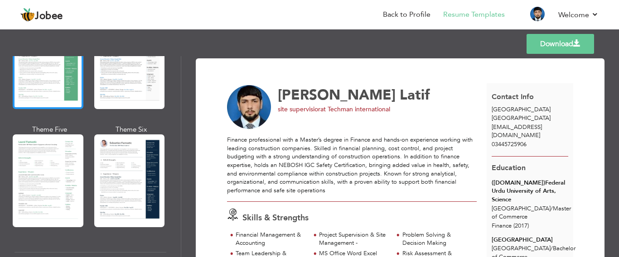
scroll to position [317, 0]
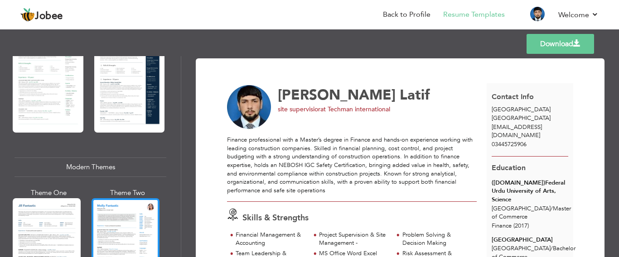
click at [137, 231] on div at bounding box center [126, 243] width 68 height 90
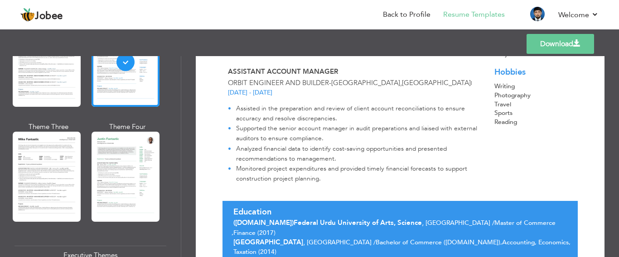
scroll to position [451, 0]
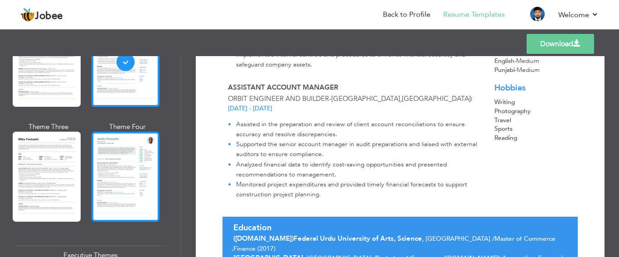
click at [154, 166] on div at bounding box center [126, 177] width 68 height 90
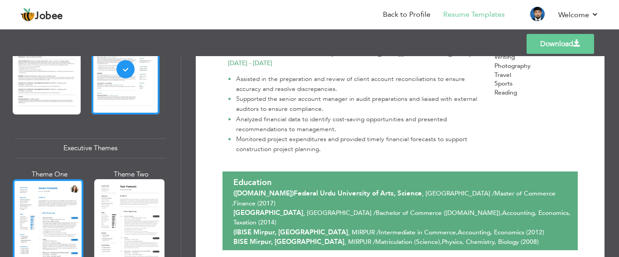
scroll to position [634, 0]
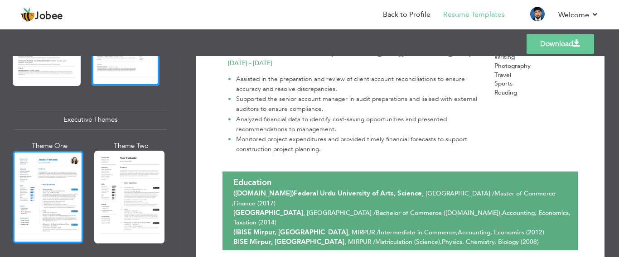
click at [54, 208] on div at bounding box center [48, 197] width 71 height 93
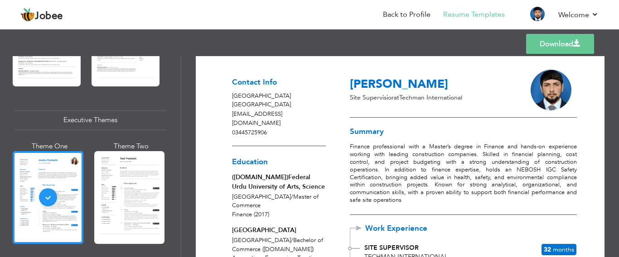
scroll to position [0, 0]
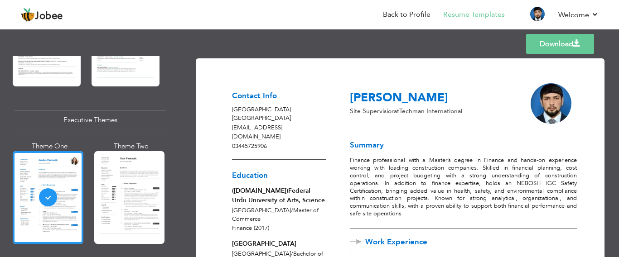
click at [468, 111] on p "site supervisior at Techman international" at bounding box center [435, 111] width 170 height 9
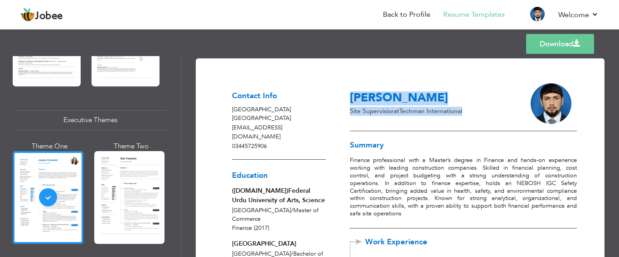
drag, startPoint x: 462, startPoint y: 109, endPoint x: 346, endPoint y: 112, distance: 116.0
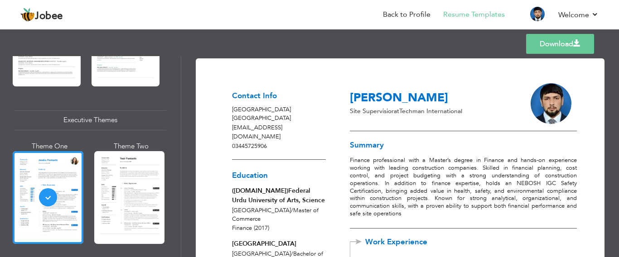
click at [466, 114] on p "site supervisior at Techman international" at bounding box center [435, 111] width 170 height 9
click at [469, 109] on p "site supervisior at Techman international" at bounding box center [435, 111] width 170 height 9
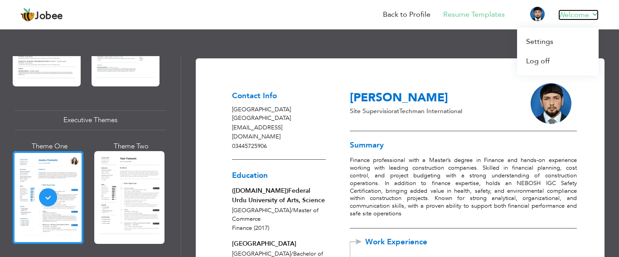
click at [595, 10] on link "Welcome" at bounding box center [578, 15] width 40 height 11
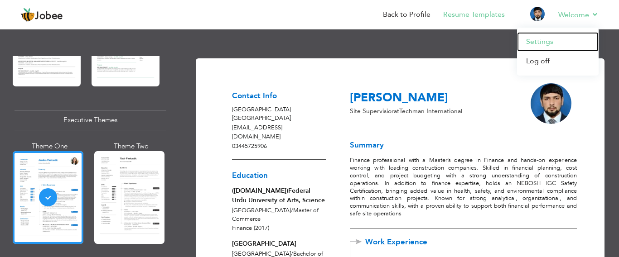
click at [544, 45] on link "Settings" at bounding box center [558, 41] width 82 height 19
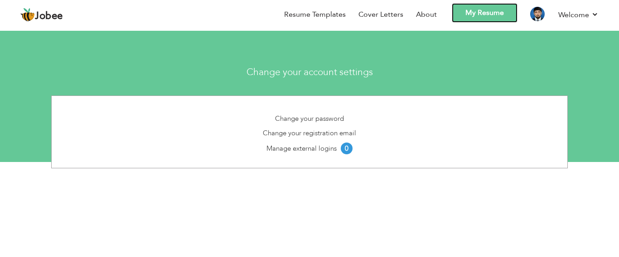
click at [485, 11] on link "My Resume" at bounding box center [485, 12] width 66 height 19
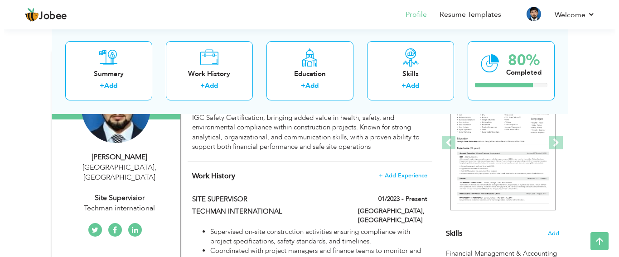
scroll to position [136, 0]
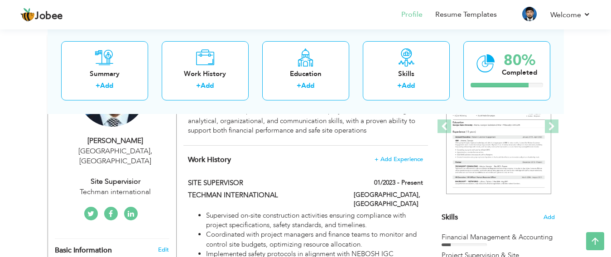
click at [134, 177] on div "site supervisior" at bounding box center [115, 182] width 121 height 10
type input "[PERSON_NAME]"
type input "Latif"
type input "03445725906"
select select "number:166"
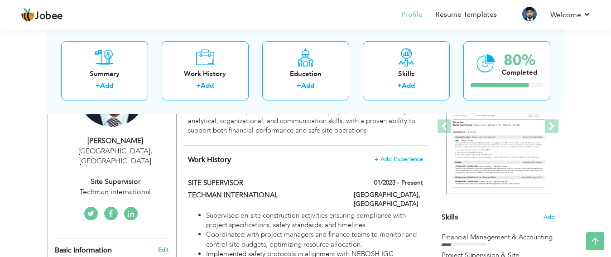
type input "[GEOGRAPHIC_DATA]"
select select "number:9"
type input "Techman international"
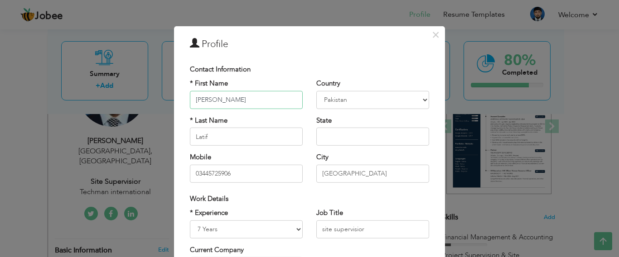
scroll to position [45, 0]
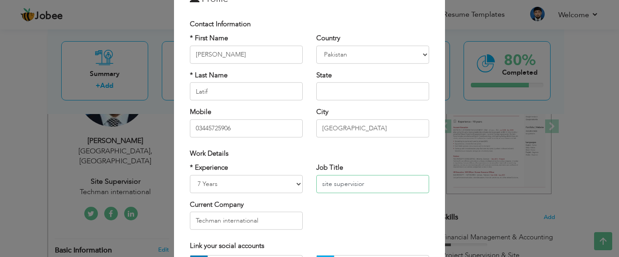
click at [362, 186] on input "site supervisior" at bounding box center [372, 184] width 113 height 18
type input "s"
click at [368, 185] on input "SITE SUPERVISIOR" at bounding box center [372, 184] width 113 height 18
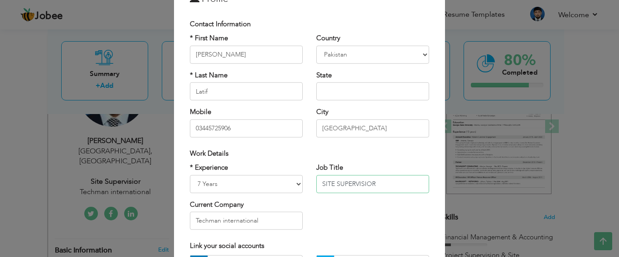
click at [368, 185] on input "SITE SUPERVISIOR" at bounding box center [372, 184] width 113 height 18
click at [376, 186] on input "SITE SUPERVISIOR" at bounding box center [372, 184] width 113 height 18
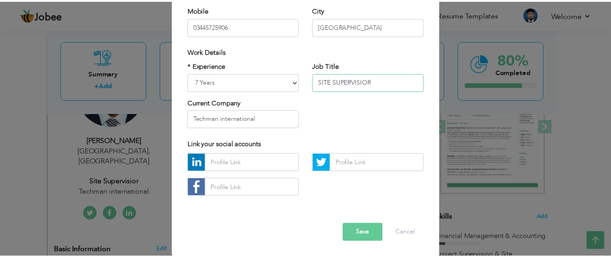
scroll to position [148, 0]
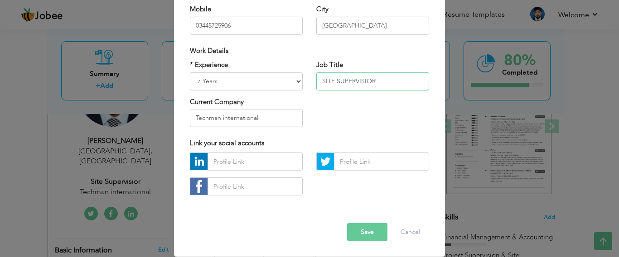
type input "SITE SUPERVISIOR"
click at [366, 227] on button "Save" at bounding box center [367, 232] width 40 height 18
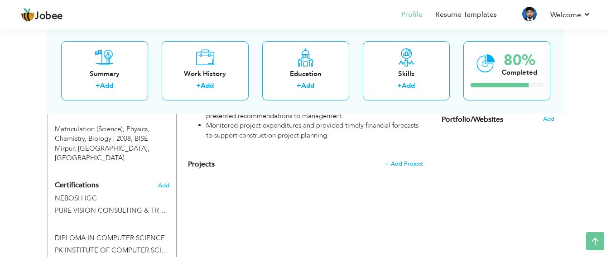
scroll to position [634, 0]
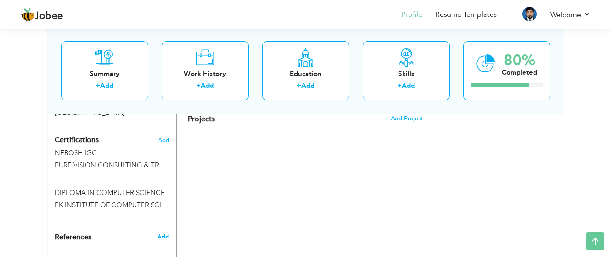
click at [163, 233] on span "Add" at bounding box center [163, 237] width 12 height 8
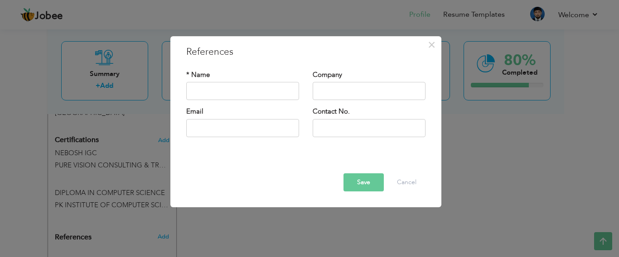
click at [380, 189] on button "Save" at bounding box center [363, 182] width 40 height 18
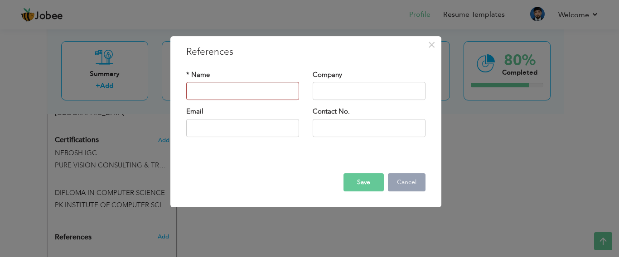
click at [414, 179] on button "Cancel" at bounding box center [407, 182] width 38 height 18
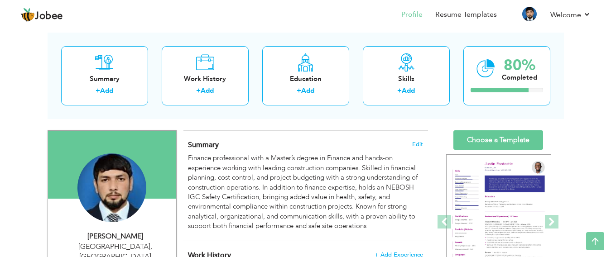
scroll to position [0, 0]
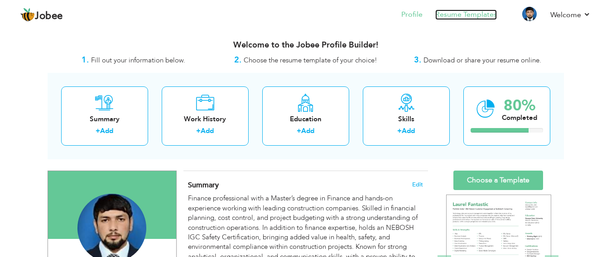
click at [452, 13] on link "Resume Templates" at bounding box center [466, 15] width 62 height 10
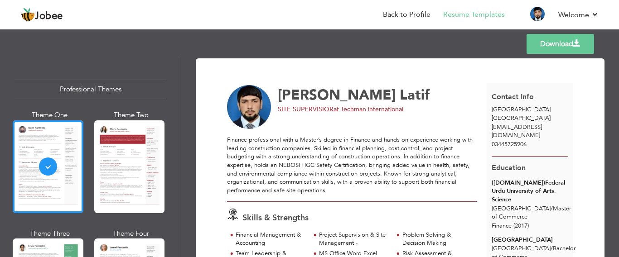
click at [551, 43] on link "Download" at bounding box center [559, 44] width 67 height 20
click at [413, 11] on link "Back to Profile" at bounding box center [407, 15] width 48 height 10
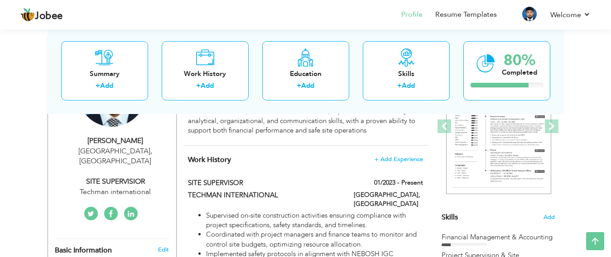
click at [135, 177] on div "SITE SUPERVISIOR" at bounding box center [115, 182] width 121 height 10
type input "[PERSON_NAME]"
type input "Latif"
type input "03445725906"
select select "number:166"
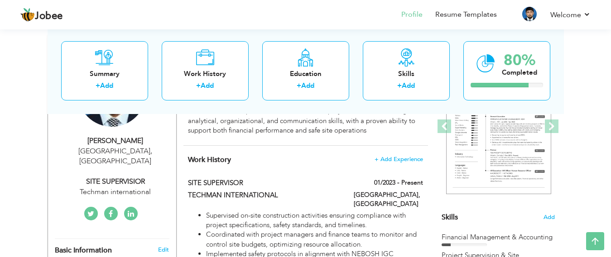
type input "[GEOGRAPHIC_DATA]"
select select "number:9"
type input "Techman international"
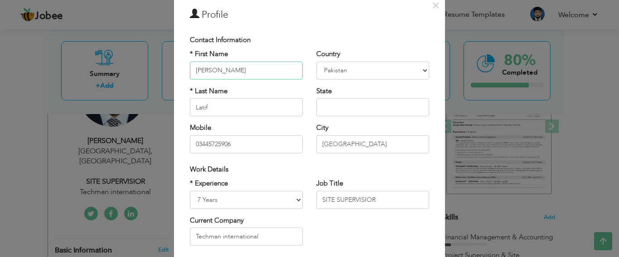
scroll to position [45, 0]
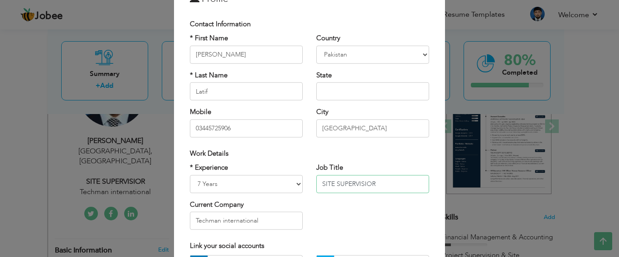
click at [389, 185] on input "SITE SUPERVISIOR" at bounding box center [372, 184] width 113 height 18
type input "S"
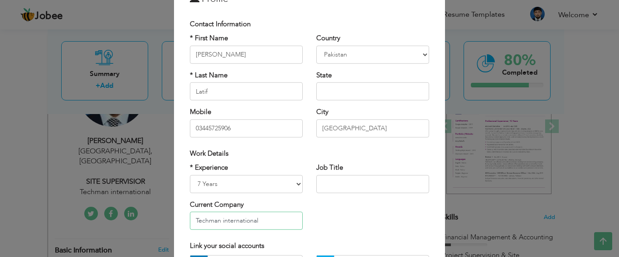
click at [261, 224] on input "Techman international" at bounding box center [246, 221] width 113 height 18
type input "T"
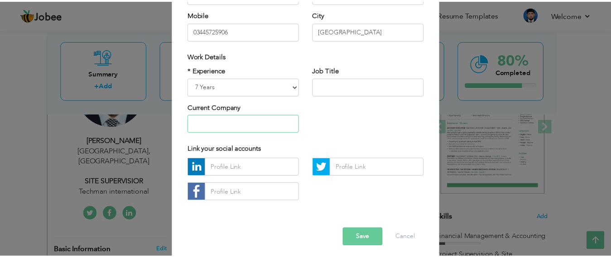
scroll to position [148, 0]
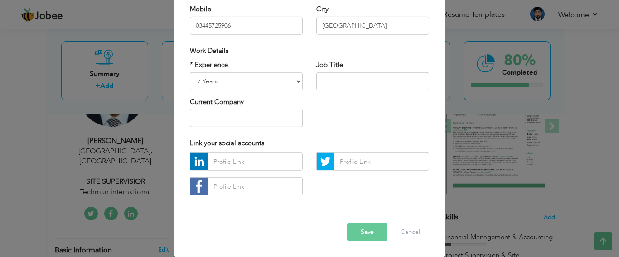
click at [354, 230] on button "Save" at bounding box center [367, 232] width 40 height 18
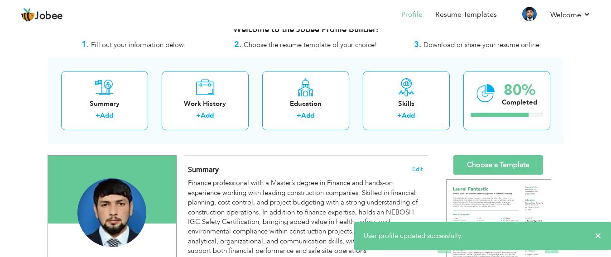
scroll to position [0, 0]
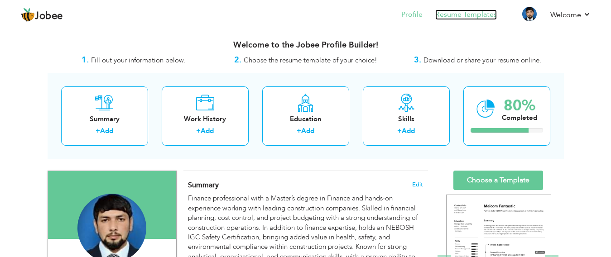
click at [451, 17] on link "Resume Templates" at bounding box center [466, 15] width 62 height 10
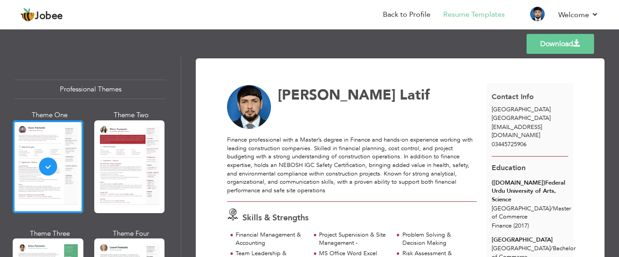
click at [549, 48] on link "Download" at bounding box center [559, 44] width 67 height 20
